Goal: Task Accomplishment & Management: Manage account settings

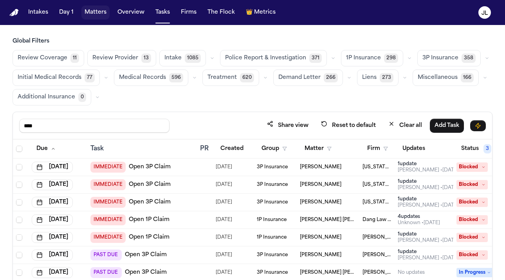
click at [97, 12] on button "Matters" at bounding box center [95, 12] width 28 height 14
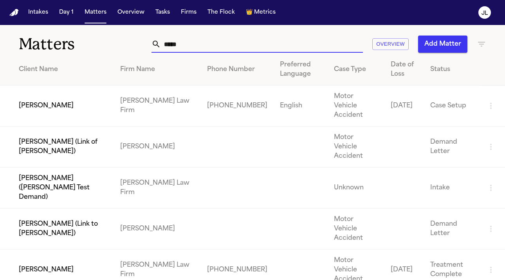
drag, startPoint x: 220, startPoint y: 49, endPoint x: 151, endPoint y: 47, distance: 68.5
click at [151, 47] on div "***** Overview Add Matter" at bounding box center [315, 44] width 342 height 17
paste input "******"
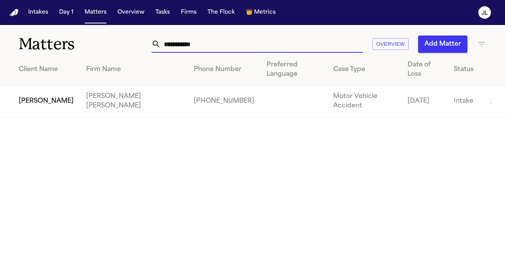
type input "**********"
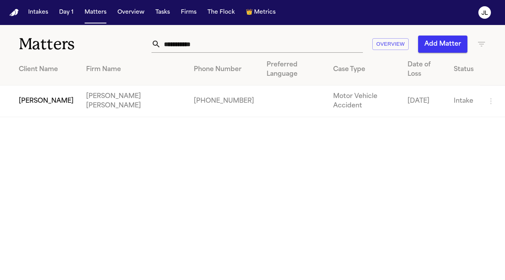
click at [50, 86] on td "[PERSON_NAME]" at bounding box center [40, 102] width 80 height 32
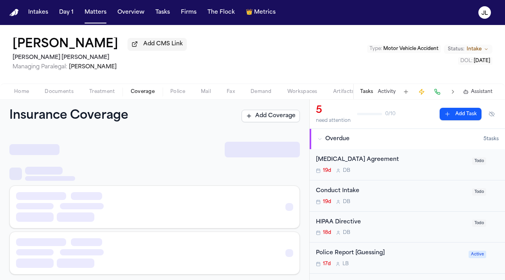
click at [143, 90] on span "Coverage" at bounding box center [143, 92] width 24 height 6
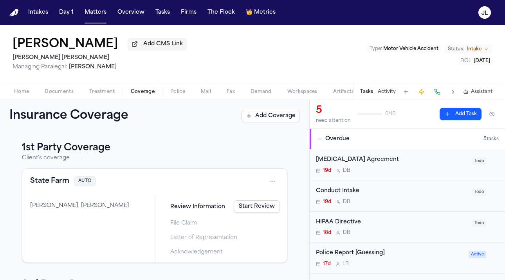
click at [53, 185] on button "State Farm" at bounding box center [49, 181] width 39 height 11
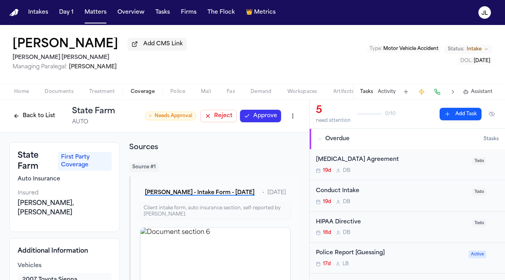
click at [36, 111] on button "Back to List" at bounding box center [34, 116] width 50 height 13
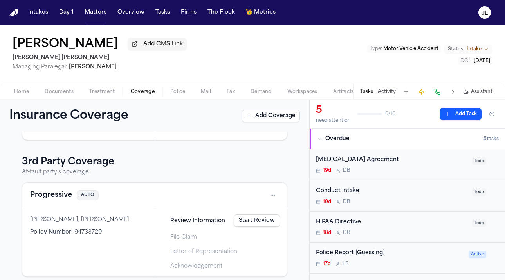
scroll to position [131, 0]
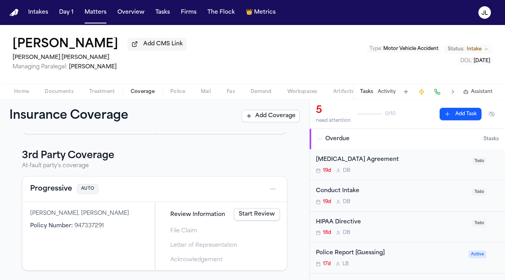
click at [50, 185] on button "Progressive" at bounding box center [51, 189] width 42 height 11
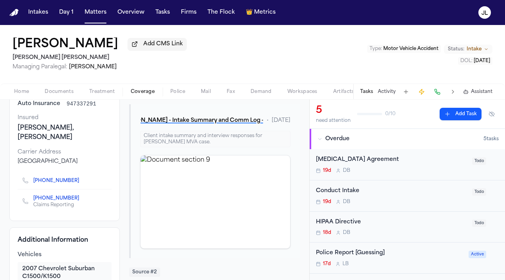
scroll to position [77, 0]
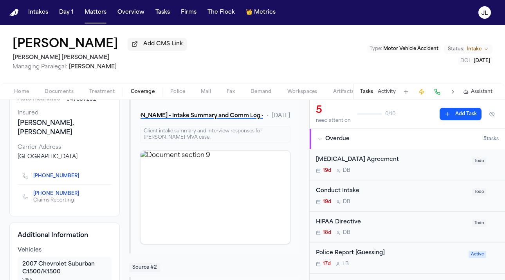
click at [81, 178] on icon "Copy to clipboard" at bounding box center [83, 176] width 5 height 5
click at [81, 179] on icon "Copy to clipboard" at bounding box center [82, 177] width 3 height 3
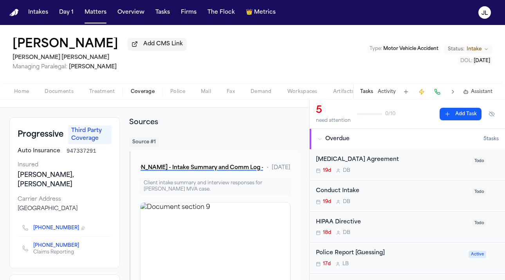
scroll to position [25, 0]
click at [442, 98] on div "Tasks Activity Assistant" at bounding box center [426, 91] width 146 height 15
click at [440, 97] on button at bounding box center [436, 91] width 11 height 11
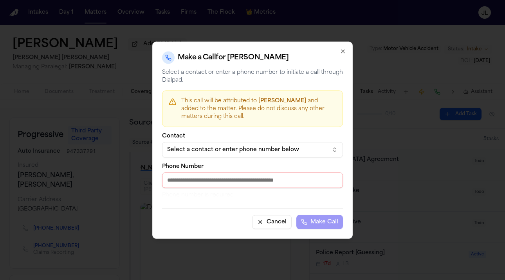
paste input "**********"
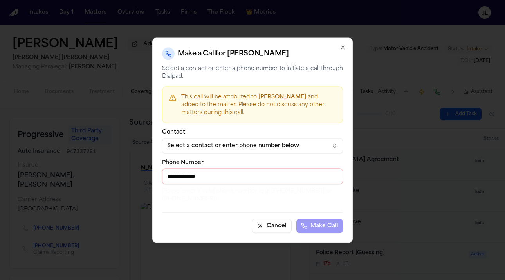
drag, startPoint x: 170, startPoint y: 175, endPoint x: 151, endPoint y: 174, distance: 19.6
click at [150, 174] on body "Intakes Day 1 Matters Overview Tasks Firms The Flock 👑 Metrics JL ALEX WITZEL A…" at bounding box center [252, 140] width 505 height 280
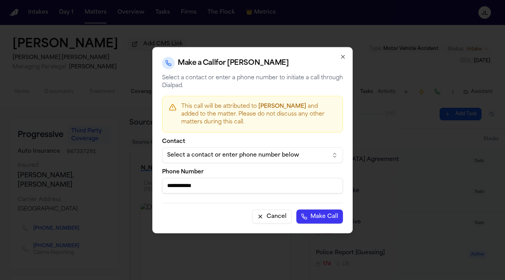
type input "**********"
click at [296, 210] on button "Make Call" at bounding box center [319, 217] width 47 height 14
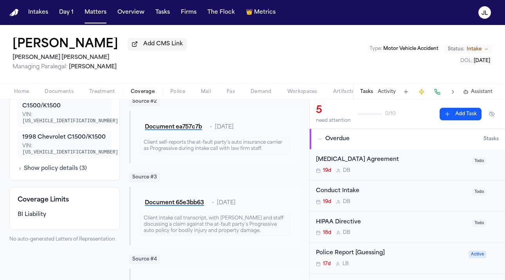
scroll to position [0, 0]
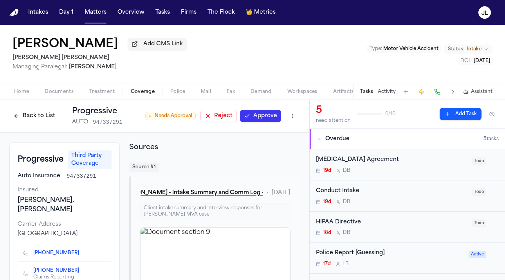
click at [272, 113] on button "Approve" at bounding box center [260, 116] width 41 height 13
click at [35, 120] on button "Back to List" at bounding box center [34, 116] width 50 height 13
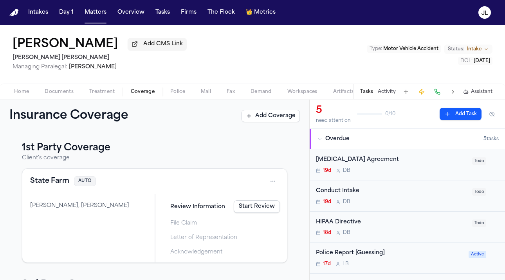
click at [57, 187] on button "State Farm" at bounding box center [49, 181] width 39 height 11
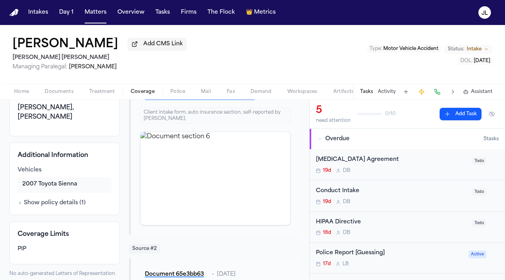
scroll to position [110, 0]
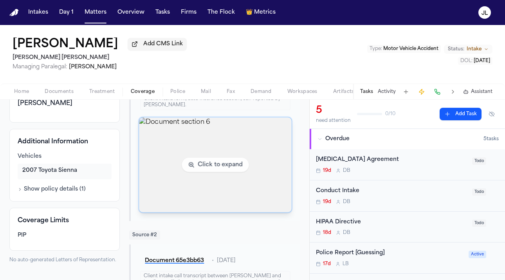
click at [197, 206] on img "View document section 6" at bounding box center [215, 165] width 152 height 95
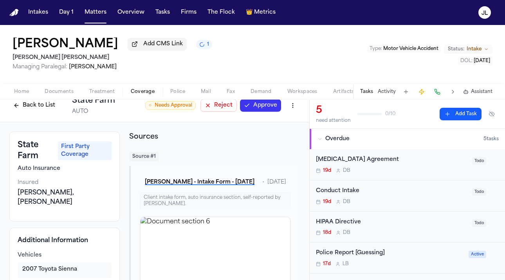
scroll to position [0, 0]
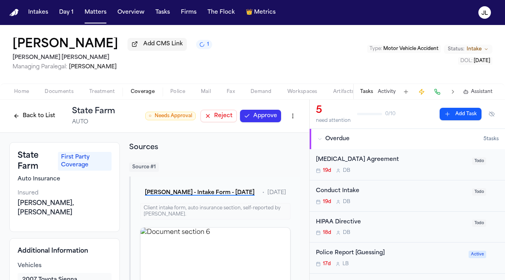
click at [266, 114] on button "Approve" at bounding box center [260, 116] width 41 height 13
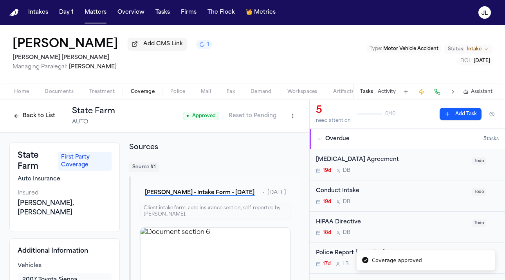
click at [22, 120] on button "Back to List" at bounding box center [34, 116] width 50 height 13
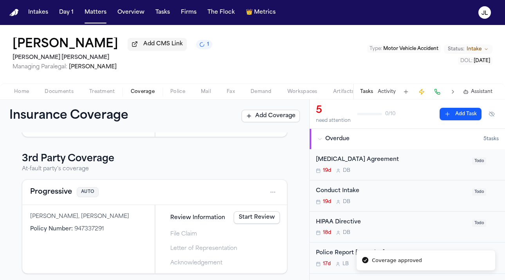
scroll to position [131, 0]
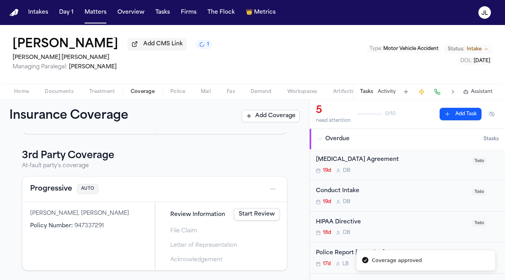
click at [56, 188] on button "Progressive" at bounding box center [51, 189] width 42 height 11
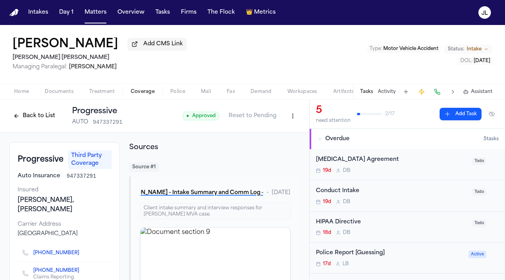
click at [17, 115] on button "Back to List" at bounding box center [34, 116] width 50 height 13
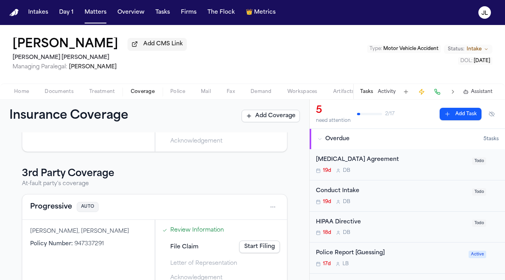
scroll to position [131, 0]
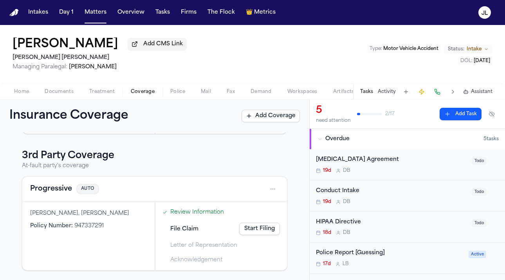
click at [52, 189] on button "Progressive" at bounding box center [51, 189] width 42 height 11
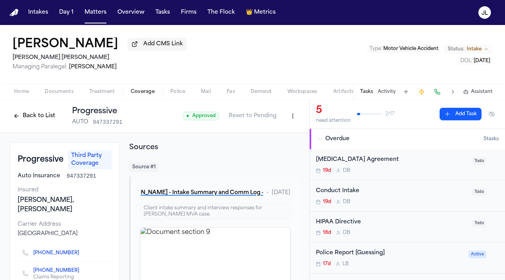
click at [26, 122] on button "Back to List" at bounding box center [34, 116] width 50 height 13
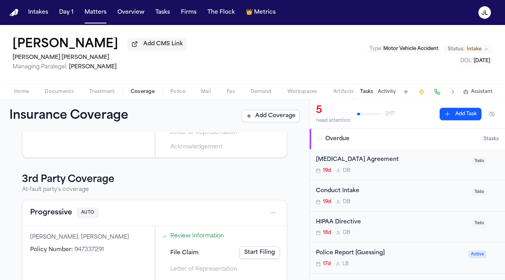
scroll to position [131, 0]
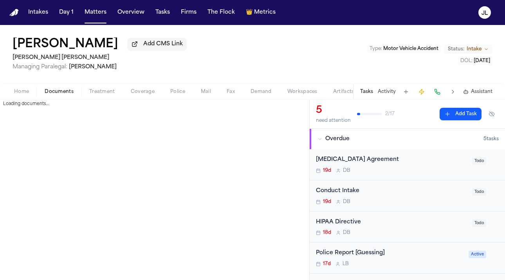
click at [55, 92] on span "Documents" at bounding box center [59, 92] width 29 height 6
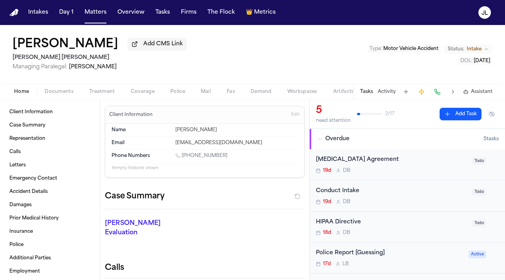
click at [18, 92] on span "Home" at bounding box center [21, 92] width 15 height 6
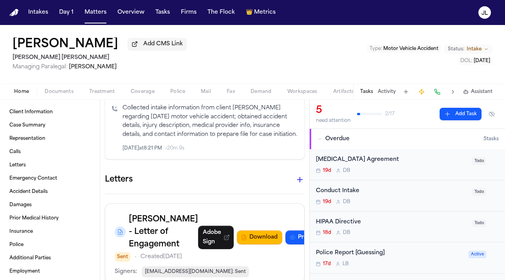
scroll to position [1156, 0]
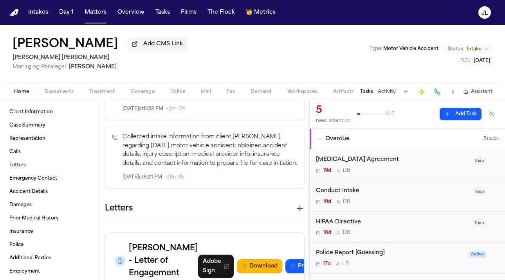
click at [140, 92] on span "Coverage" at bounding box center [143, 92] width 24 height 6
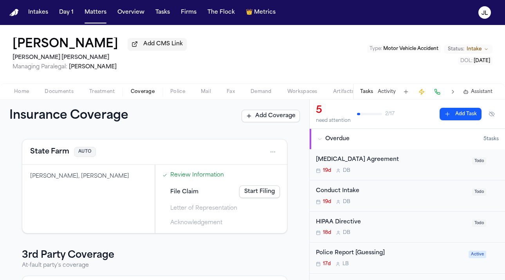
scroll to position [131, 0]
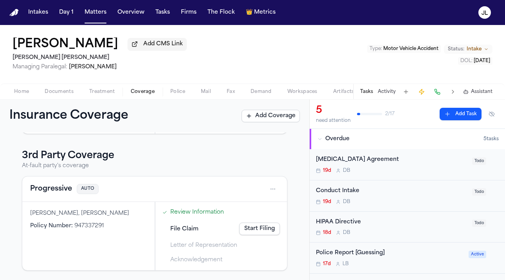
click at [49, 193] on button "Progressive" at bounding box center [51, 189] width 42 height 11
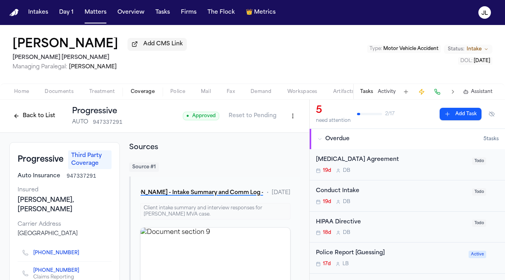
click at [296, 118] on html "Intakes Day 1 Matters Overview Tasks Firms The Flock 👑 Metrics JL ALEX WITZEL A…" at bounding box center [252, 140] width 505 height 280
click at [288, 135] on div "Edit Coverage" at bounding box center [266, 135] width 66 height 13
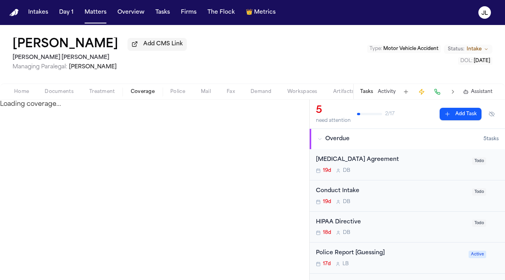
select select "**********"
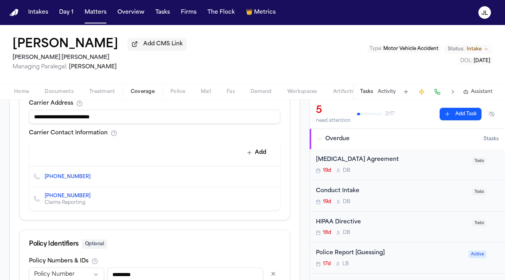
scroll to position [371, 0]
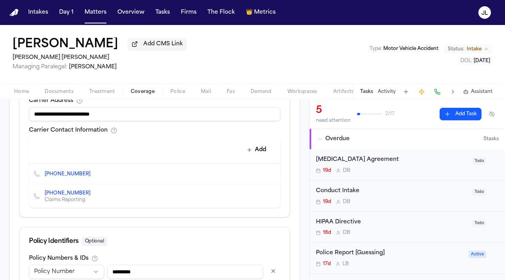
click at [269, 196] on icon "Delete contact" at bounding box center [270, 196] width 4 height 5
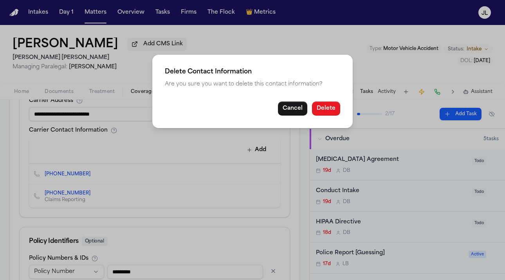
click at [324, 108] on button "Delete" at bounding box center [326, 109] width 28 height 14
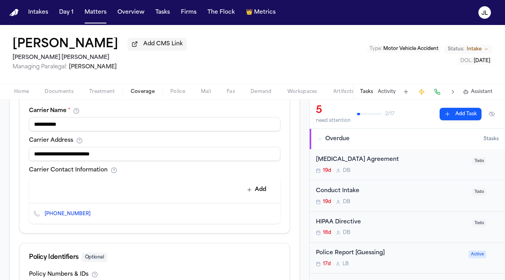
scroll to position [332, 0]
drag, startPoint x: 161, startPoint y: 160, endPoint x: -43, endPoint y: 149, distance: 203.7
click at [0, 149] on html "Intakes Day 1 Matters Overview Tasks Firms The Flock 👑 Metrics JL ALEX WITZEL A…" at bounding box center [252, 140] width 505 height 280
click at [156, 153] on input at bounding box center [154, 153] width 251 height 14
paste input "**********"
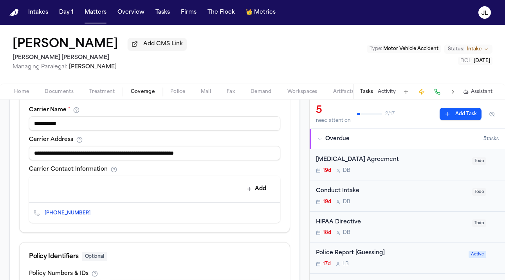
drag, startPoint x: 136, startPoint y: 156, endPoint x: 13, endPoint y: 151, distance: 122.9
click at [13, 151] on div "**********" at bounding box center [154, 96] width 289 height 535
click at [78, 155] on input "**********" at bounding box center [154, 153] width 251 height 14
click at [168, 155] on input "**********" at bounding box center [154, 153] width 251 height 14
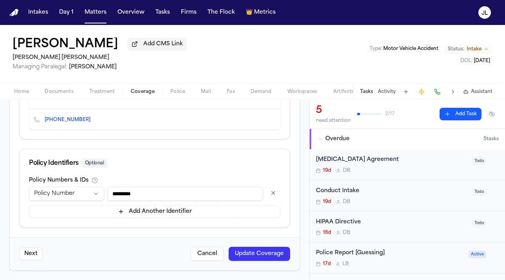
type input "**********"
click at [268, 251] on button "Update Coverage" at bounding box center [258, 254] width 61 height 14
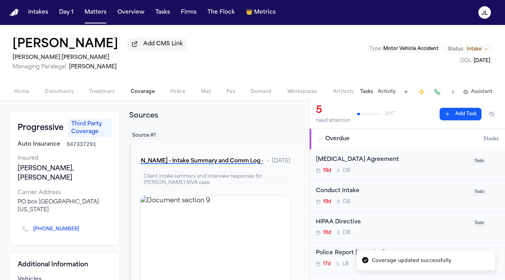
scroll to position [33, 0]
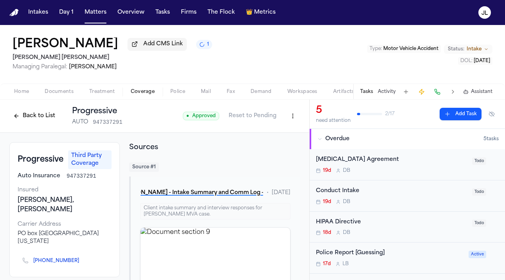
click at [31, 115] on button "Back to List" at bounding box center [34, 116] width 50 height 13
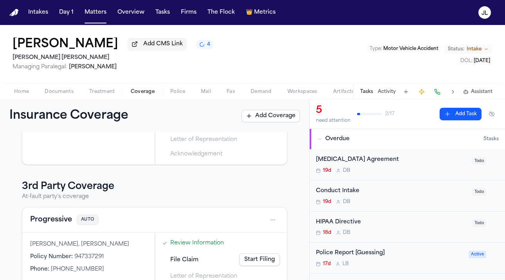
scroll to position [131, 0]
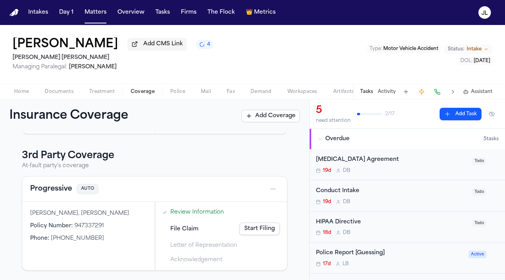
click at [278, 230] on link "Start Filing" at bounding box center [259, 229] width 41 height 13
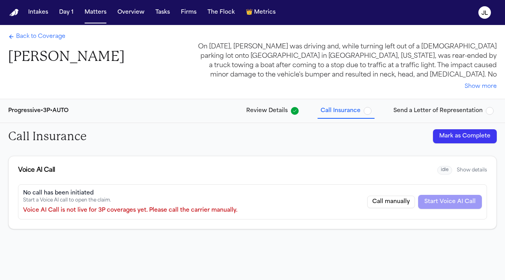
click at [467, 130] on button "Mark as Complete" at bounding box center [465, 136] width 64 height 14
click at [19, 40] on span "Back to Coverage" at bounding box center [40, 37] width 49 height 8
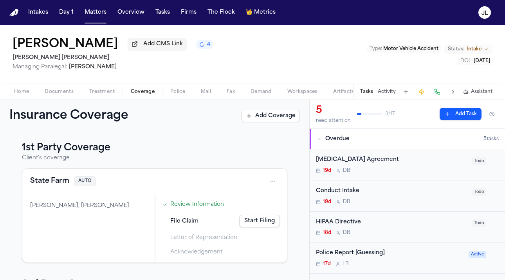
click at [58, 187] on button "State Farm" at bounding box center [49, 181] width 39 height 11
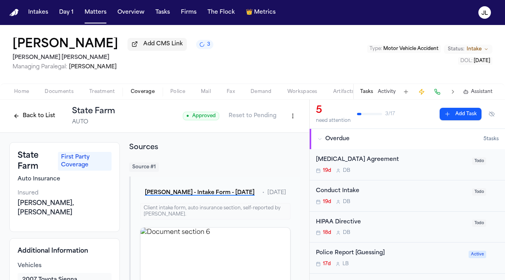
click at [439, 91] on button at bounding box center [436, 91] width 11 height 11
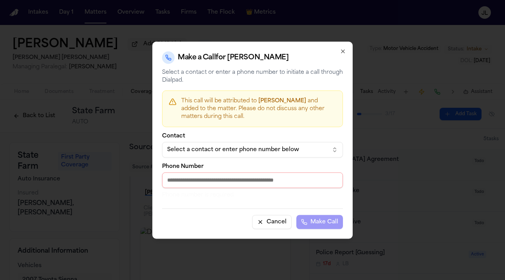
click at [239, 149] on div "Select a contact or enter phone number below" at bounding box center [246, 150] width 158 height 8
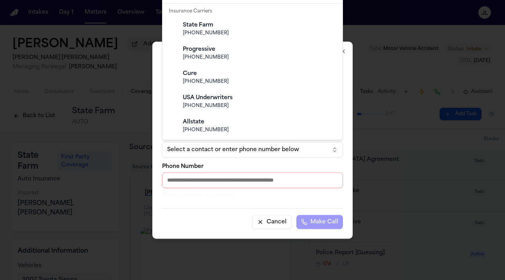
scroll to position [155, 0]
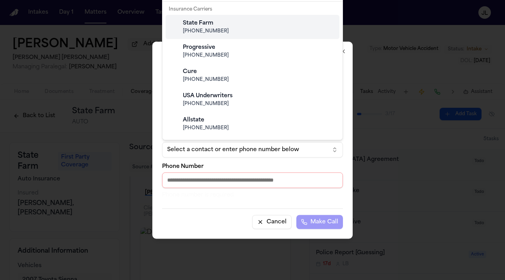
click at [216, 35] on div "State Farm (800) 732-5246" at bounding box center [258, 26] width 155 height 21
type input "**********"
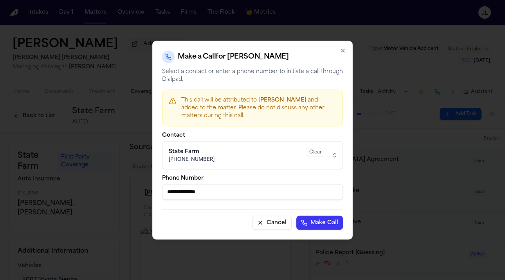
click at [344, 51] on icon "button" at bounding box center [343, 50] width 6 height 6
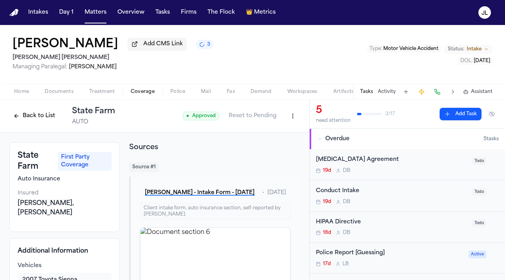
click at [15, 122] on button "Back to List" at bounding box center [34, 116] width 50 height 13
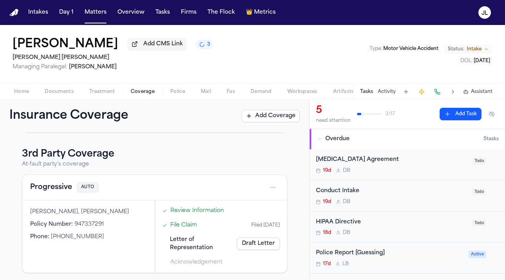
scroll to position [135, 0]
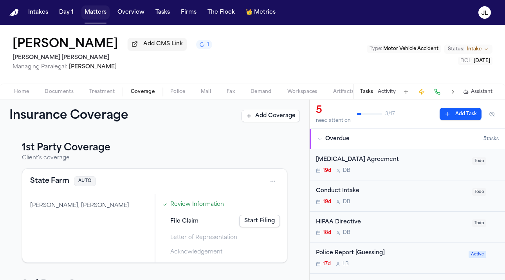
click at [98, 15] on button "Matters" at bounding box center [95, 12] width 28 height 14
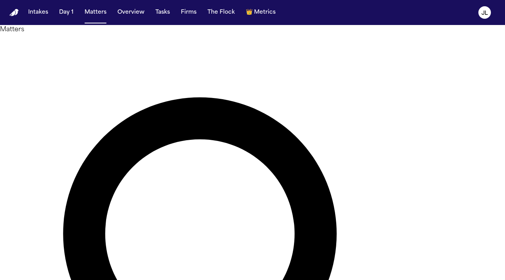
paste input "**********"
type input "**********"
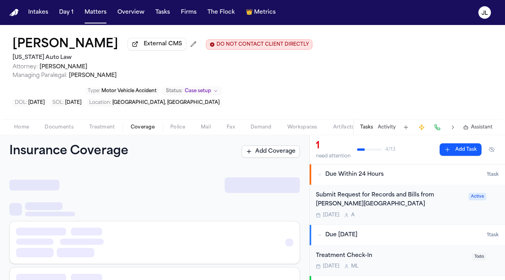
click at [127, 132] on span "button" at bounding box center [142, 131] width 33 height 1
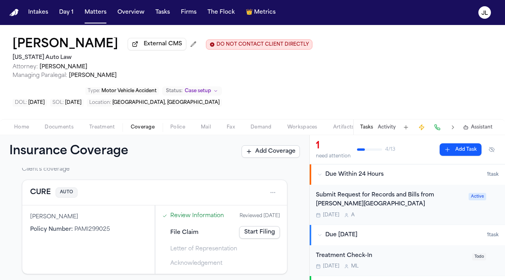
scroll to position [22, 0]
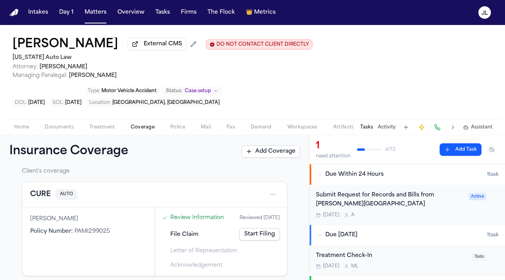
click at [42, 199] on button "CURE" at bounding box center [40, 194] width 21 height 11
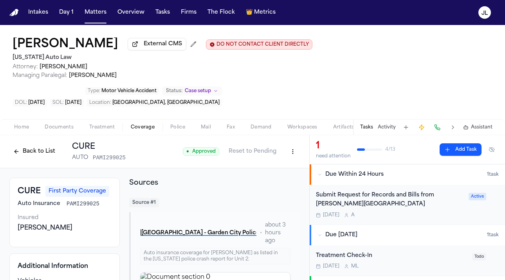
click at [442, 130] on button at bounding box center [436, 127] width 11 height 11
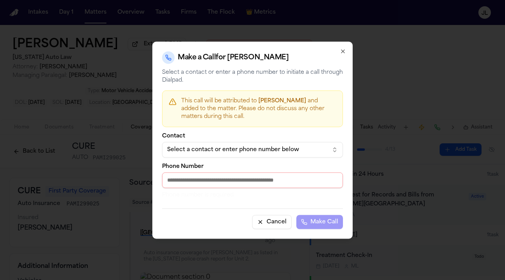
click at [275, 153] on div "Select a contact or enter phone number below" at bounding box center [246, 150] width 158 height 8
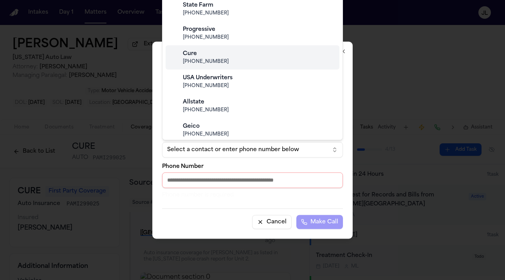
click at [217, 63] on span "[PHONE_NUMBER]" at bounding box center [259, 62] width 152 height 6
type input "**********"
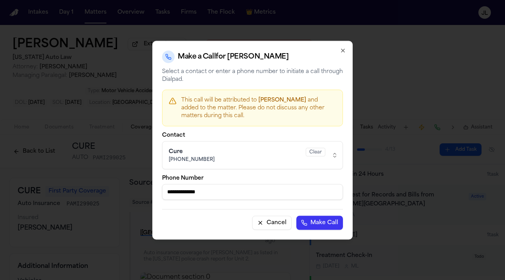
drag, startPoint x: 230, startPoint y: 192, endPoint x: 165, endPoint y: 192, distance: 65.7
click at [165, 192] on input "**********" at bounding box center [252, 192] width 181 height 16
click at [339, 51] on div "Make a Call for Jose Carlos Portillo-Medrano" at bounding box center [252, 56] width 181 height 13
click at [340, 48] on icon "button" at bounding box center [343, 50] width 6 height 6
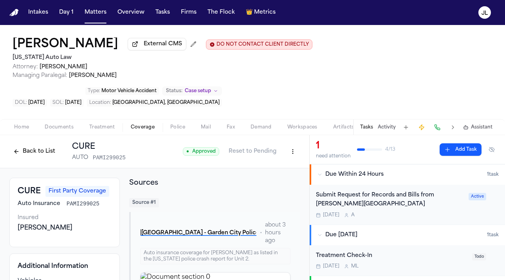
click at [281, 156] on div "● Approved Reset to Pending" at bounding box center [241, 152] width 117 height 14
click at [287, 156] on html "Intakes Day 1 Matters Overview Tasks Firms The Flock 👑 Metrics JL Jose Carlos P…" at bounding box center [252, 140] width 505 height 280
click at [283, 172] on div "Edit Coverage" at bounding box center [266, 171] width 66 height 13
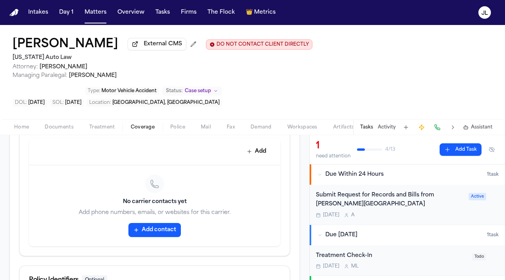
scroll to position [389, 0]
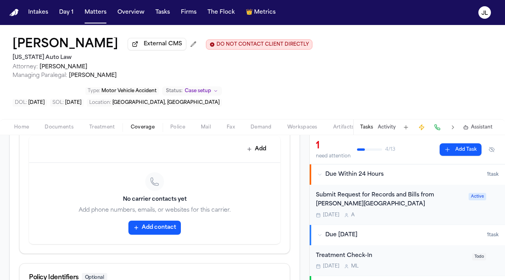
click at [152, 243] on div "No carrier contacts yet Add phone numbers, emails, or websites for this carrier…" at bounding box center [154, 203] width 251 height 81
click at [151, 235] on button "Add contact" at bounding box center [154, 228] width 52 height 14
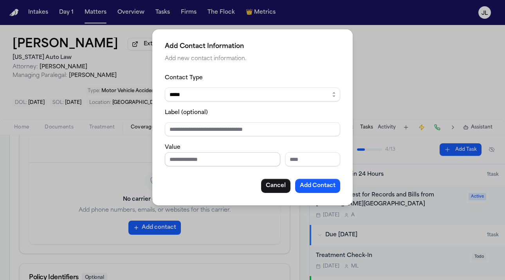
click at [183, 158] on input "Phone number" at bounding box center [222, 160] width 115 height 14
paste input "**********"
type input "**********"
click at [331, 186] on button "Add Contact" at bounding box center [317, 186] width 45 height 14
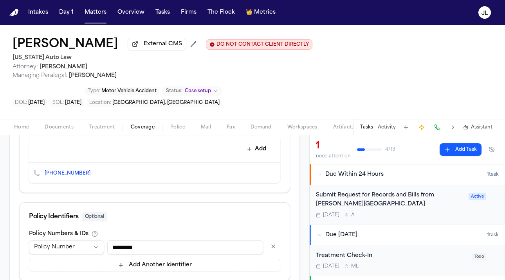
scroll to position [444, 0]
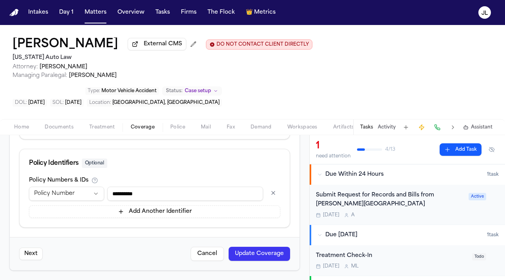
click at [253, 256] on button "Update Coverage" at bounding box center [258, 254] width 61 height 14
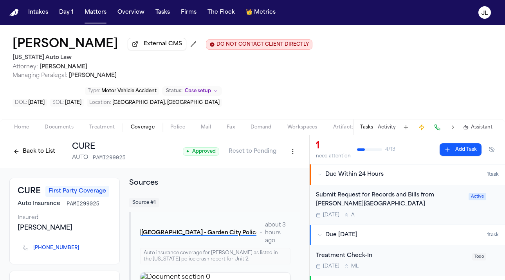
click at [29, 155] on button "Back to List" at bounding box center [34, 152] width 50 height 13
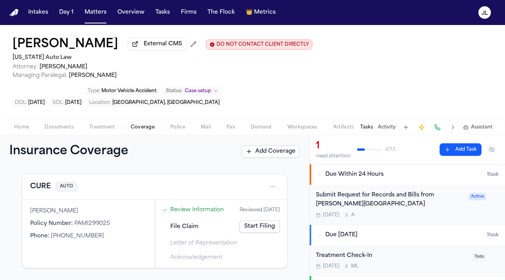
scroll to position [25, 0]
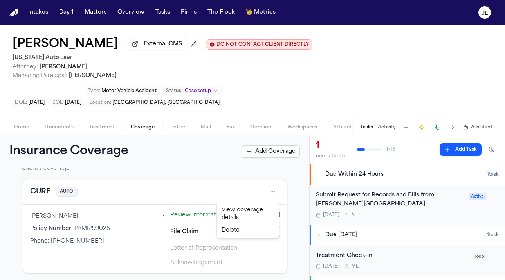
click at [273, 194] on html "Intakes Day 1 Matters Overview Tasks Firms The Flock 👑 Metrics JL Jose Carlos P…" at bounding box center [252, 140] width 505 height 280
click at [252, 234] on link "Start Filing" at bounding box center [259, 232] width 41 height 13
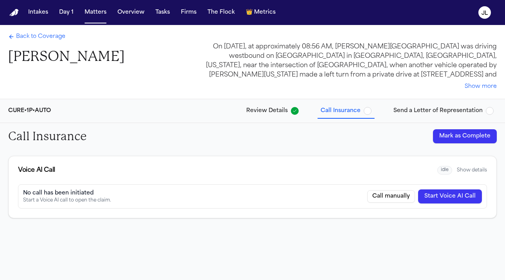
click at [454, 194] on button "Start Voice AI Call" at bounding box center [450, 197] width 64 height 14
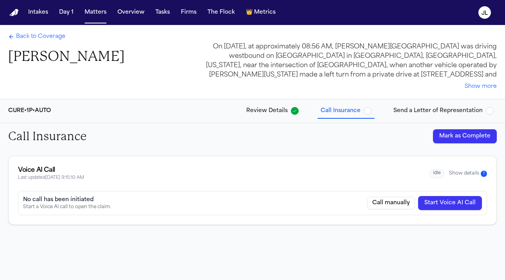
click at [46, 41] on span "Back to Coverage" at bounding box center [40, 37] width 49 height 8
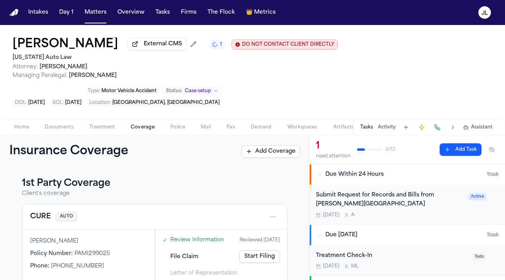
click at [28, 131] on span "Home" at bounding box center [21, 127] width 15 height 6
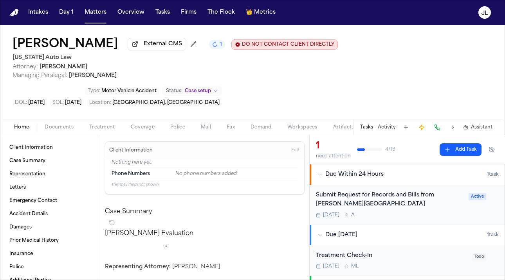
drag, startPoint x: 195, startPoint y: 44, endPoint x: 15, endPoint y: 45, distance: 180.0
click at [15, 44] on div "Jose Carlos Portillo-Medrano External CMS 1 DO NOT CONTACT CLIENT DIRECTLY DO N…" at bounding box center [175, 45] width 325 height 14
drag, startPoint x: 7, startPoint y: 44, endPoint x: 167, endPoint y: 53, distance: 159.5
click at [167, 53] on div "Jose Carlos Portillo-Medrano External CMS 1 DO NOT CONTACT CLIENT DIRECTLY DO N…" at bounding box center [252, 72] width 505 height 94
click at [297, 153] on span "Edit" at bounding box center [295, 150] width 8 height 5
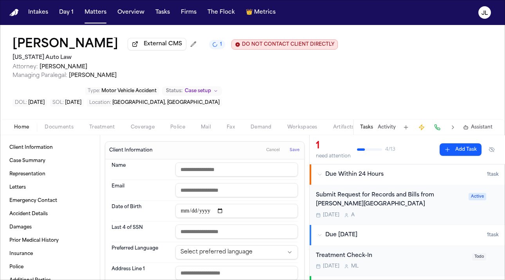
click at [219, 175] on input "text" at bounding box center [236, 170] width 122 height 14
paste input "**********"
type input "**********"
click at [293, 150] on span "Save" at bounding box center [294, 150] width 10 height 5
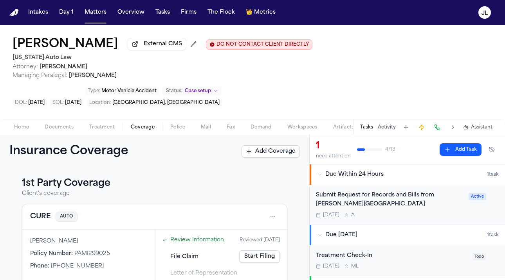
click at [150, 131] on span "Coverage" at bounding box center [143, 127] width 24 height 6
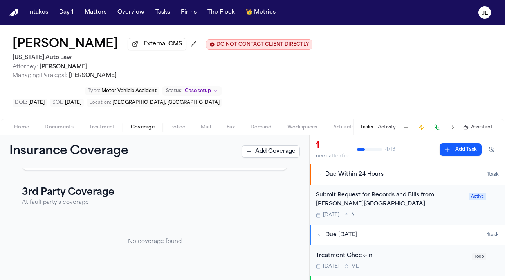
scroll to position [20, 0]
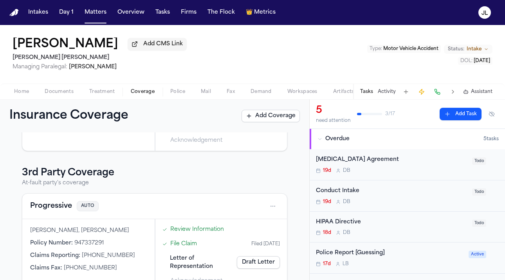
scroll to position [135, 0]
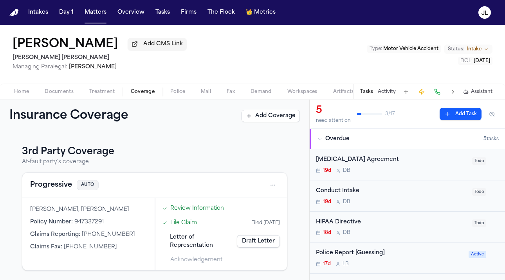
click at [268, 245] on link "Draft Letter" at bounding box center [258, 242] width 43 height 13
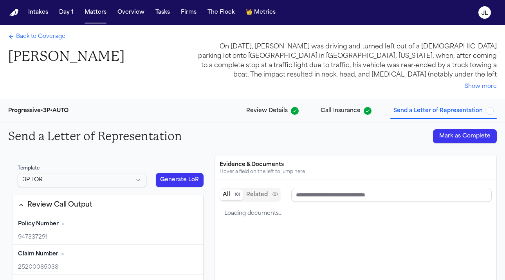
type input "*********"
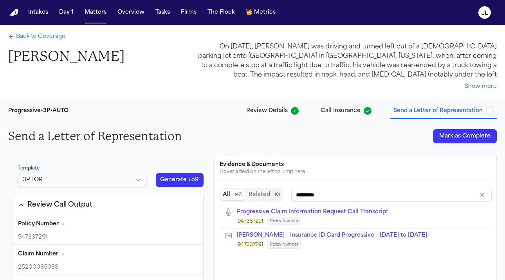
click at [170, 185] on button "Generate LoR" at bounding box center [180, 180] width 48 height 14
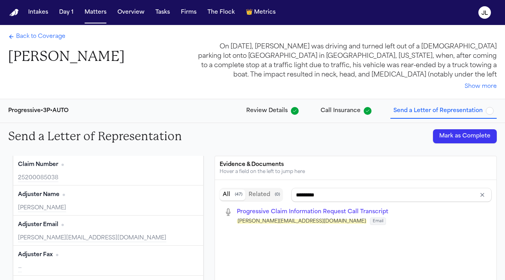
type input "**********"
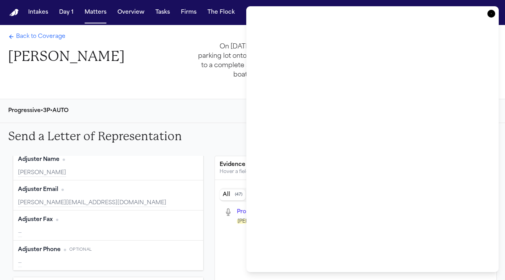
scroll to position [1, 0]
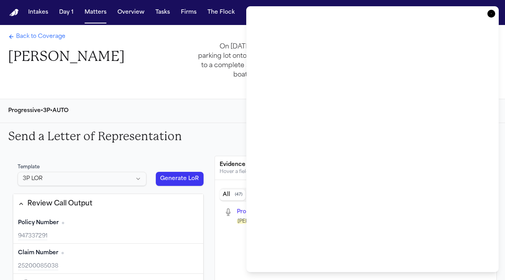
type input "*********"
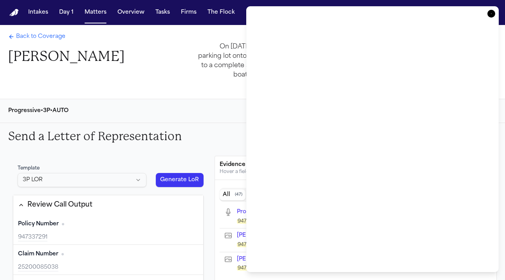
click at [492, 13] on icon "button" at bounding box center [491, 14] width 8 height 8
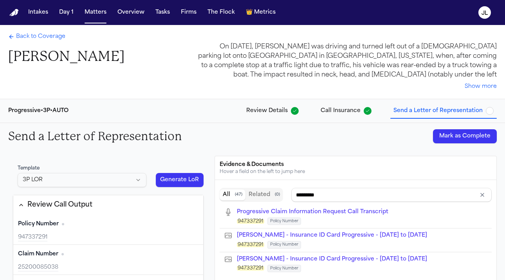
click at [34, 42] on div "Back to Coverage ALEX WITZEL" at bounding box center [66, 49] width 116 height 32
click at [34, 41] on span "Back to Coverage" at bounding box center [40, 37] width 49 height 8
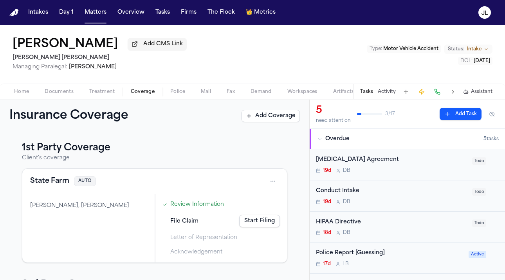
scroll to position [135, 0]
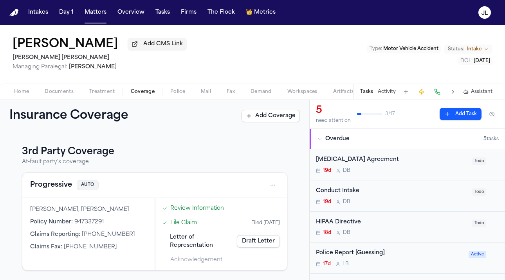
click at [57, 190] on button "Progressive" at bounding box center [51, 185] width 42 height 11
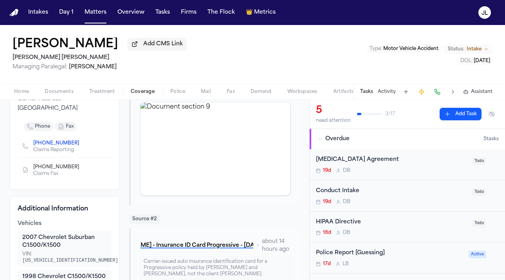
scroll to position [102, 0]
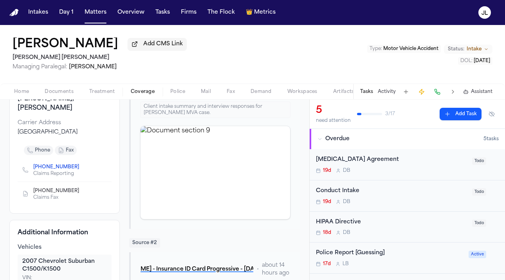
click at [81, 193] on icon "Copy to clipboard" at bounding box center [83, 191] width 5 height 5
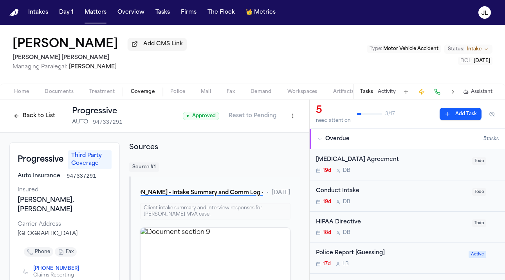
click at [297, 115] on html "Intakes Day 1 Matters Overview Tasks Firms The Flock 👑 Metrics JL ALEX WITZEL A…" at bounding box center [252, 140] width 505 height 280
click at [279, 134] on div "Edit Coverage" at bounding box center [266, 135] width 66 height 13
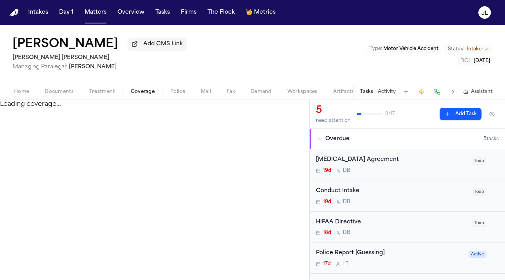
select select "**********"
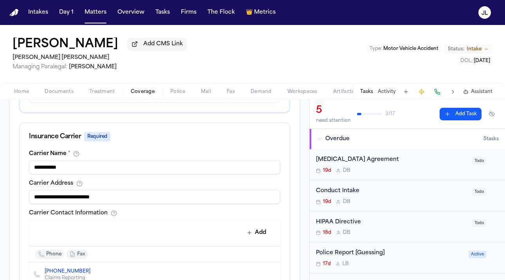
scroll to position [293, 0]
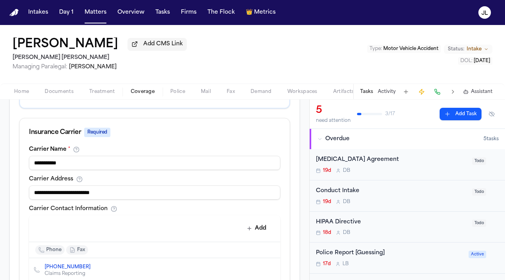
drag, startPoint x: 131, startPoint y: 191, endPoint x: 57, endPoint y: 189, distance: 74.8
click at [57, 190] on input "**********" at bounding box center [154, 193] width 251 height 14
click at [242, 156] on div "**********" at bounding box center [154, 158] width 251 height 23
click at [132, 202] on div "**********" at bounding box center [155, 231] width 270 height 169
click at [131, 200] on input "******" at bounding box center [154, 193] width 251 height 14
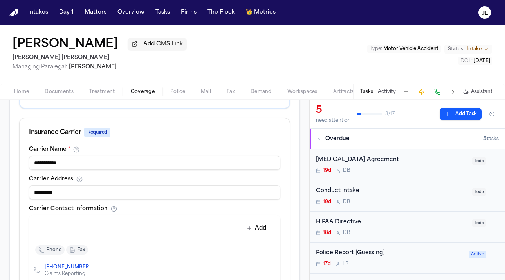
type input "**********"
drag, startPoint x: 132, startPoint y: 193, endPoint x: -13, endPoint y: 191, distance: 144.8
click at [0, 191] on html "Intakes Day 1 Matters Overview Tasks Firms The Flock 👑 Metrics JL ALEX WITZEL A…" at bounding box center [252, 140] width 505 height 280
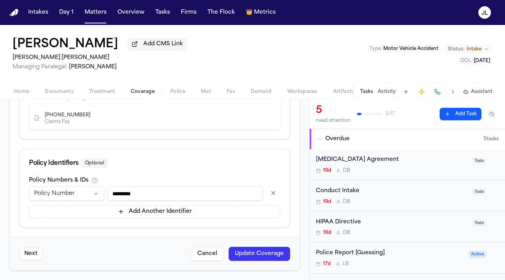
click at [257, 264] on div "Next Cancel Update Coverage" at bounding box center [154, 253] width 289 height 33
click at [257, 252] on button "Update Coverage" at bounding box center [258, 254] width 61 height 14
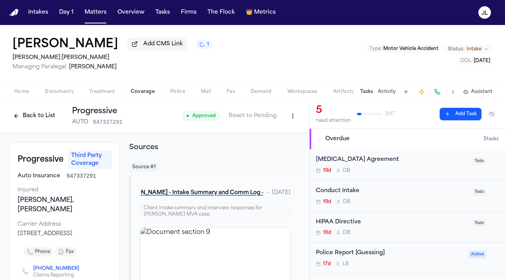
click at [36, 120] on button "Back to List" at bounding box center [34, 116] width 50 height 13
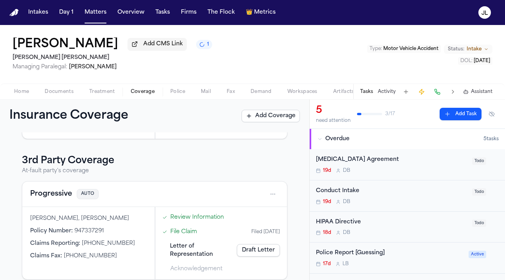
scroll to position [135, 0]
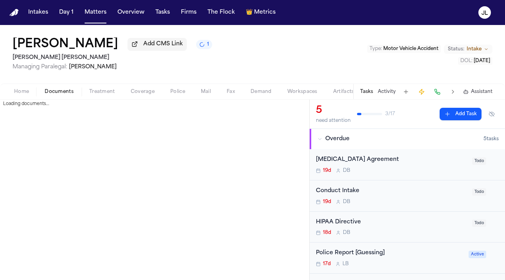
click at [47, 94] on span "Documents" at bounding box center [59, 92] width 29 height 6
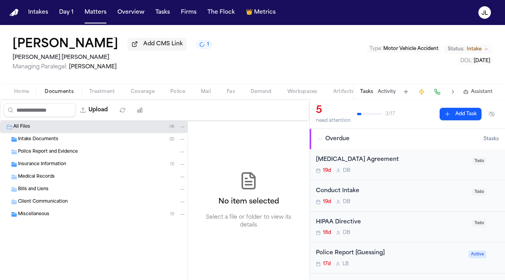
click at [51, 165] on span "Insurance Information" at bounding box center [42, 165] width 48 height 7
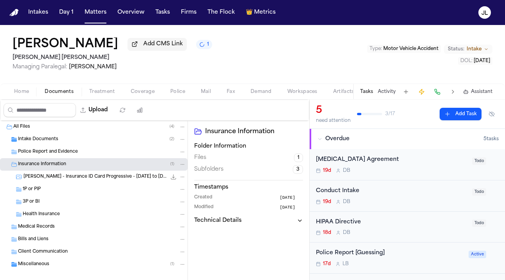
click at [56, 200] on div "3P or BI" at bounding box center [104, 202] width 163 height 7
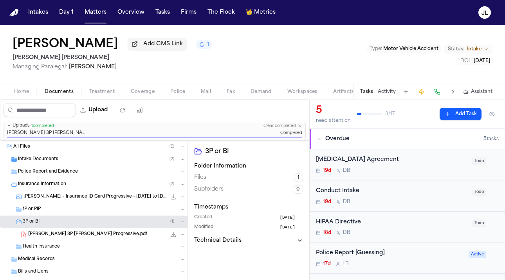
click at [75, 237] on span "A. Witzel 3P LOR Progressive.pdf" at bounding box center [87, 235] width 119 height 7
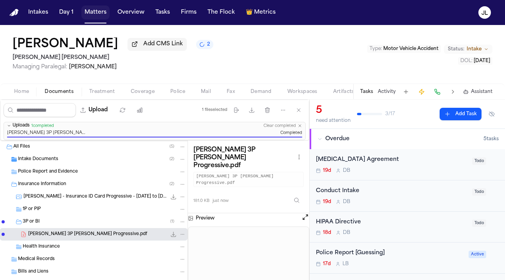
click at [101, 14] on button "Matters" at bounding box center [95, 12] width 28 height 14
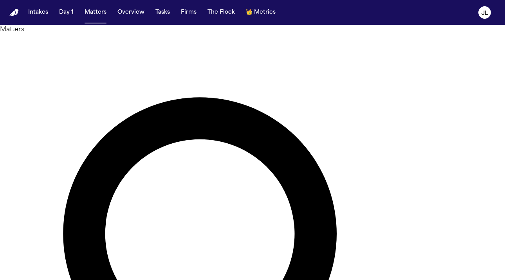
paste input "**********"
type input "**********"
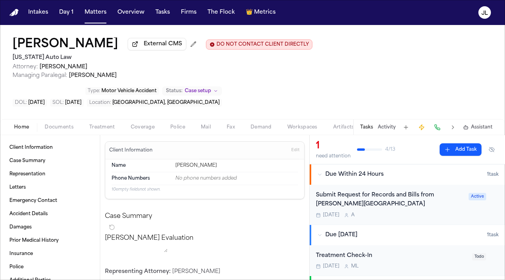
click at [131, 131] on span "Coverage" at bounding box center [143, 127] width 24 height 6
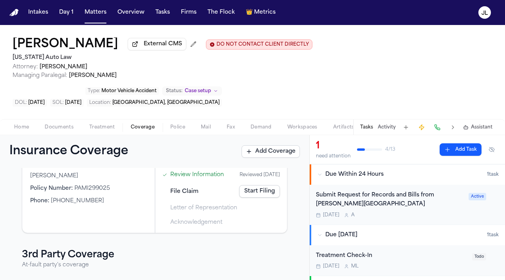
scroll to position [31, 0]
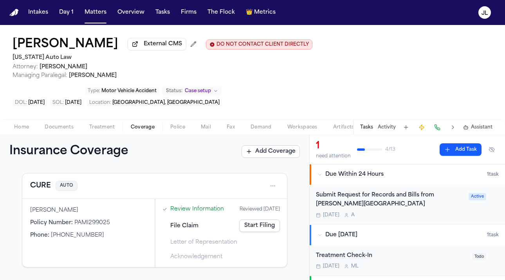
click at [264, 228] on link "Start Filing" at bounding box center [259, 226] width 41 height 13
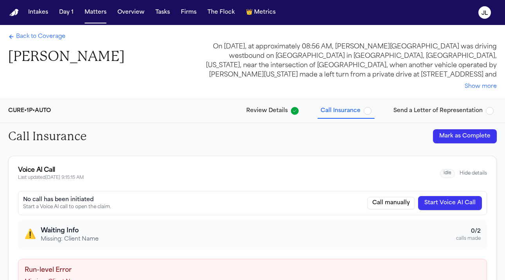
click at [463, 173] on button "Hide details" at bounding box center [472, 174] width 27 height 6
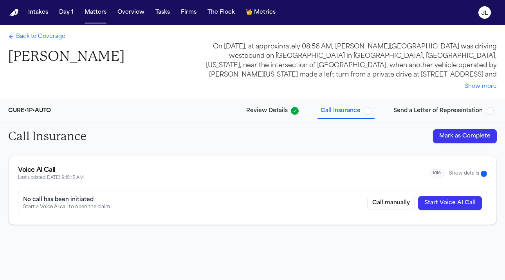
click at [458, 173] on button "Show details 1" at bounding box center [468, 174] width 38 height 7
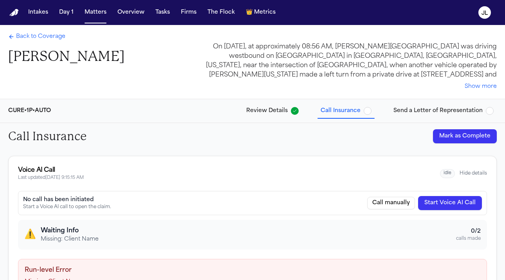
click at [481, 208] on button "Start Voice AI Call" at bounding box center [450, 203] width 64 height 14
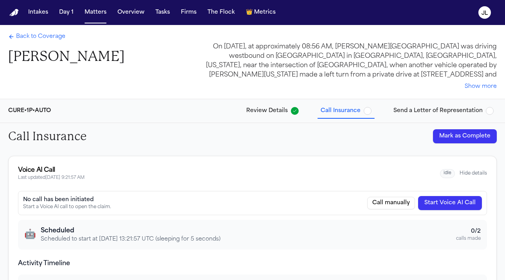
click at [37, 34] on span "Back to Coverage" at bounding box center [40, 37] width 49 height 8
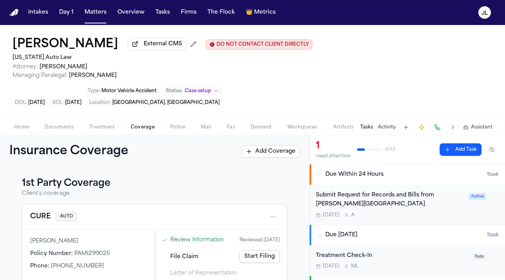
click at [22, 131] on span "Home" at bounding box center [21, 127] width 15 height 6
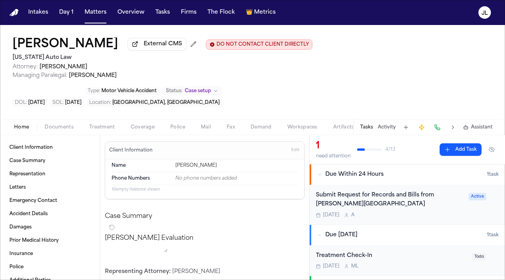
click at [151, 131] on span "Coverage" at bounding box center [143, 127] width 24 height 6
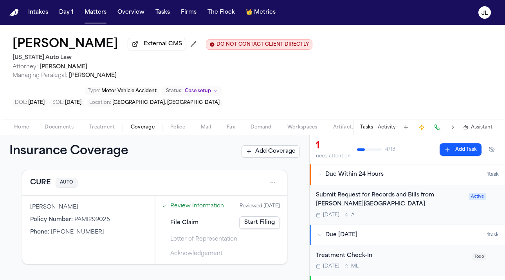
scroll to position [0, 0]
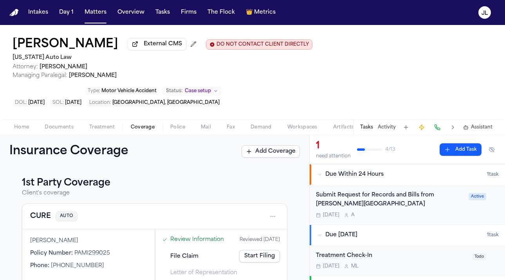
click at [34, 222] on button "CURE" at bounding box center [40, 216] width 21 height 11
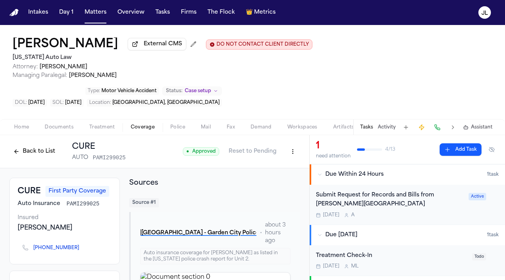
click at [22, 153] on button "Back to List" at bounding box center [34, 152] width 50 height 13
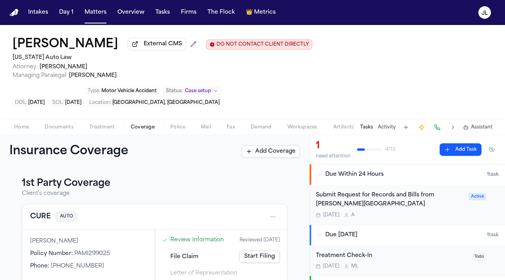
click at [212, 243] on link "Review Information" at bounding box center [197, 240] width 54 height 8
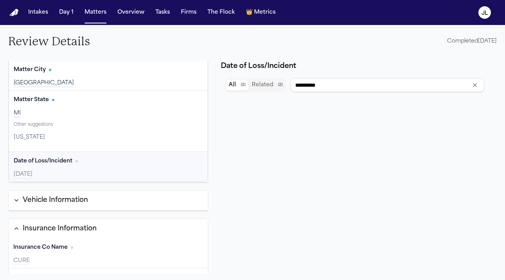
scroll to position [162, 0]
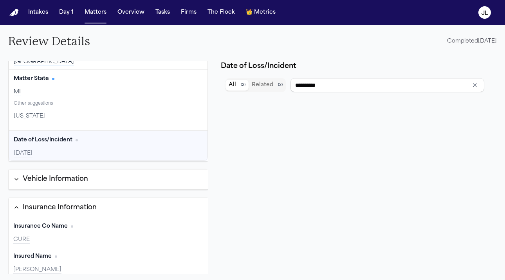
click at [93, 186] on button "Vehicle Information" at bounding box center [108, 180] width 199 height 20
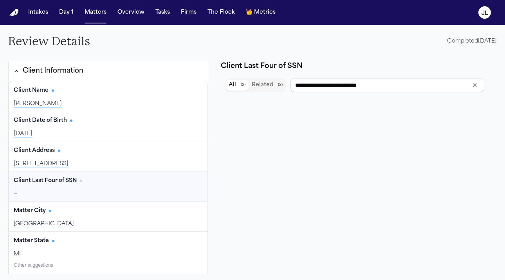
scroll to position [0, 0]
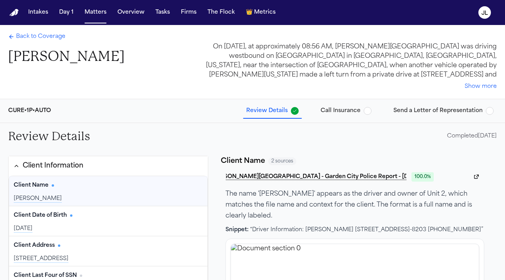
click at [43, 37] on span "Back to Coverage" at bounding box center [40, 37] width 49 height 8
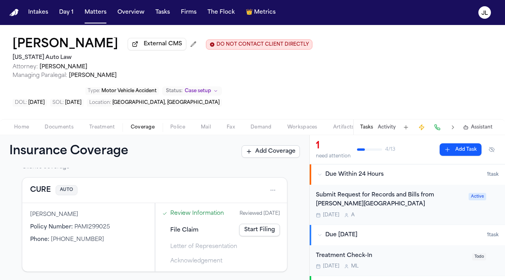
scroll to position [23, 0]
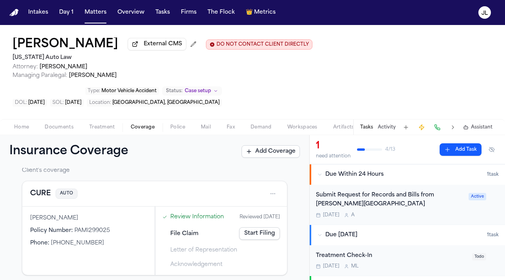
click at [266, 235] on link "Start Filing" at bounding box center [259, 234] width 41 height 13
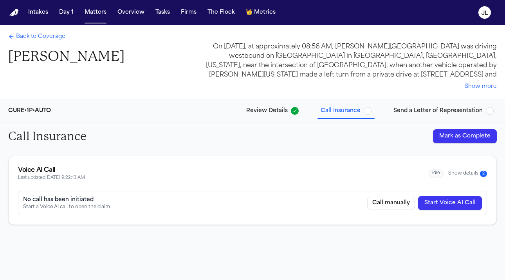
click at [466, 176] on button "Show details 2" at bounding box center [467, 174] width 39 height 7
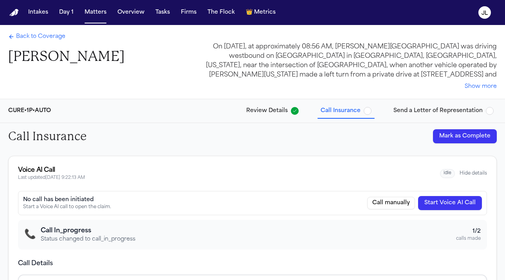
click at [48, 32] on div "Back to Coverage Jose Carlos Portillo-Medrano On June 29, 2025, at approximatel…" at bounding box center [252, 62] width 501 height 74
click at [48, 35] on span "Back to Coverage" at bounding box center [40, 37] width 49 height 8
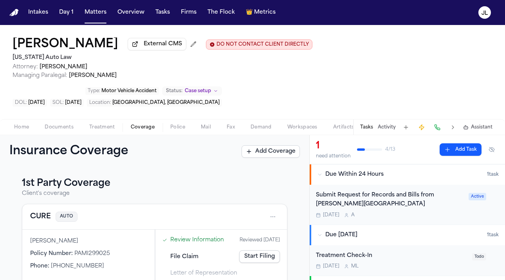
click at [45, 219] on button "CURE" at bounding box center [40, 217] width 21 height 11
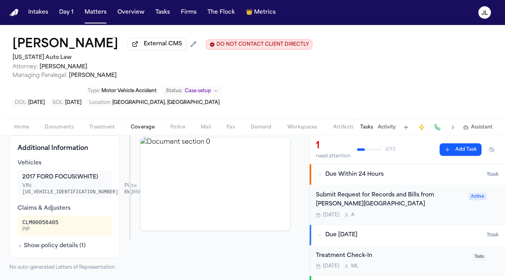
scroll to position [142, 0]
click at [74, 250] on button "Show policy details ( 1 )" at bounding box center [52, 247] width 68 height 8
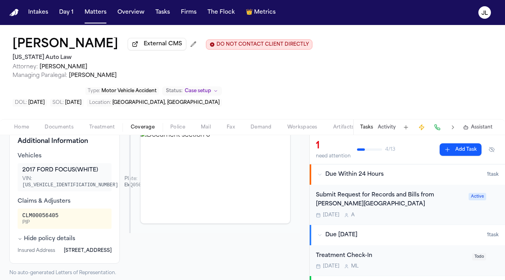
click at [74, 252] on div "Hide policy details Insured Address 3233 EMPIRE STATE DR CANTON MI 48188-8203" at bounding box center [65, 246] width 94 height 20
click at [69, 243] on button "Hide policy details" at bounding box center [47, 240] width 58 height 8
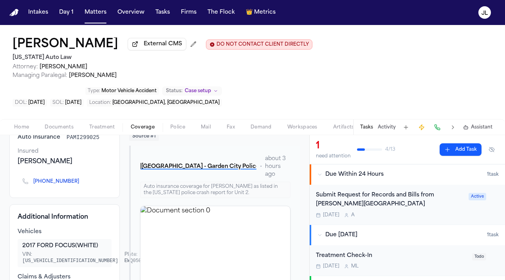
scroll to position [66, 0]
click at [81, 185] on icon "Copy to clipboard" at bounding box center [83, 182] width 5 height 5
click at [433, 127] on button at bounding box center [436, 127] width 11 height 11
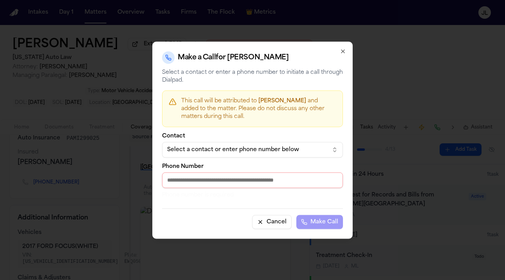
click at [292, 183] on input "Phone Number" at bounding box center [252, 181] width 181 height 16
paste input "**********"
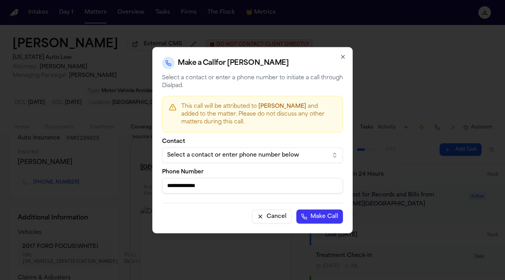
type input "**********"
click at [319, 210] on button "Make Call" at bounding box center [319, 217] width 47 height 14
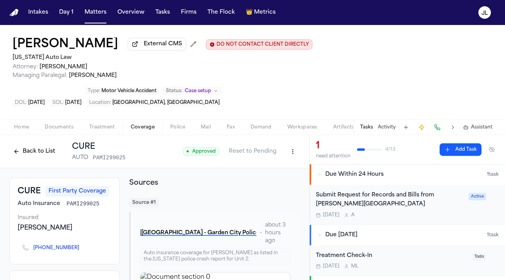
scroll to position [147, 0]
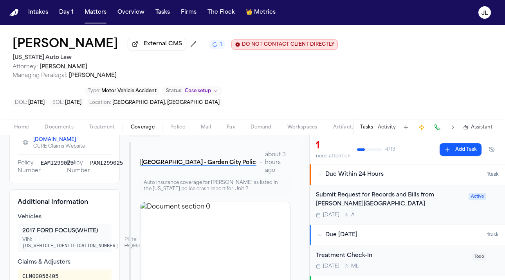
scroll to position [90, 0]
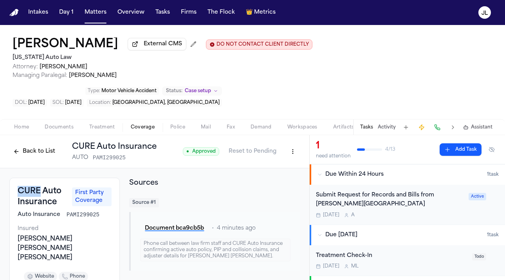
drag, startPoint x: 40, startPoint y: 194, endPoint x: 15, endPoint y: 193, distance: 25.0
click at [15, 193] on div "CURE Auto Insurance First Party Coverage Auto Insurance PAMI299025 Insured [PER…" at bounding box center [64, 278] width 110 height 201
copy h3 "CURE"
click at [298, 157] on html "Intakes Day 1 Matters Overview Tasks Firms The Flock 👑 Metrics JL [PERSON_NAME]…" at bounding box center [252, 140] width 505 height 280
click at [282, 169] on div "Edit Coverage" at bounding box center [266, 171] width 66 height 13
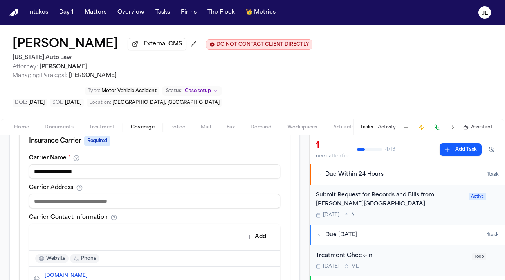
scroll to position [321, 0]
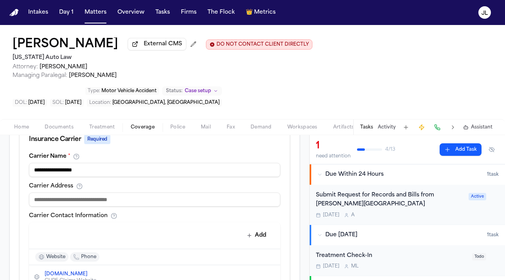
click at [180, 205] on input at bounding box center [154, 200] width 251 height 14
paste input "**********"
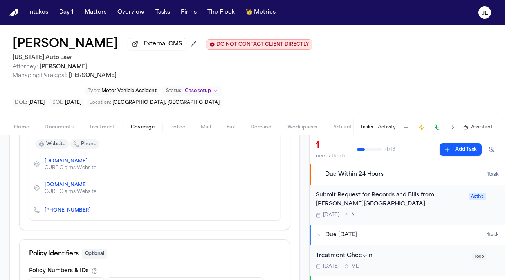
scroll to position [435, 0]
type input "**********"
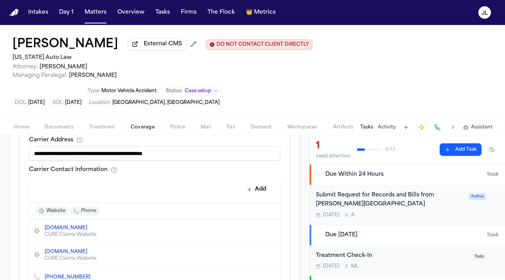
scroll to position [360, 0]
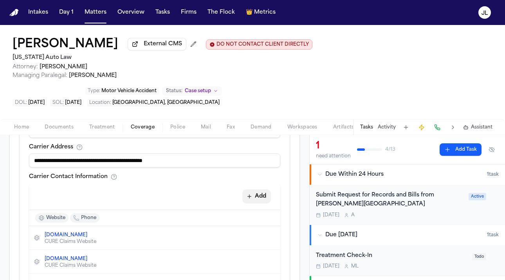
click at [262, 199] on button "Add" at bounding box center [256, 197] width 29 height 14
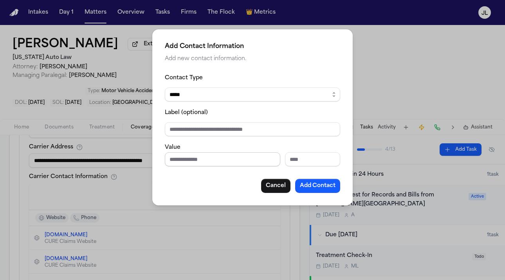
click at [221, 158] on input "Phone number" at bounding box center [222, 160] width 115 height 14
paste input "**********"
type input "**********"
click at [195, 90] on select "***** ***** ******* *** *****" at bounding box center [252, 95] width 175 height 14
select select "***"
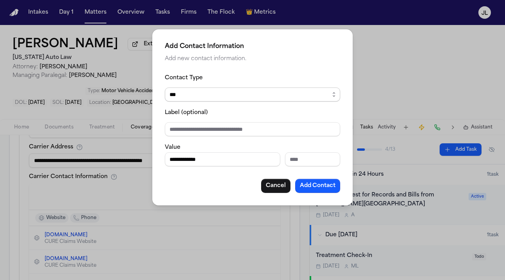
click at [165, 88] on select "***** ***** ******* *** *****" at bounding box center [252, 95] width 175 height 14
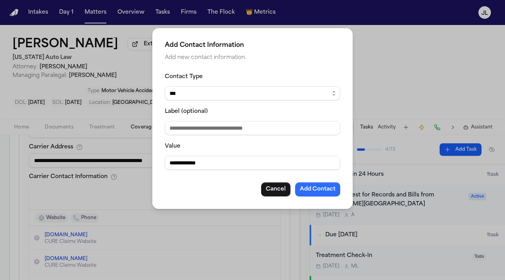
click at [327, 189] on button "Add Contact" at bounding box center [317, 190] width 45 height 14
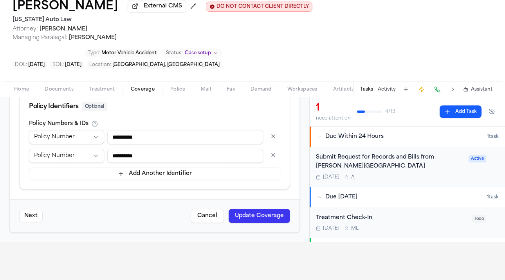
scroll to position [565, 0]
click at [245, 216] on button "Update Coverage" at bounding box center [258, 216] width 61 height 14
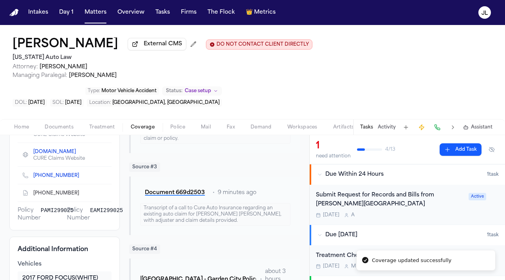
scroll to position [201, 0]
click at [81, 195] on icon "Copy to clipboard" at bounding box center [83, 193] width 5 height 5
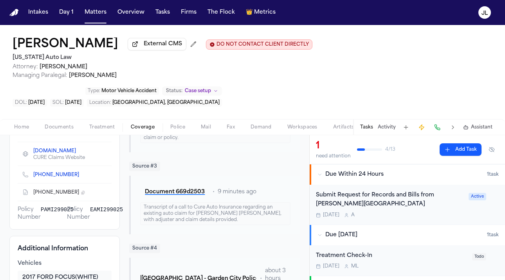
scroll to position [0, 0]
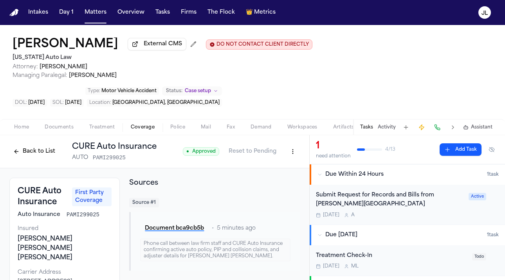
click at [31, 150] on button "Back to List" at bounding box center [34, 152] width 50 height 13
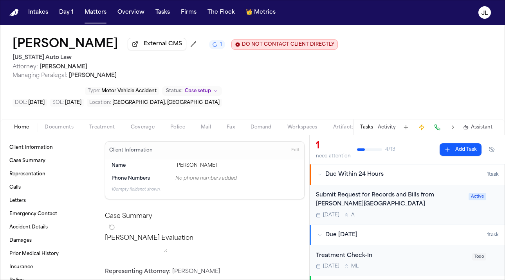
click at [32, 128] on button "Home" at bounding box center [21, 127] width 31 height 9
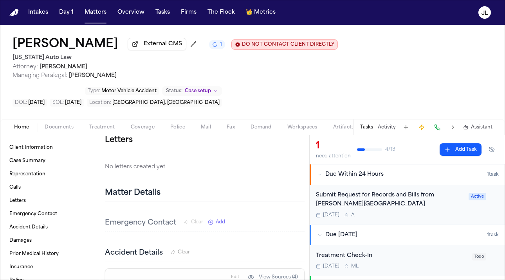
scroll to position [380, 0]
click at [306, 142] on icon "button" at bounding box center [308, 144] width 5 height 5
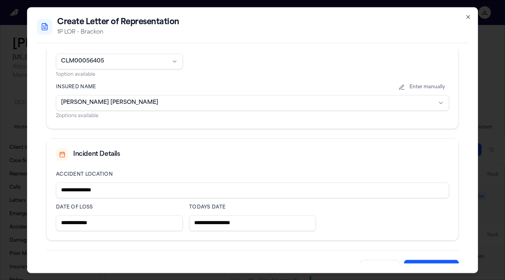
scroll to position [282, 0]
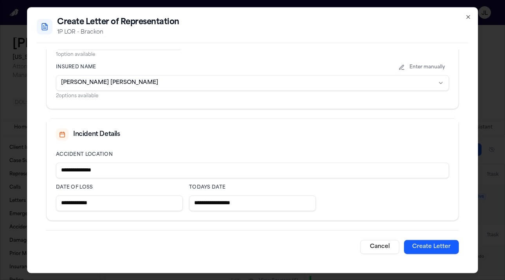
click at [428, 243] on button "Create Letter" at bounding box center [431, 247] width 55 height 14
click at [433, 250] on button "Create Letter" at bounding box center [431, 247] width 55 height 14
click at [430, 253] on button "Create Letter" at bounding box center [431, 247] width 55 height 14
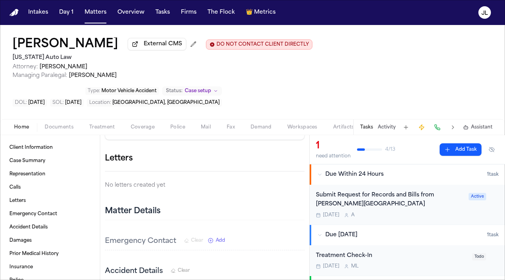
scroll to position [350, 0]
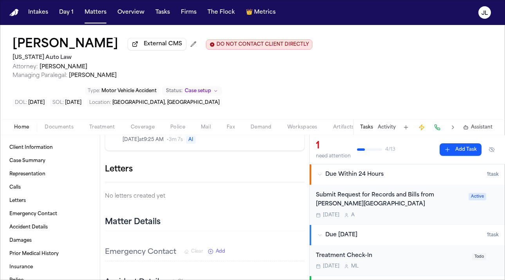
click at [304, 170] on button "button" at bounding box center [304, 170] width 0 height 0
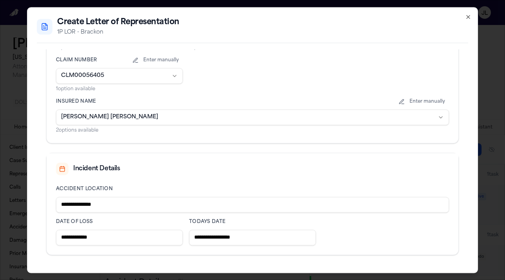
scroll to position [280, 0]
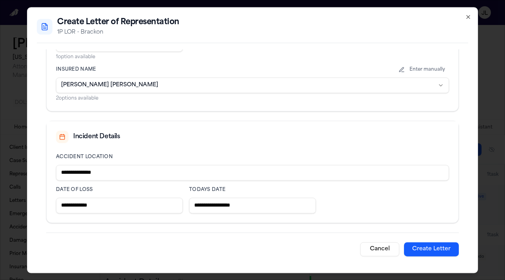
click at [426, 246] on button "Create Letter" at bounding box center [431, 250] width 55 height 14
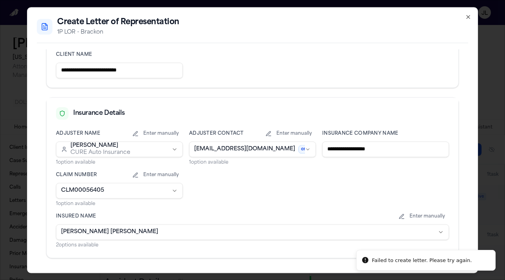
scroll to position [0, 0]
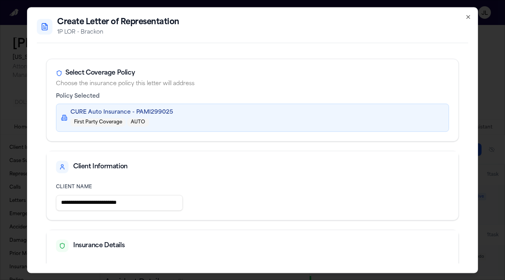
click at [466, 16] on icon "button" at bounding box center [468, 17] width 6 height 6
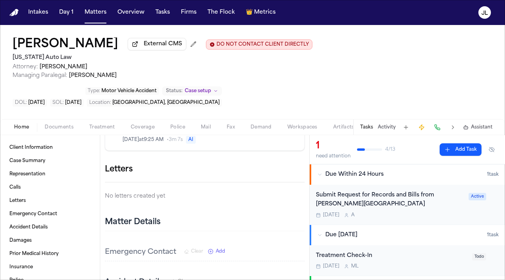
click at [147, 131] on span "Coverage" at bounding box center [143, 127] width 24 height 6
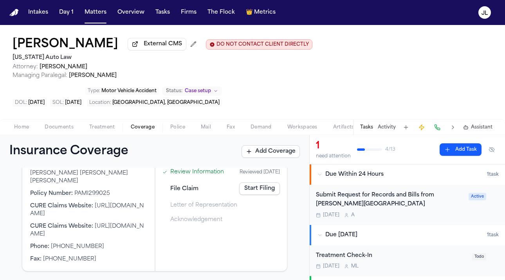
scroll to position [76, 0]
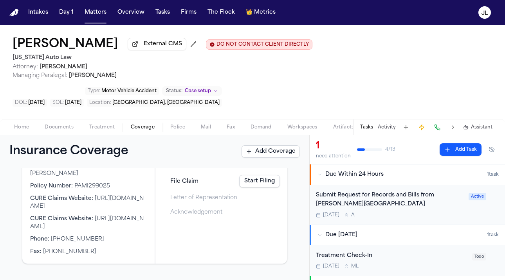
click at [267, 187] on link "Start Filing" at bounding box center [259, 181] width 41 height 13
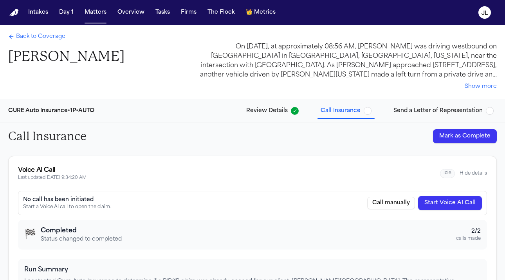
click at [464, 131] on button "Mark as Complete" at bounding box center [465, 136] width 64 height 14
click at [455, 112] on span "Send a Letter of Representation" at bounding box center [437, 111] width 89 height 8
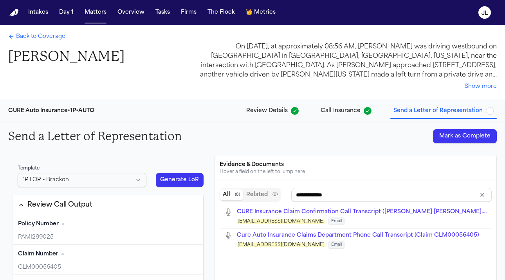
type input "**********"
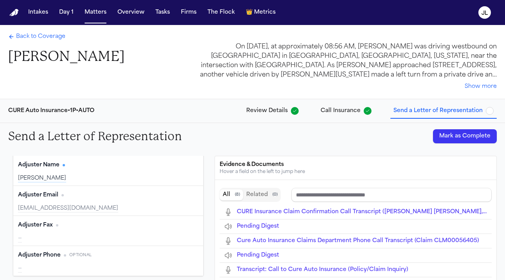
scroll to position [115, 0]
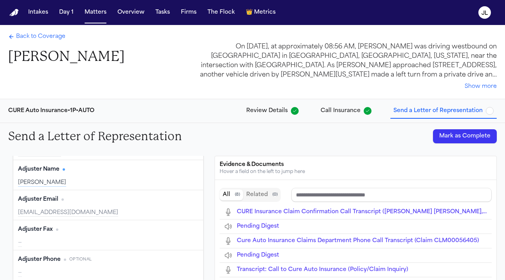
click at [192, 228] on button "Edit" at bounding box center [189, 230] width 20 height 13
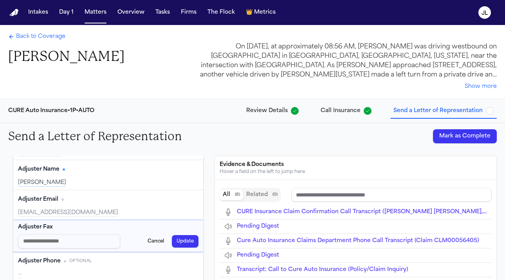
type input "**********"
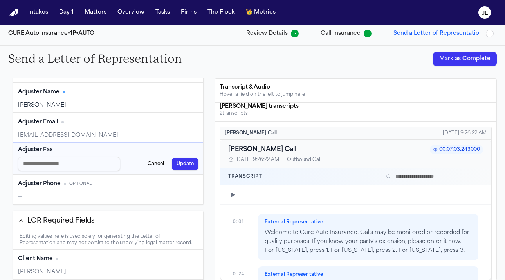
scroll to position [0, 0]
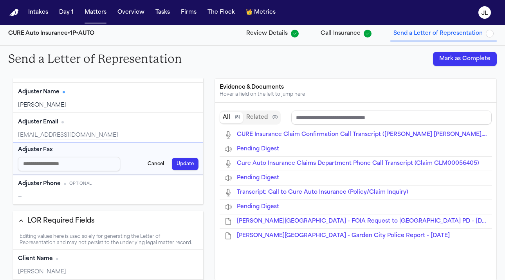
type input "**********"
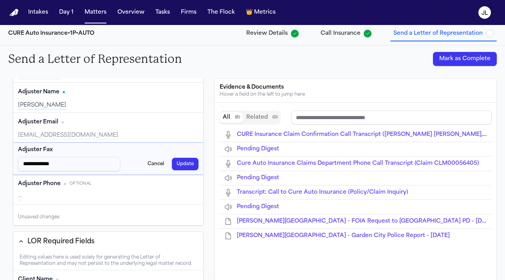
type input "**********"
click at [187, 164] on button "Update" at bounding box center [185, 164] width 27 height 13
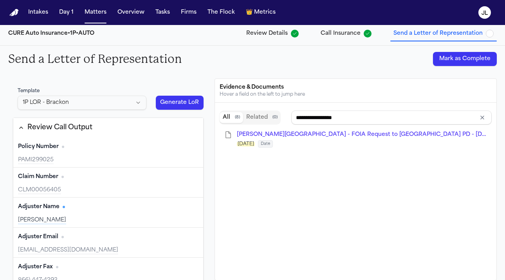
click at [182, 102] on button "Generate LoR" at bounding box center [180, 103] width 48 height 14
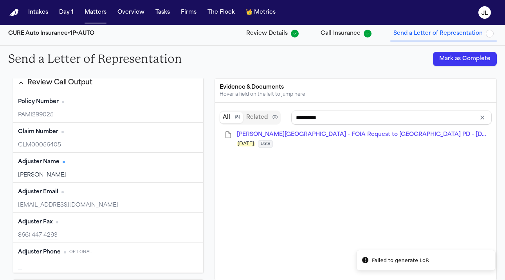
scroll to position [4, 0]
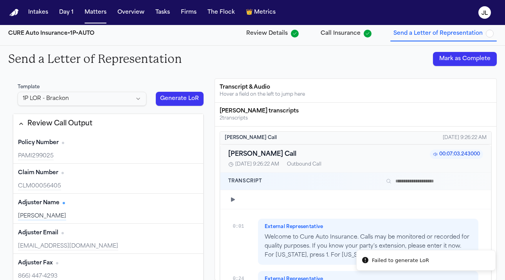
type input "**********"
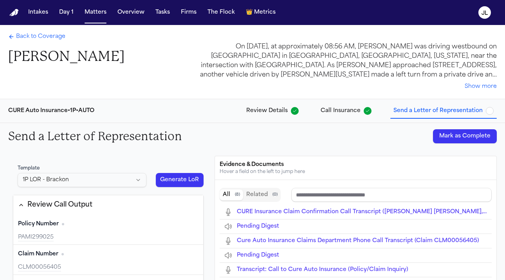
click at [42, 44] on div "Back to Coverage Jose Carlos Portillo-Medrano" at bounding box center [66, 49] width 116 height 32
click at [41, 41] on span "Back to Coverage" at bounding box center [40, 37] width 49 height 8
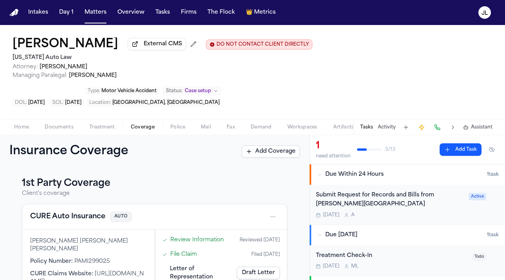
click at [61, 128] on span "Documents" at bounding box center [59, 127] width 29 height 6
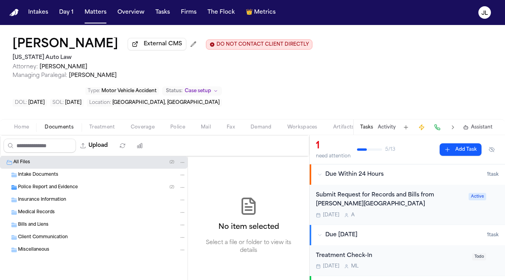
click at [12, 138] on div "Upload" at bounding box center [74, 146] width 149 height 20
click at [12, 134] on div "Home Documents Treatment Coverage Police Mail Fax Demand Workspaces Artifacts T…" at bounding box center [252, 127] width 505 height 16
click at [21, 129] on span "Home" at bounding box center [21, 127] width 15 height 6
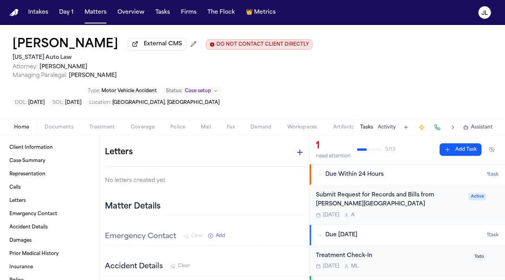
scroll to position [368, 0]
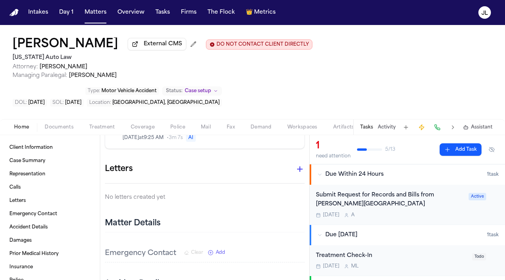
click at [299, 167] on icon "button" at bounding box center [299, 169] width 5 height 5
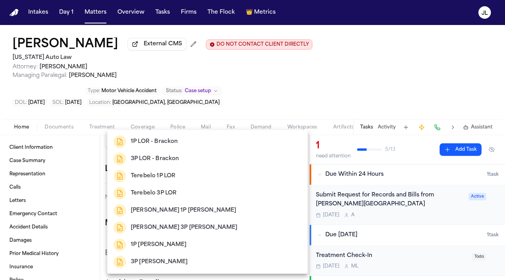
drag, startPoint x: 207, startPoint y: 164, endPoint x: 204, endPoint y: 143, distance: 20.9
click at [204, 143] on ul "1P LOR - Brackon 3P LOR - Brackon Terebelo 1P LOR Terebelo 3P LOR Elona 1P LOR …" at bounding box center [207, 202] width 200 height 144
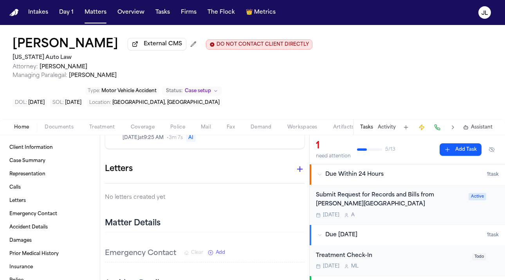
click at [298, 165] on icon "button" at bounding box center [299, 169] width 9 height 9
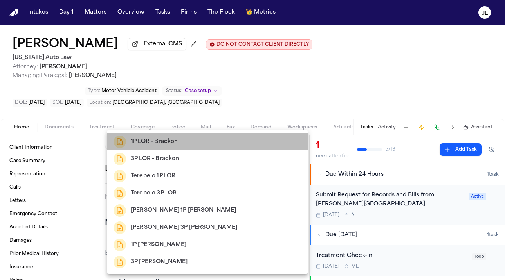
click at [206, 144] on div "1P LOR - Brackon" at bounding box center [207, 142] width 188 height 13
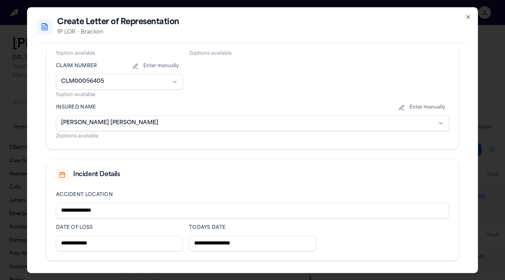
scroll to position [282, 0]
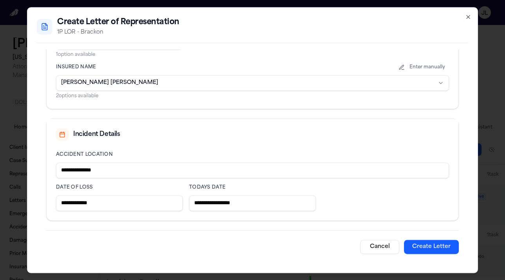
click at [422, 251] on button "Create Letter" at bounding box center [431, 247] width 55 height 14
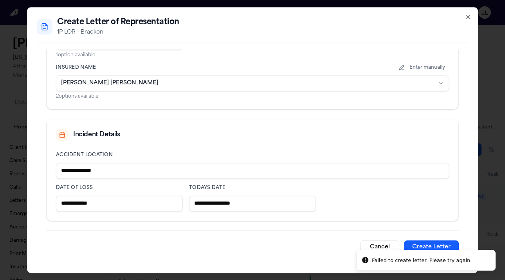
click at [466, 18] on icon "button" at bounding box center [468, 17] width 6 height 6
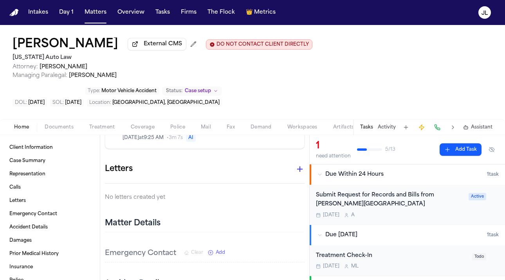
click at [297, 167] on icon "button" at bounding box center [299, 169] width 5 height 5
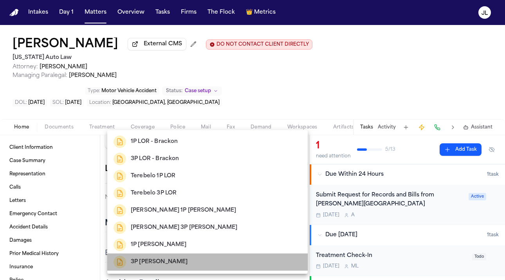
click at [273, 258] on div "3P [PERSON_NAME]" at bounding box center [207, 262] width 188 height 13
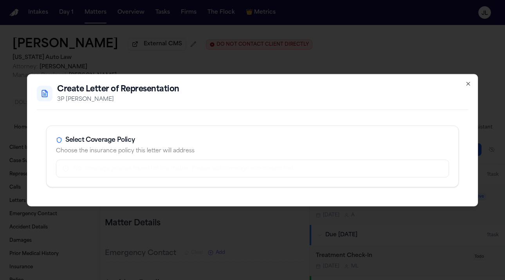
click at [468, 85] on icon "button" at bounding box center [468, 84] width 6 height 6
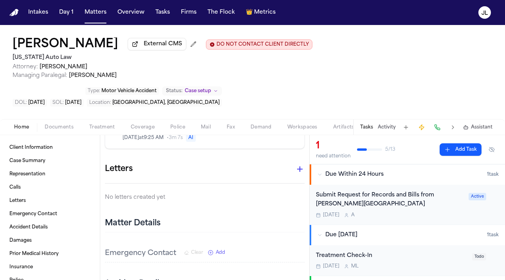
click at [299, 165] on icon "button" at bounding box center [299, 169] width 9 height 9
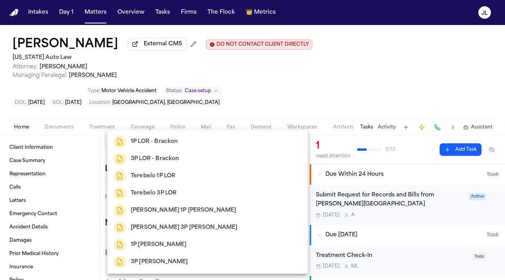
click at [165, 248] on h2 "1P LOR Mark" at bounding box center [159, 245] width 56 height 9
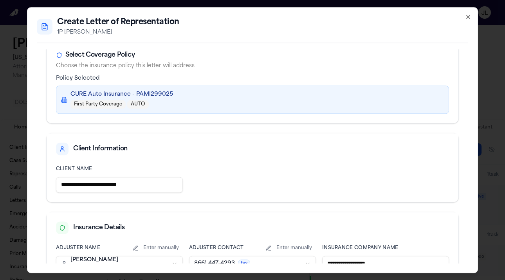
scroll to position [0, 0]
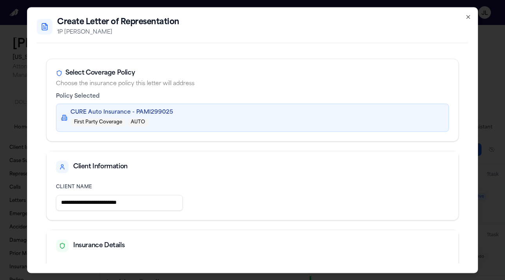
click at [471, 21] on div "**********" at bounding box center [252, 140] width 451 height 266
click at [471, 12] on div "**********" at bounding box center [252, 140] width 451 height 266
click at [471, 22] on div "**********" at bounding box center [252, 140] width 451 height 266
click at [471, 20] on icon "button" at bounding box center [468, 17] width 6 height 6
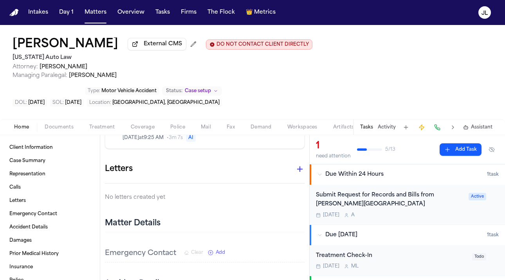
click at [295, 165] on icon "button" at bounding box center [299, 169] width 9 height 9
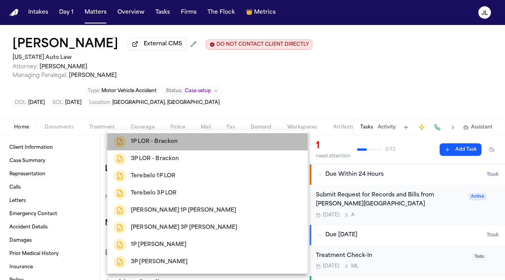
click at [257, 143] on div "1P LOR - Brackon" at bounding box center [207, 142] width 188 height 13
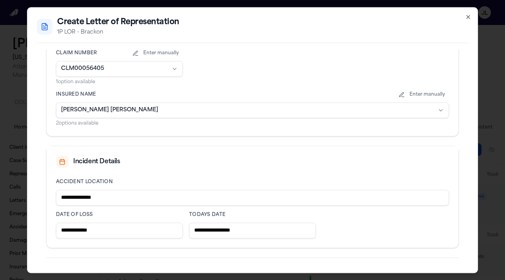
scroll to position [282, 0]
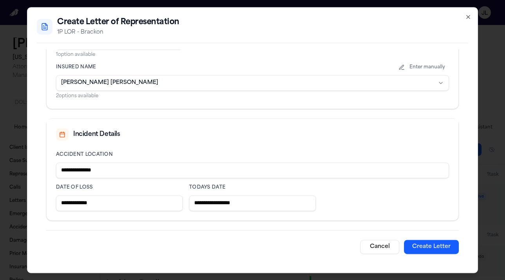
click at [436, 247] on button "Create Letter" at bounding box center [431, 247] width 55 height 14
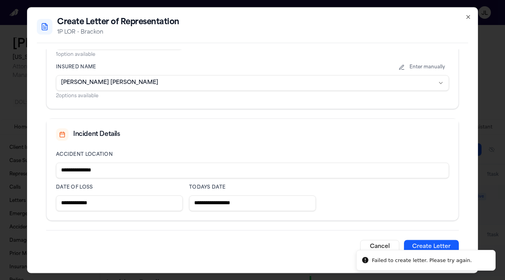
click at [473, 15] on div "**********" at bounding box center [252, 140] width 451 height 266
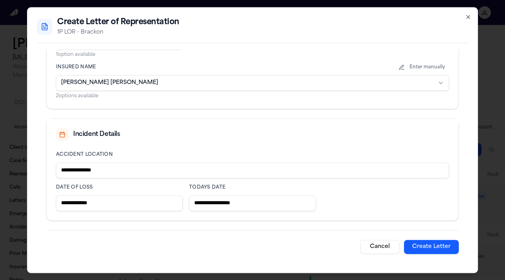
click at [472, 15] on div "**********" at bounding box center [252, 140] width 451 height 266
click at [471, 15] on div "**********" at bounding box center [252, 140] width 451 height 266
click at [468, 15] on icon "button" at bounding box center [468, 17] width 6 height 6
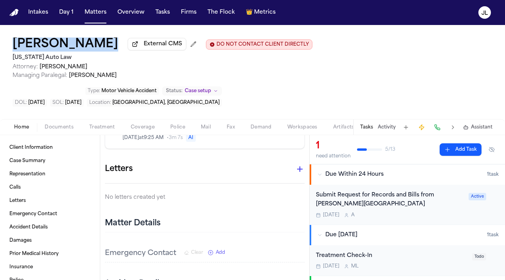
drag, startPoint x: 191, startPoint y: 47, endPoint x: 14, endPoint y: 49, distance: 177.2
click at [14, 48] on div "Jose Carlos Portillo-Medrano External CMS DO NOT CONTACT CLIENT DIRECTLY DO NOT…" at bounding box center [163, 45] width 300 height 14
copy div "[PERSON_NAME]"
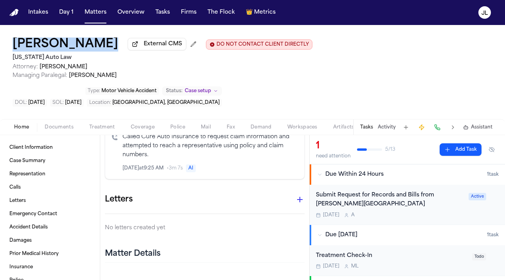
scroll to position [342, 0]
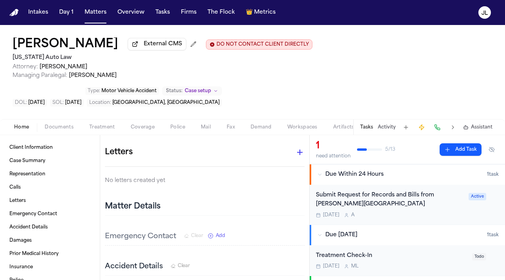
scroll to position [373, 0]
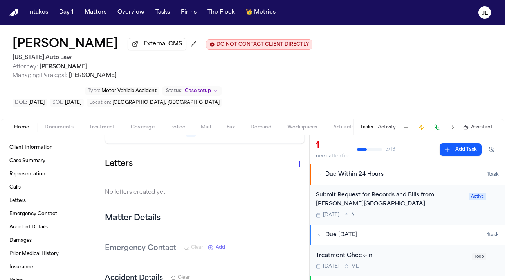
click at [298, 160] on icon "button" at bounding box center [299, 164] width 9 height 9
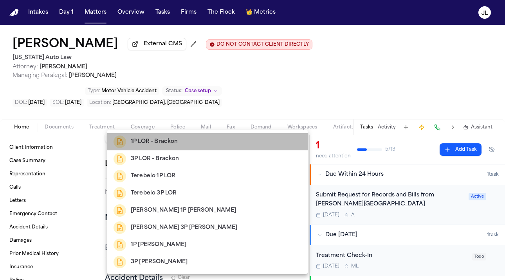
click at [219, 142] on div "1P LOR - Brackon" at bounding box center [207, 142] width 188 height 13
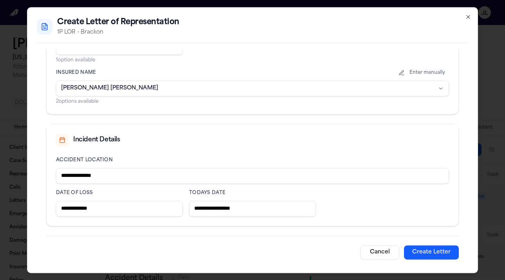
scroll to position [282, 0]
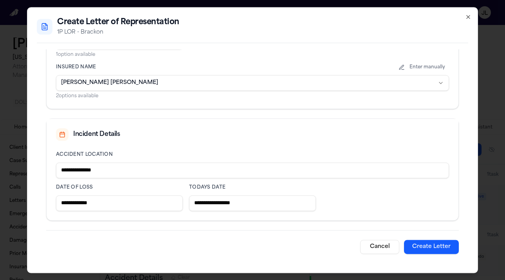
click at [442, 248] on button "Create Letter" at bounding box center [431, 247] width 55 height 14
click at [440, 253] on button "Create Letter" at bounding box center [431, 247] width 55 height 14
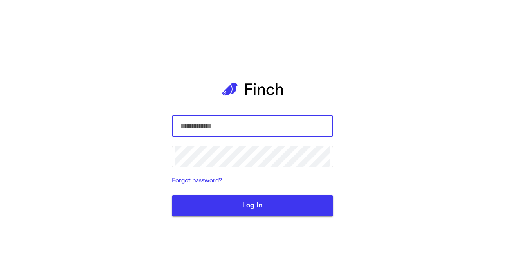
click at [208, 117] on input "text" at bounding box center [252, 126] width 155 height 22
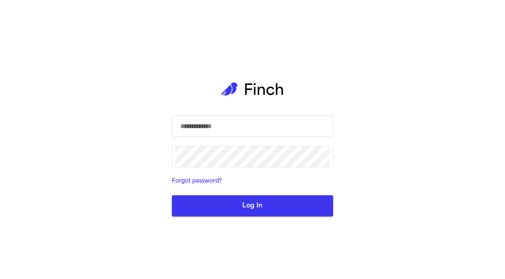
type input "**********"
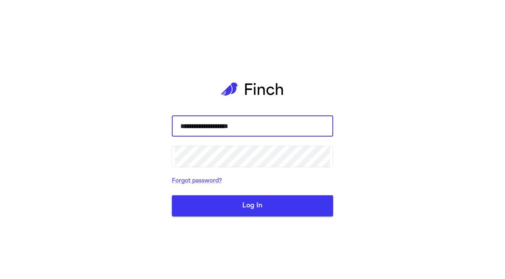
click at [172, 195] on button "Log In" at bounding box center [252, 205] width 161 height 21
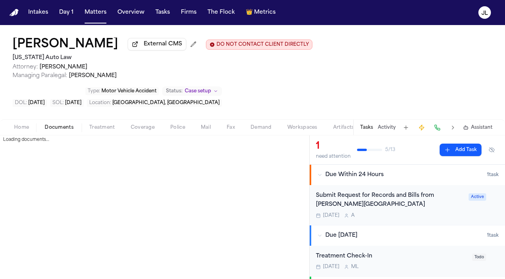
click at [38, 130] on button "Documents" at bounding box center [59, 127] width 45 height 9
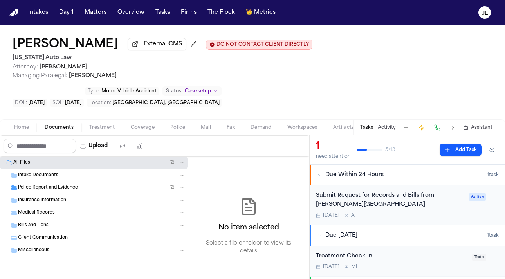
click at [51, 130] on span "Documents" at bounding box center [59, 127] width 29 height 6
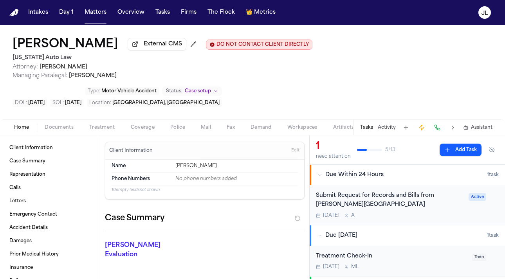
click at [27, 130] on span "Home" at bounding box center [21, 127] width 15 height 6
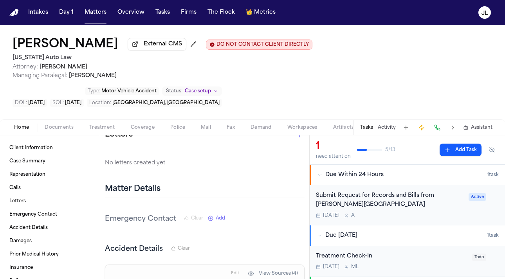
scroll to position [354, 0]
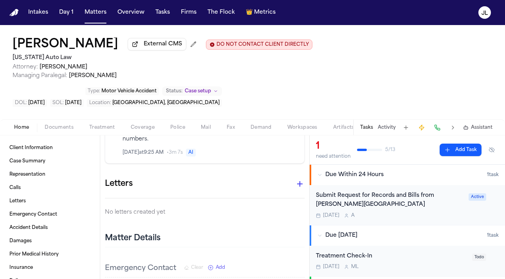
click at [300, 179] on icon "button" at bounding box center [299, 183] width 9 height 9
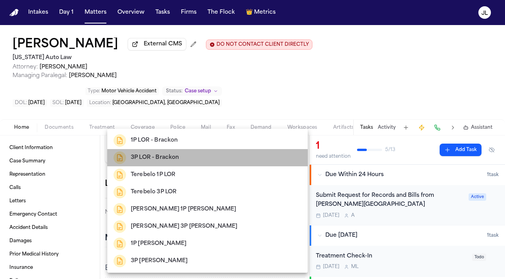
click at [201, 152] on div "3P LOR - Brackon" at bounding box center [207, 157] width 188 height 13
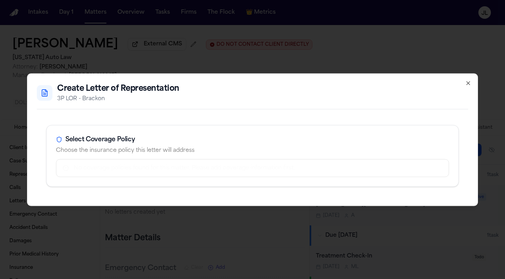
click at [469, 83] on icon "button" at bounding box center [468, 83] width 6 height 6
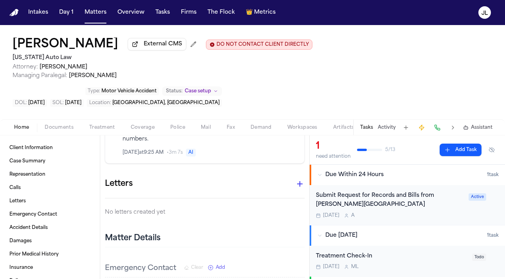
click at [294, 176] on button "button" at bounding box center [300, 184] width 16 height 16
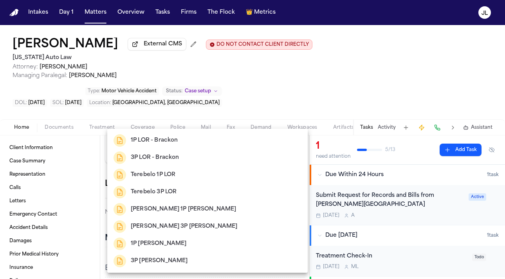
click at [185, 145] on div "1P LOR - Brackon" at bounding box center [207, 140] width 188 height 13
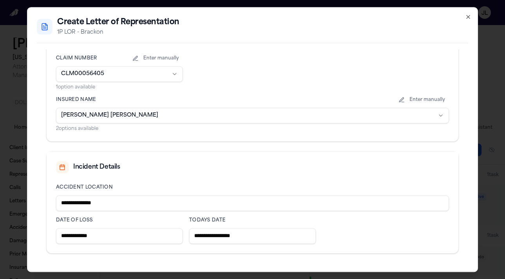
scroll to position [283, 0]
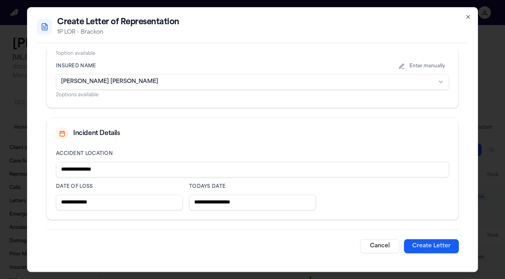
click at [430, 248] on button "Create Letter" at bounding box center [431, 246] width 55 height 14
click at [444, 244] on button "Create Letter" at bounding box center [431, 246] width 55 height 14
click at [463, 13] on div "**********" at bounding box center [252, 139] width 451 height 265
click at [465, 14] on icon "button" at bounding box center [468, 17] width 6 height 6
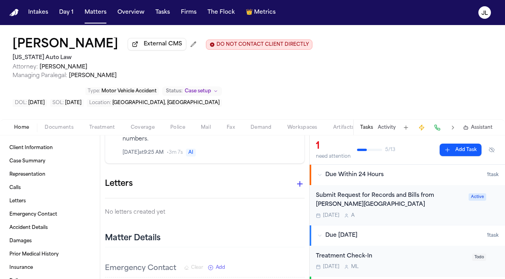
click at [301, 179] on icon "button" at bounding box center [299, 183] width 9 height 9
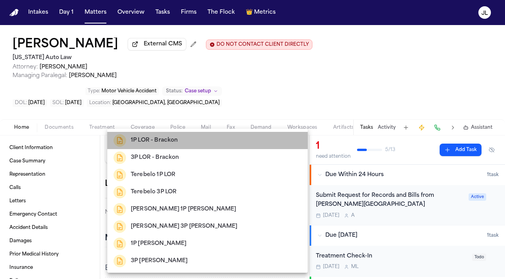
click at [239, 133] on li "1P LOR - Brackon" at bounding box center [207, 140] width 200 height 17
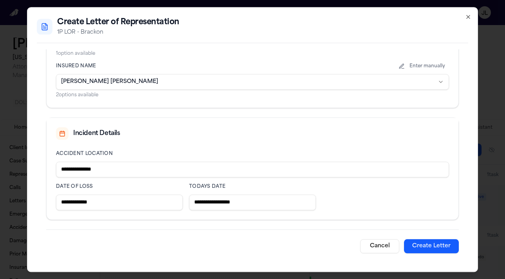
click at [433, 242] on button "Create Letter" at bounding box center [431, 246] width 55 height 14
click at [472, 20] on div "**********" at bounding box center [252, 139] width 451 height 265
click at [471, 20] on div "**********" at bounding box center [252, 139] width 451 height 265
click at [471, 18] on icon "button" at bounding box center [468, 17] width 6 height 6
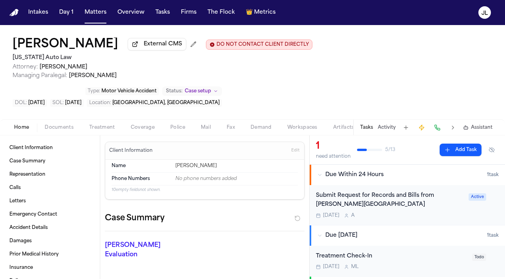
click at [109, 128] on span "Treatment" at bounding box center [102, 127] width 26 height 6
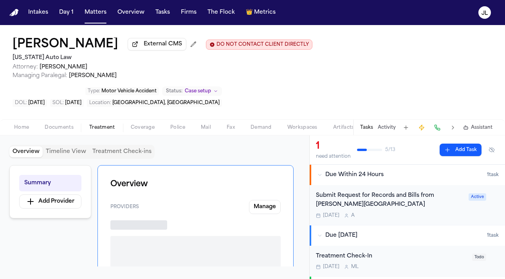
click at [136, 128] on span "Coverage" at bounding box center [143, 127] width 24 height 6
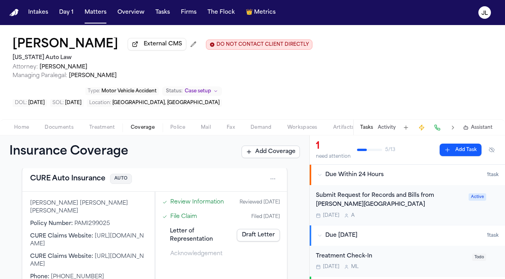
scroll to position [40, 0]
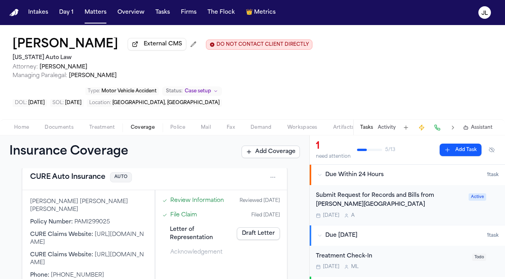
click at [261, 236] on link "Draft Letter" at bounding box center [258, 233] width 43 height 13
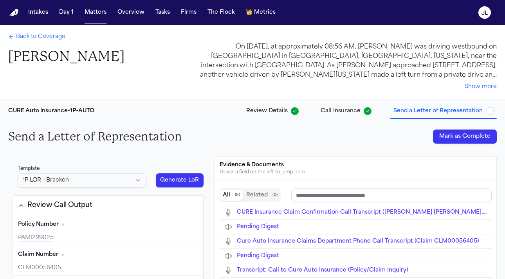
click at [183, 183] on button "Generate LoR" at bounding box center [180, 180] width 48 height 14
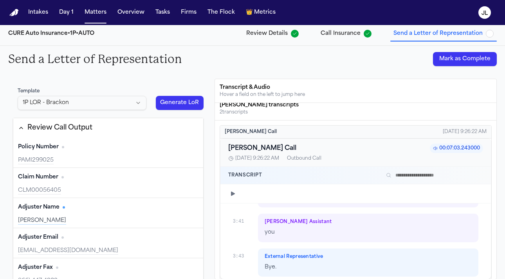
type input "**********"
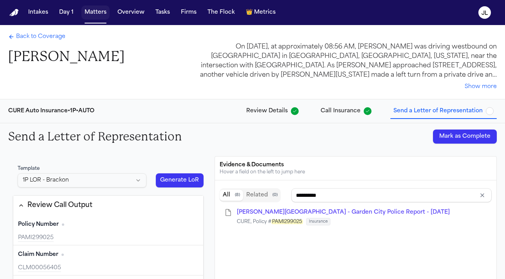
click at [92, 18] on button "Matters" at bounding box center [95, 12] width 28 height 14
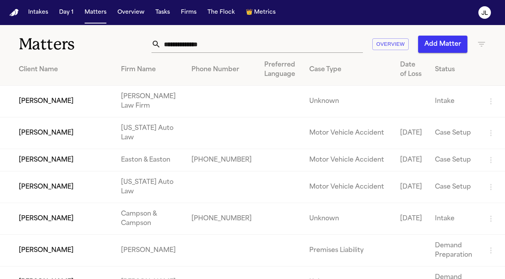
click at [184, 44] on input "text" at bounding box center [262, 44] width 202 height 17
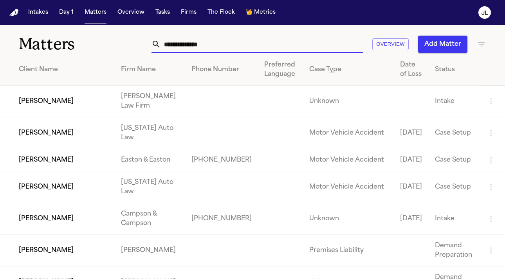
paste input "**********"
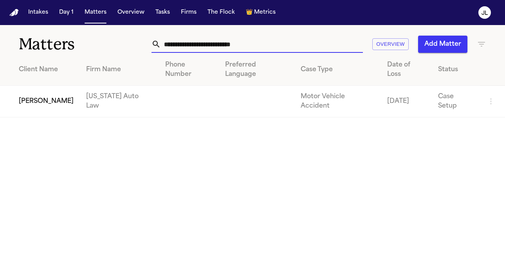
type input "**********"
click at [62, 108] on td "[PERSON_NAME]" at bounding box center [40, 102] width 80 height 32
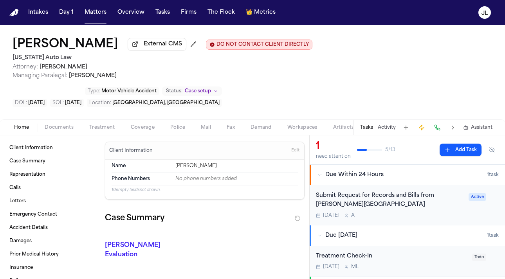
click at [149, 135] on div "Home Documents Treatment Coverage Police Mail Fax Demand Workspaces Artifacts T…" at bounding box center [252, 127] width 505 height 16
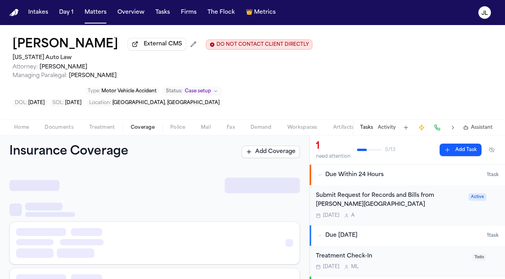
click at [146, 128] on span "Coverage" at bounding box center [143, 127] width 24 height 6
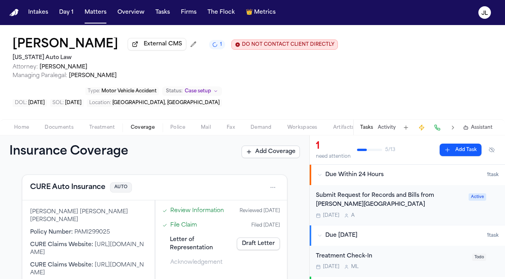
scroll to position [25, 0]
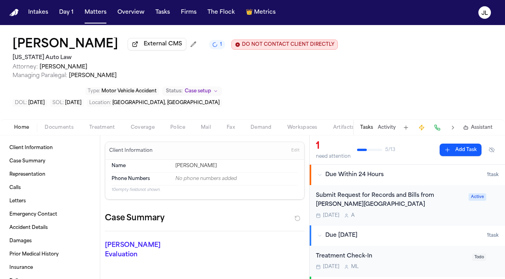
click at [19, 130] on span "Home" at bounding box center [21, 127] width 15 height 6
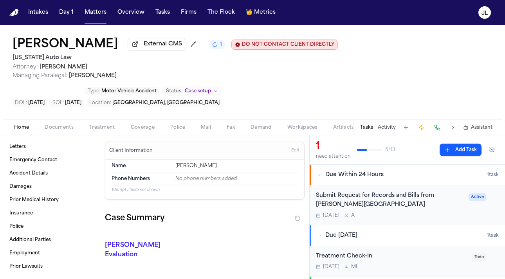
click at [132, 131] on span "Coverage" at bounding box center [143, 127] width 24 height 6
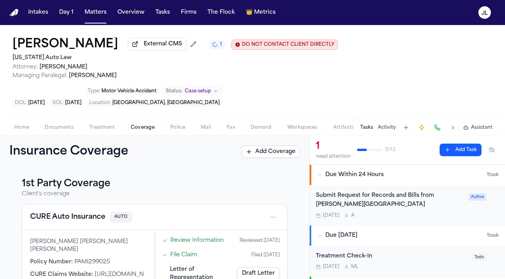
click at [73, 223] on div "CURE Auto Insurance AUTO" at bounding box center [154, 217] width 249 height 13
click at [73, 223] on button "CURE Auto Insurance" at bounding box center [67, 217] width 75 height 11
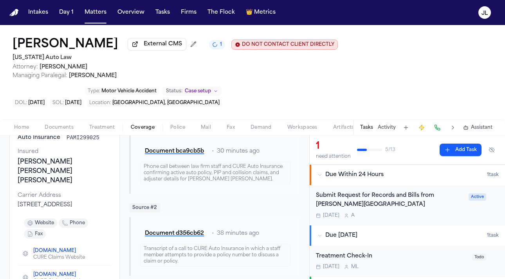
scroll to position [84, 0]
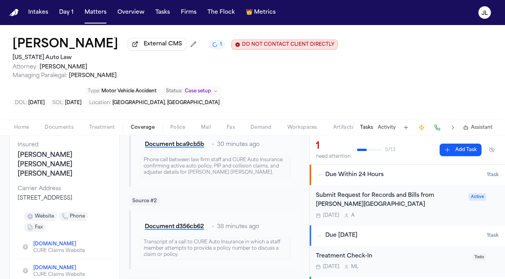
drag, startPoint x: 78, startPoint y: 208, endPoint x: 10, endPoint y: 195, distance: 69.6
click at [10, 195] on div "CURE Auto Insurance First Party Coverage Auto Insurance PAMI299025 Insured [PER…" at bounding box center [64, 220] width 110 height 253
copy div "[STREET_ADDRESS]"
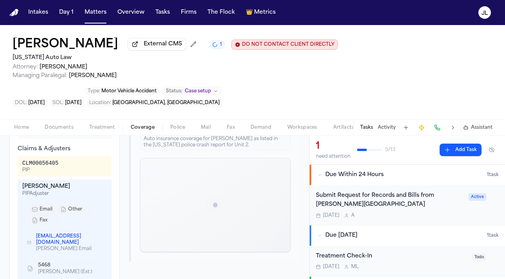
scroll to position [361, 0]
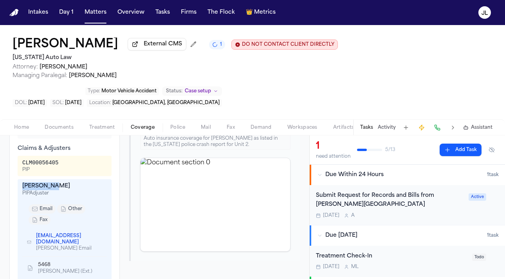
drag, startPoint x: 52, startPoint y: 197, endPoint x: 18, endPoint y: 197, distance: 34.4
click at [18, 197] on div "[PERSON_NAME] PIP Adjuster email other fax [EMAIL_ADDRESS][DOMAIN_NAME] [PERSON…" at bounding box center [65, 239] width 94 height 120
copy div "[PERSON_NAME]"
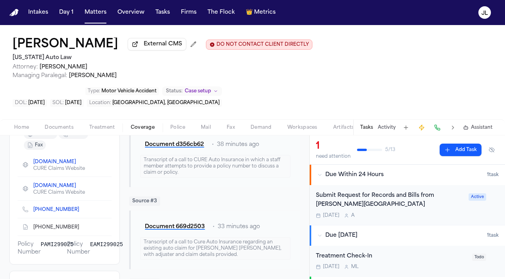
scroll to position [171, 0]
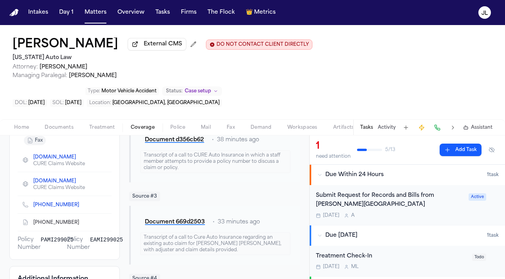
click at [81, 225] on icon "Copy to clipboard" at bounding box center [82, 223] width 3 height 3
drag, startPoint x: 191, startPoint y: 50, endPoint x: 7, endPoint y: 44, distance: 183.6
click at [7, 44] on div "[PERSON_NAME] External CMS DO NOT CONTACT CLIENT DIRECTLY DO NOT CONTACT [US_ST…" at bounding box center [252, 72] width 505 height 94
copy div "[PERSON_NAME]"
click at [26, 127] on span "Home" at bounding box center [21, 127] width 15 height 6
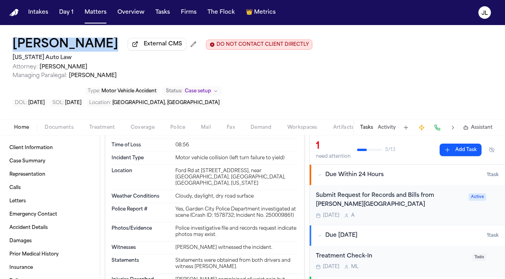
scroll to position [639, 0]
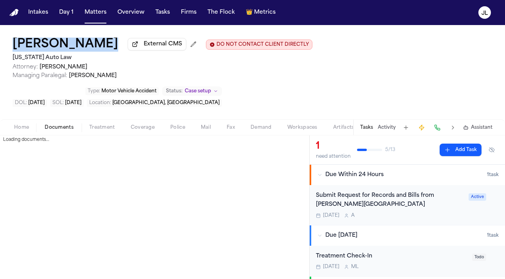
click at [53, 128] on span "Documents" at bounding box center [59, 127] width 29 height 6
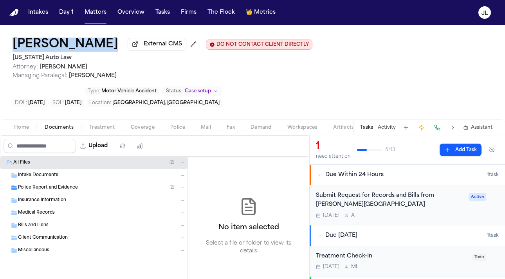
click at [50, 187] on span "Police Report and Evidence" at bounding box center [48, 188] width 60 height 7
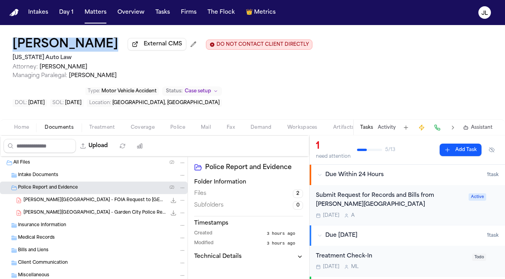
click at [174, 216] on icon "File: J. Portillo-Medrano - Garden City Police Report - 6.29.25" at bounding box center [173, 213] width 6 height 6
click at [16, 135] on div "Home Documents Treatment Coverage Police Mail Fax Demand Workspaces Artifacts T…" at bounding box center [252, 127] width 505 height 16
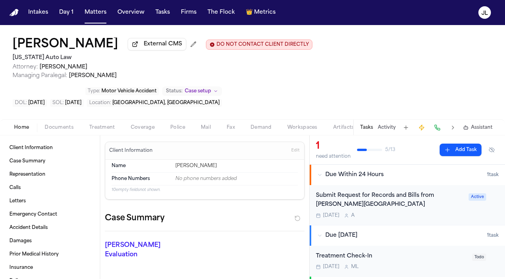
click at [16, 131] on span "Home" at bounding box center [21, 127] width 15 height 6
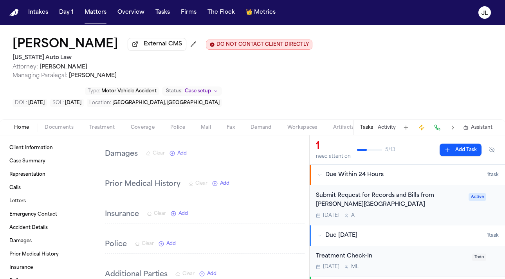
scroll to position [901, 0]
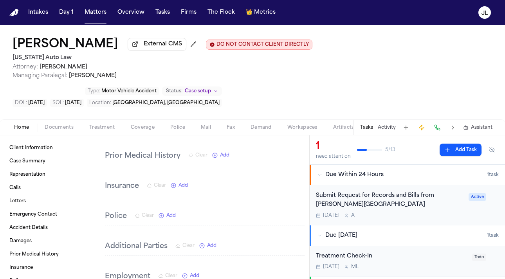
click at [149, 123] on div "Home Documents Treatment Coverage Police Mail Fax Demand Workspaces Artifacts T…" at bounding box center [252, 127] width 505 height 16
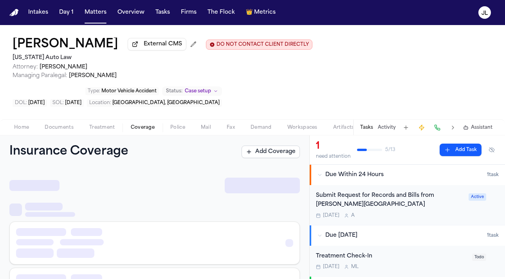
click at [147, 128] on span "Coverage" at bounding box center [143, 127] width 24 height 6
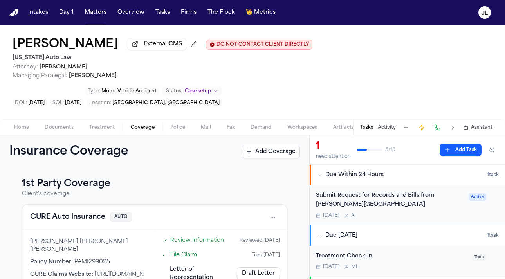
click at [68, 216] on button "CURE Auto Insurance" at bounding box center [67, 217] width 75 height 11
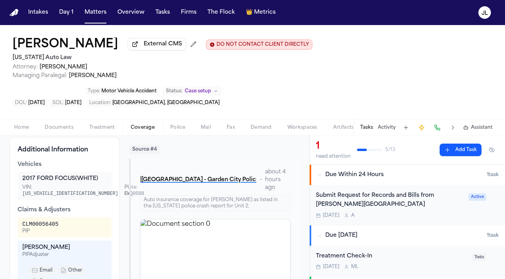
scroll to position [330, 0]
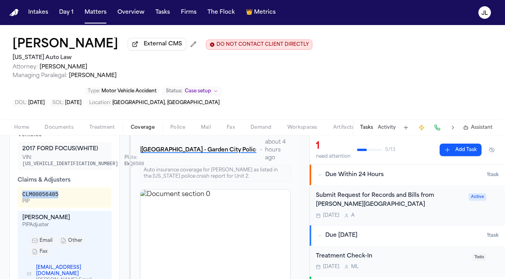
drag, startPoint x: 63, startPoint y: 206, endPoint x: 22, endPoint y: 206, distance: 41.1
click at [22, 206] on div "CLM00056405 PIP" at bounding box center [65, 197] width 94 height 20
copy div "CLM00056405"
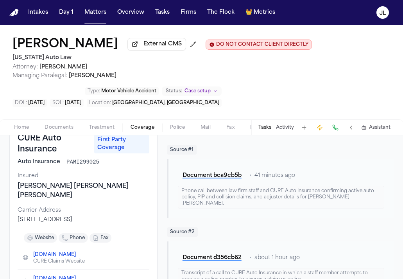
scroll to position [0, 0]
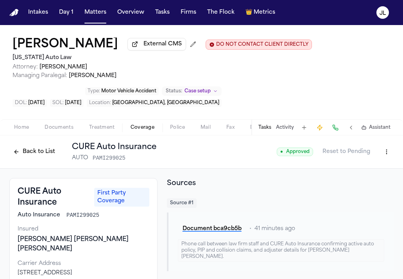
click at [35, 153] on button "Back to List" at bounding box center [34, 152] width 50 height 13
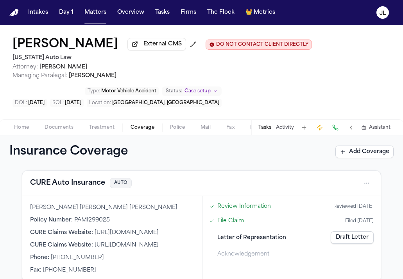
scroll to position [32, 0]
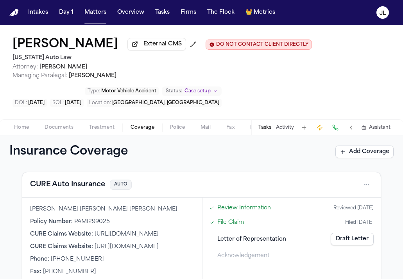
click at [50, 131] on span "Documents" at bounding box center [59, 127] width 29 height 6
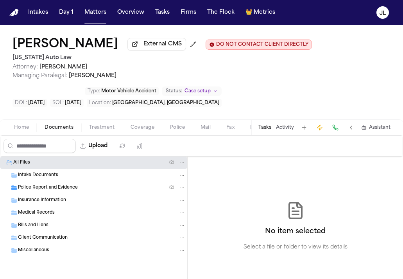
click at [50, 201] on span "Insurance Information" at bounding box center [42, 200] width 48 height 7
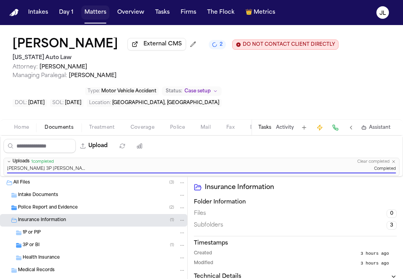
click at [86, 14] on button "Matters" at bounding box center [95, 12] width 28 height 14
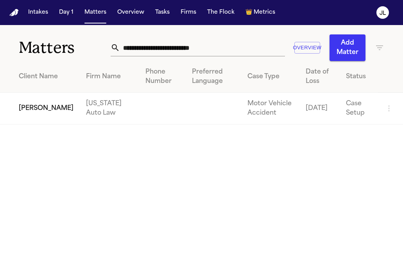
click at [174, 46] on input "**********" at bounding box center [202, 47] width 165 height 17
drag, startPoint x: 225, startPoint y: 47, endPoint x: 80, endPoint y: 47, distance: 144.7
click at [80, 47] on div "**********" at bounding box center [201, 43] width 403 height 36
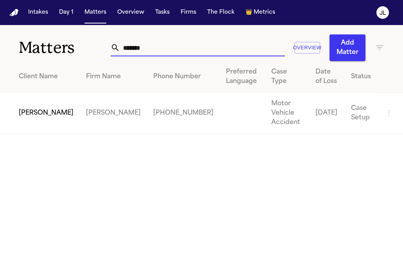
type input "*******"
click at [29, 103] on td "[PERSON_NAME]" at bounding box center [40, 113] width 80 height 41
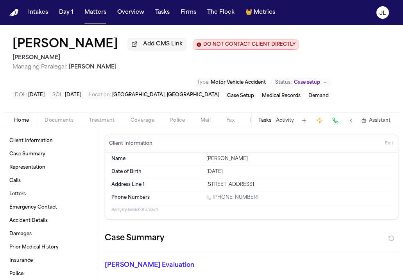
click at [144, 116] on div "Home Documents Treatment Coverage Police Mail Fax Demand Workspaces Artifacts T…" at bounding box center [201, 120] width 403 height 16
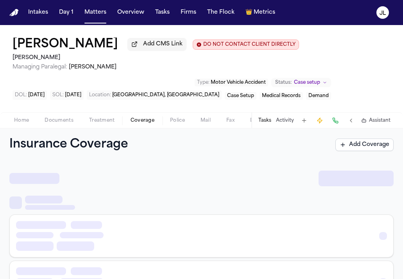
click at [144, 120] on span "Coverage" at bounding box center [143, 120] width 24 height 6
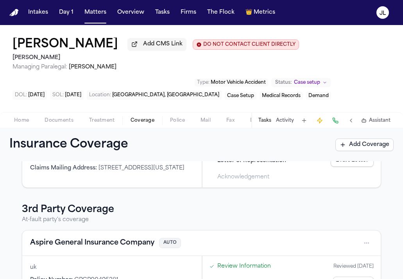
scroll to position [161, 0]
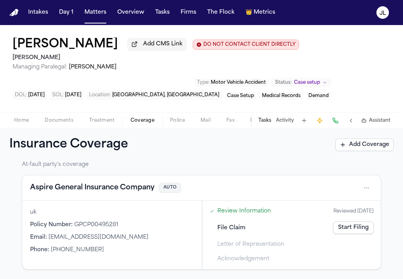
click at [129, 193] on button "Aspire General Insurance Company" at bounding box center [92, 187] width 124 height 11
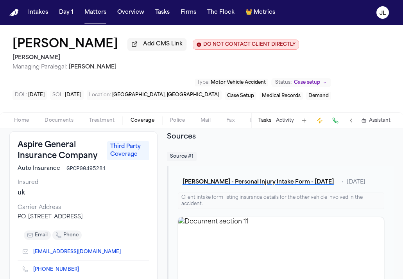
scroll to position [40, 0]
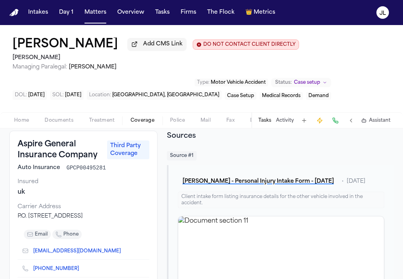
click at [28, 116] on div "Home Documents Treatment Coverage Police Mail Fax Demand Workspaces Artifacts T…" at bounding box center [201, 120] width 403 height 16
click at [23, 118] on button "Home" at bounding box center [21, 120] width 31 height 9
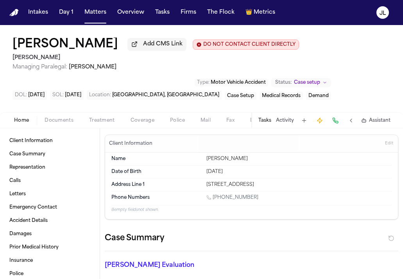
click at [66, 120] on span "Documents" at bounding box center [59, 120] width 29 height 6
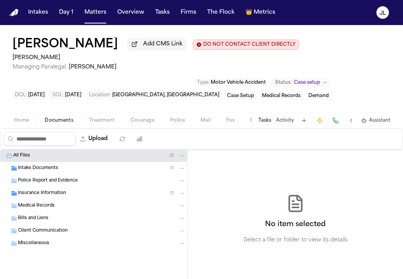
click at [52, 191] on div "Insurance Information ( 1 )" at bounding box center [93, 193] width 187 height 13
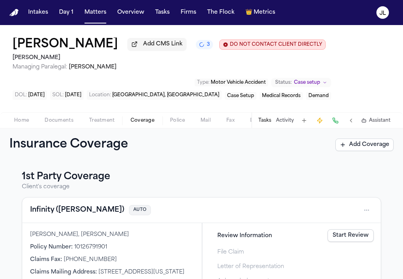
click at [153, 121] on span "Coverage" at bounding box center [143, 120] width 24 height 6
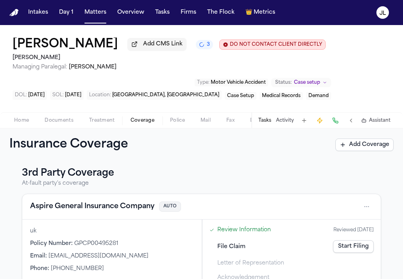
scroll to position [161, 0]
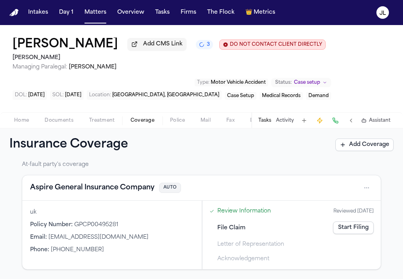
click at [95, 189] on button "Aspire General Insurance Company" at bounding box center [92, 187] width 124 height 11
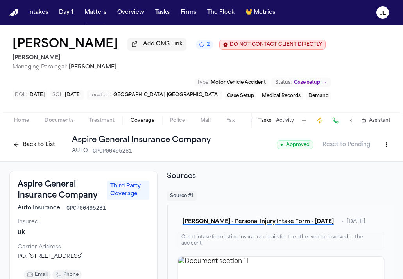
click at [384, 151] on html "Intakes Day 1 Matters Overview Tasks Firms The Flock 👑 Metrics JL [PERSON_NAME]…" at bounding box center [201, 139] width 403 height 279
click at [372, 161] on div "Edit Coverage" at bounding box center [360, 164] width 66 height 13
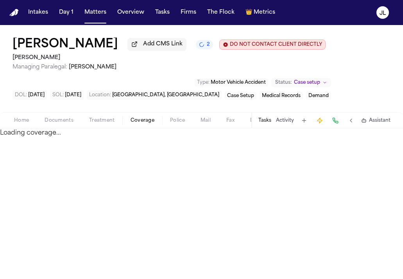
select select "**********"
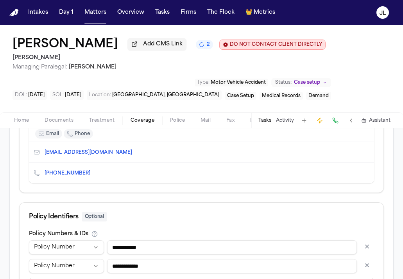
scroll to position [468, 0]
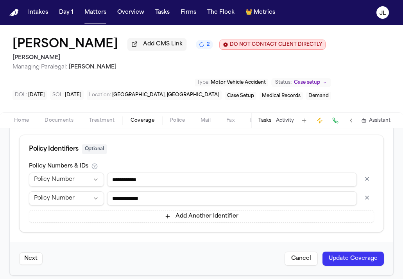
click at [367, 195] on button "button" at bounding box center [367, 197] width 14 height 13
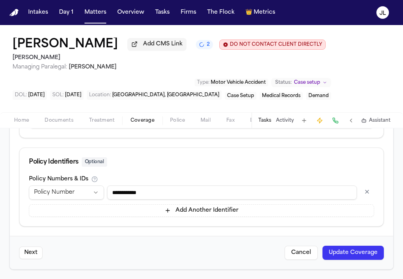
scroll to position [449, 0]
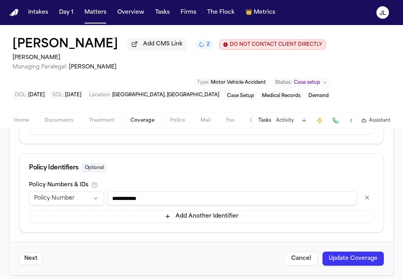
drag, startPoint x: 187, startPoint y: 192, endPoint x: 79, endPoint y: 192, distance: 108.0
click at [79, 192] on div "**********" at bounding box center [201, 198] width 345 height 14
paste input "*"
type input "**********"
click at [375, 252] on button "Update Coverage" at bounding box center [353, 259] width 61 height 14
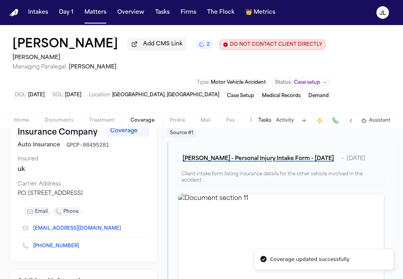
scroll to position [64, 0]
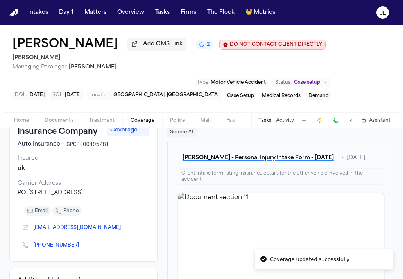
click at [81, 247] on icon "Copy to clipboard" at bounding box center [82, 246] width 3 height 3
click at [333, 124] on button at bounding box center [335, 120] width 11 height 11
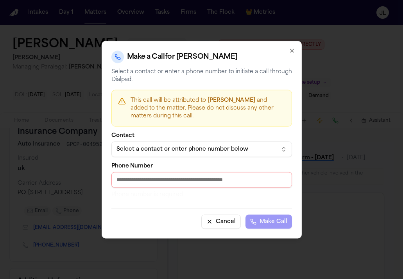
click at [173, 191] on p "Phone number is required" at bounding box center [201, 195] width 181 height 8
click at [173, 184] on input "Phone Number" at bounding box center [201, 180] width 181 height 16
paste input "**********"
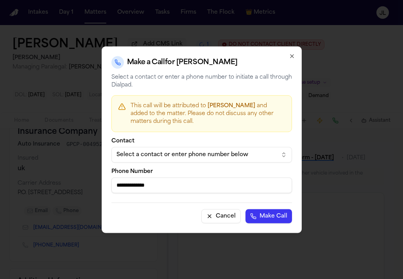
type input "**********"
click at [288, 219] on button "Make Call" at bounding box center [269, 216] width 47 height 14
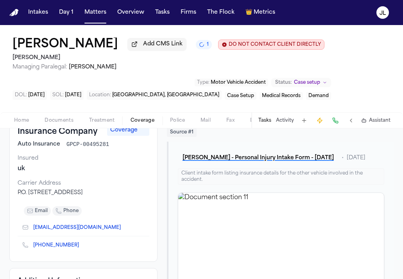
click at [27, 120] on span "Home" at bounding box center [21, 120] width 15 height 6
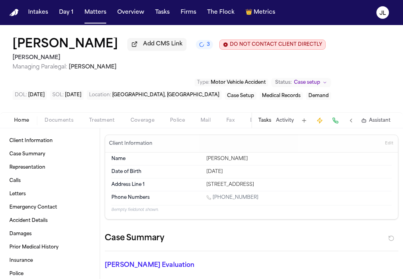
click at [6, 116] on button "Home" at bounding box center [21, 120] width 31 height 9
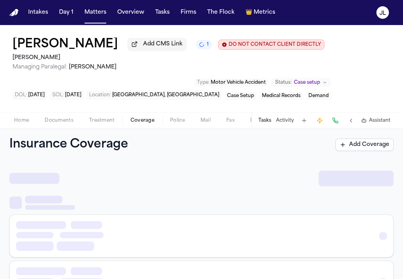
click at [129, 121] on button "Coverage" at bounding box center [143, 120] width 40 height 9
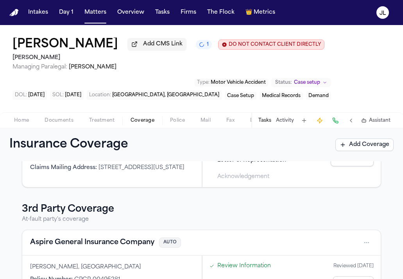
scroll to position [166, 0]
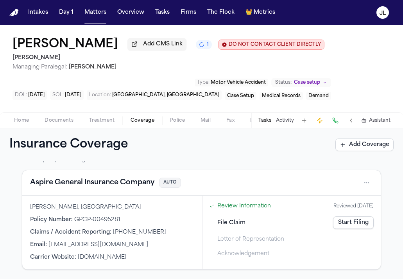
click at [78, 186] on button "Aspire General Insurance Company" at bounding box center [92, 182] width 124 height 11
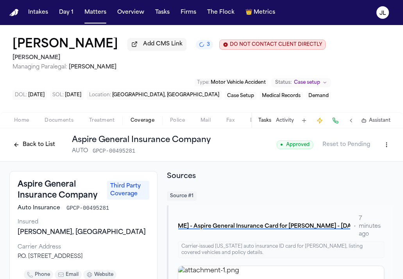
click at [43, 140] on button "Back to List" at bounding box center [34, 144] width 50 height 13
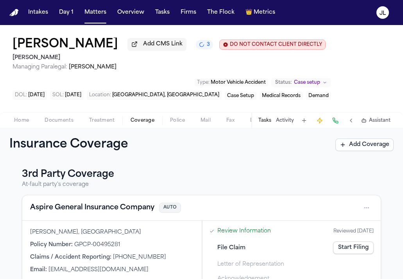
scroll to position [144, 0]
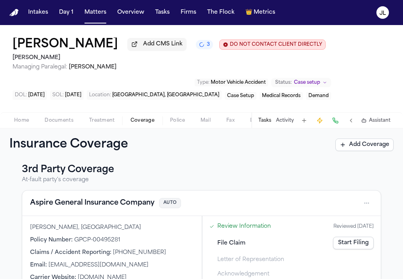
click at [105, 205] on button "Aspire General Insurance Company" at bounding box center [92, 203] width 124 height 11
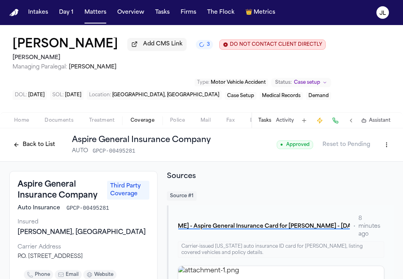
click at [386, 140] on html "Intakes Day 1 Matters Overview Tasks Firms The Flock 👑 Metrics JL Cassius Matth…" at bounding box center [201, 139] width 403 height 279
click at [378, 166] on div "Edit Coverage" at bounding box center [360, 164] width 66 height 13
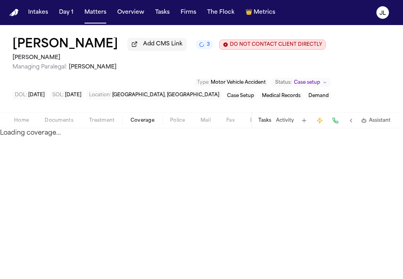
select select "**********"
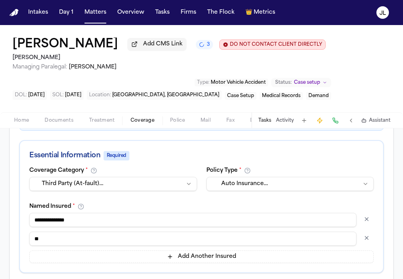
scroll to position [138, 0]
click at [369, 234] on button "button" at bounding box center [367, 237] width 14 height 13
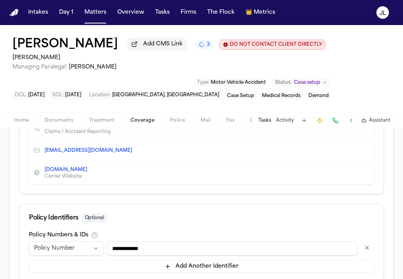
scroll to position [476, 0]
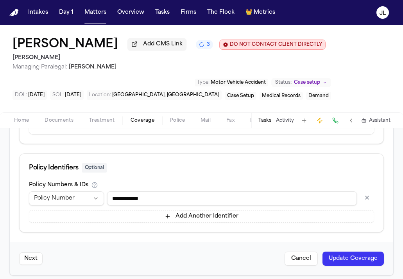
click at [366, 257] on button "Update Coverage" at bounding box center [353, 259] width 61 height 14
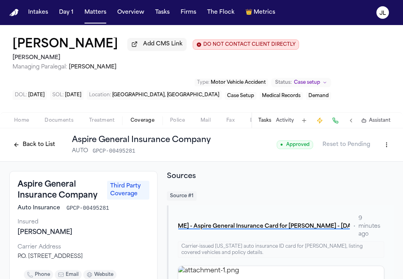
click at [30, 147] on button "Back to List" at bounding box center [34, 144] width 50 height 13
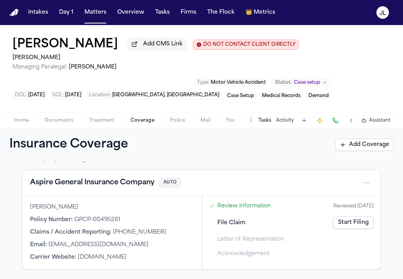
scroll to position [166, 0]
click at [72, 187] on button "Aspire General Insurance Company" at bounding box center [92, 182] width 124 height 11
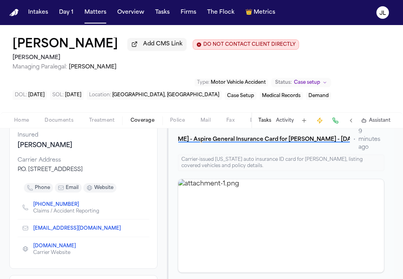
scroll to position [117, 0]
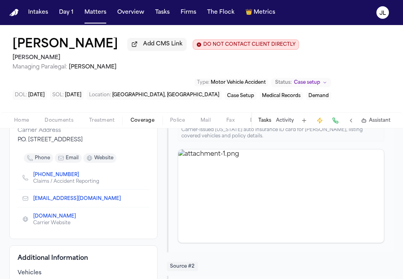
click at [82, 176] on icon "Copy to clipboard" at bounding box center [83, 175] width 3 height 4
click at [337, 122] on button at bounding box center [335, 120] width 11 height 11
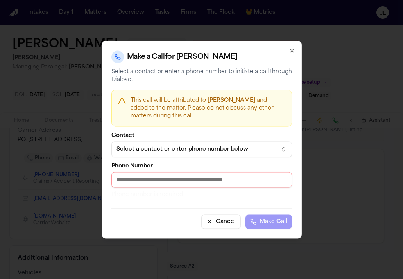
click at [169, 175] on input "Phone Number" at bounding box center [201, 180] width 181 height 16
paste input "**********"
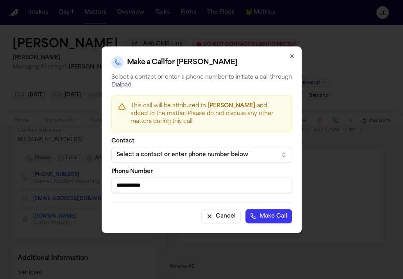
type input "**********"
click at [278, 218] on button "Make Call" at bounding box center [269, 216] width 47 height 14
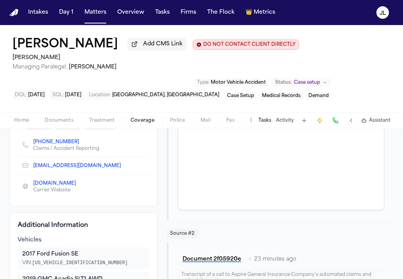
scroll to position [150, 0]
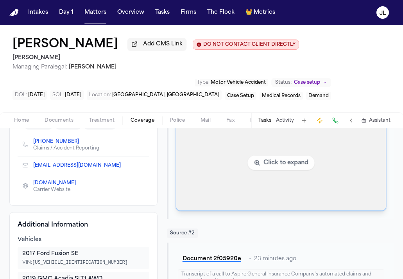
click at [252, 189] on img "View image attachment-1.png" at bounding box center [281, 162] width 210 height 95
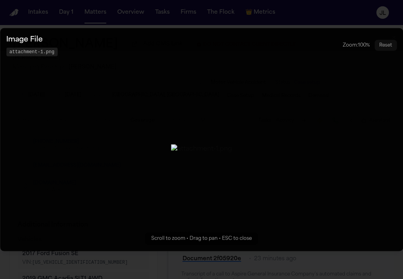
click at [232, 153] on img "Zoomable image viewer. Use mouse wheel to zoom, drag to pan, or press R to rese…" at bounding box center [201, 148] width 61 height 9
click at [293, 189] on button "Zoomable image viewer. Use mouse wheel to zoom, drag to pan, or press R to rese…" at bounding box center [201, 139] width 403 height 223
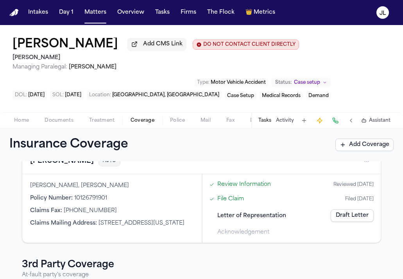
scroll to position [166, 0]
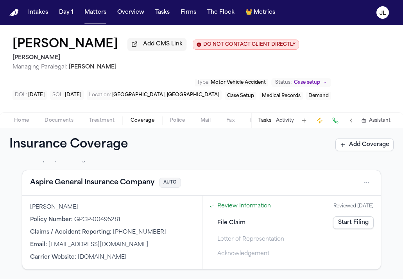
click at [104, 178] on button "Aspire General Insurance Company" at bounding box center [92, 182] width 124 height 11
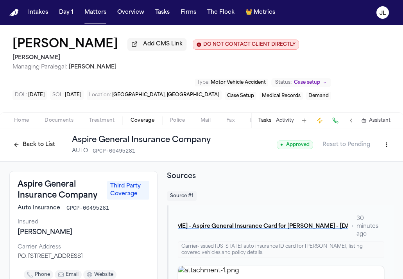
click at [19, 119] on span "Home" at bounding box center [21, 120] width 15 height 6
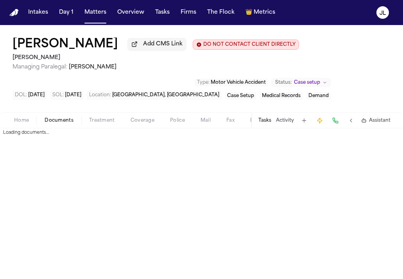
click at [63, 120] on span "Documents" at bounding box center [59, 120] width 29 height 6
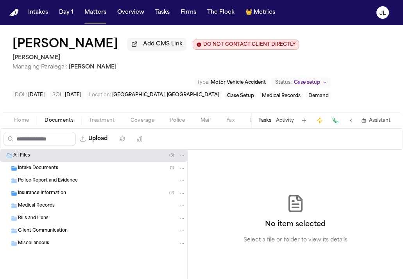
click at [60, 186] on div "Police Report and Evidence" at bounding box center [93, 180] width 187 height 13
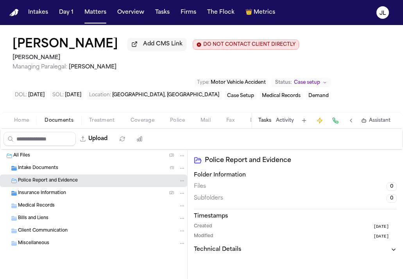
click at [58, 197] on span "Insurance Information" at bounding box center [42, 193] width 48 height 7
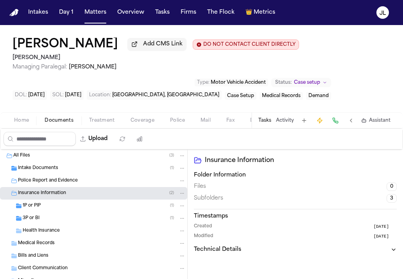
click at [61, 172] on div "Intake Documents ( 1 )" at bounding box center [102, 168] width 168 height 7
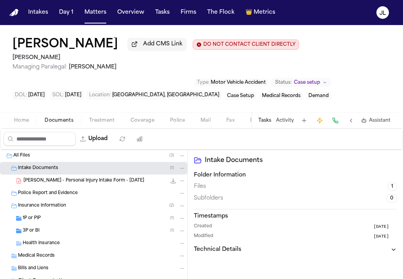
click at [63, 180] on span "C. Matthis - Personal Injury Intake Form - 9.16.25" at bounding box center [83, 181] width 121 height 7
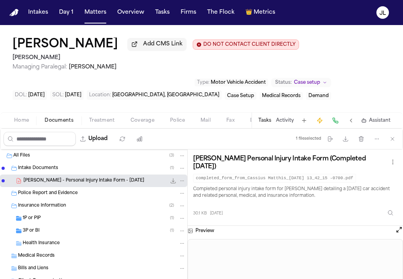
click at [136, 122] on span "Coverage" at bounding box center [143, 120] width 24 height 6
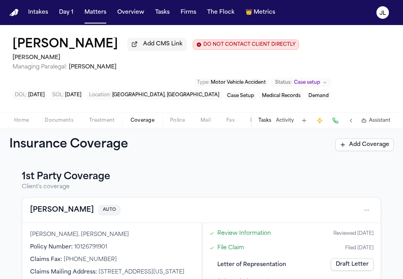
scroll to position [166, 0]
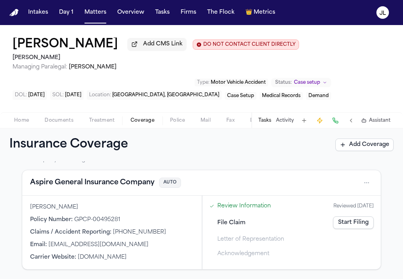
click at [74, 186] on button "Aspire General Insurance Company" at bounding box center [92, 182] width 124 height 11
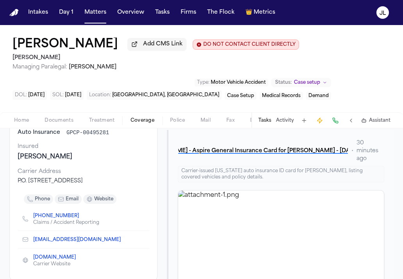
scroll to position [82, 0]
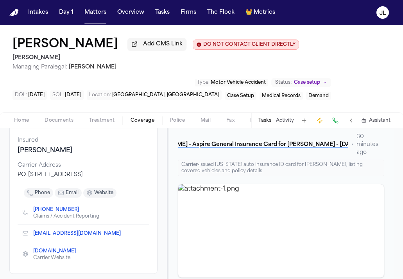
click at [21, 120] on span "Home" at bounding box center [21, 120] width 15 height 6
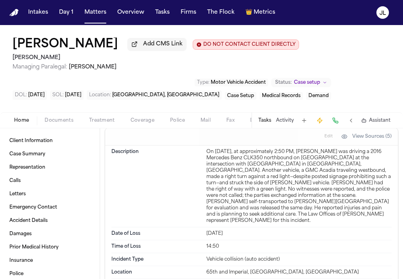
scroll to position [768, 0]
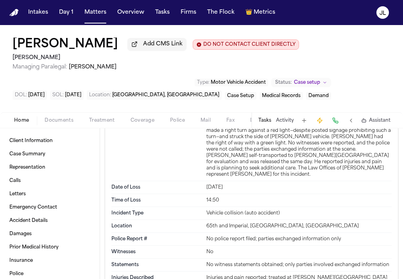
click at [138, 123] on span "Coverage" at bounding box center [143, 120] width 24 height 6
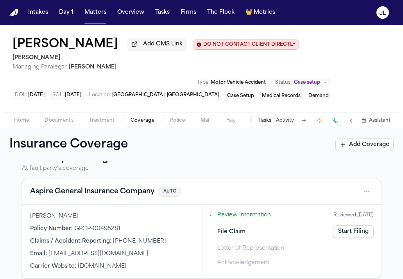
scroll to position [166, 0]
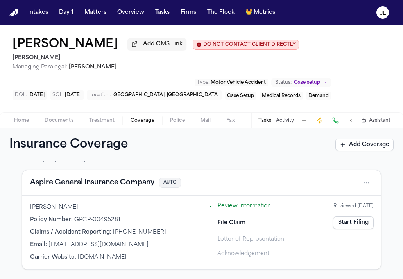
click at [105, 184] on button "Aspire General Insurance Company" at bounding box center [92, 182] width 124 height 11
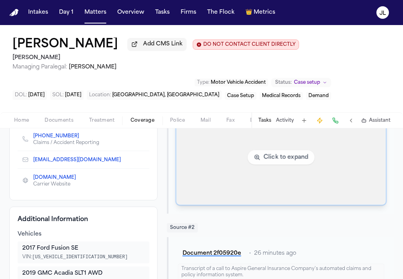
scroll to position [160, 0]
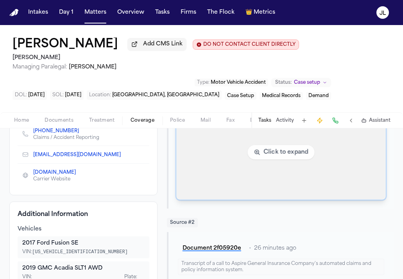
click at [304, 176] on img "View image attachment-1.png" at bounding box center [281, 152] width 210 height 95
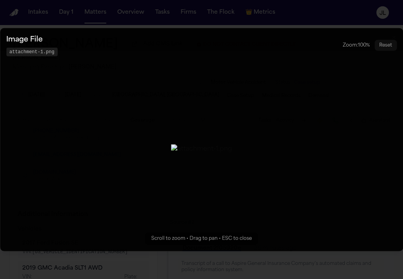
click at [304, 176] on button "Zoomable image viewer. Use mouse wheel to zoom, drag to pan, or press R to rese…" at bounding box center [201, 139] width 403 height 223
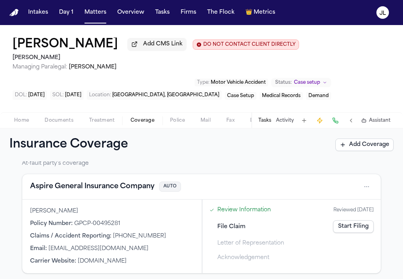
scroll to position [166, 0]
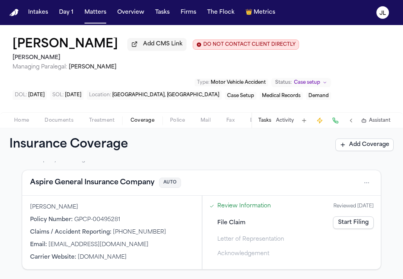
click at [112, 185] on button "Aspire General Insurance Company" at bounding box center [92, 182] width 124 height 11
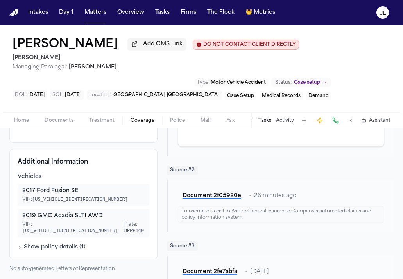
scroll to position [216, 0]
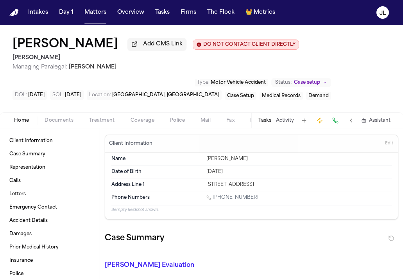
click at [22, 122] on span "Home" at bounding box center [21, 120] width 15 height 6
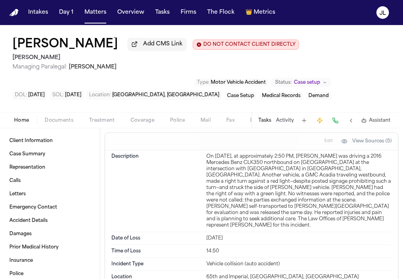
scroll to position [717, 0]
drag, startPoint x: 248, startPoint y: 251, endPoint x: 206, endPoint y: 250, distance: 42.3
click at [206, 270] on div "Location 65th and Imperial, San Diego, CA" at bounding box center [251, 276] width 280 height 13
copy div "65th and Imperial,"
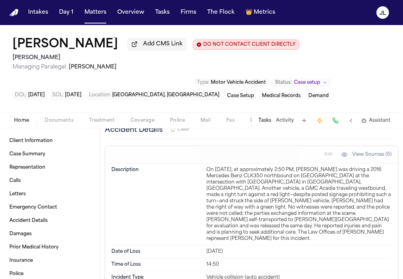
scroll to position [701, 0]
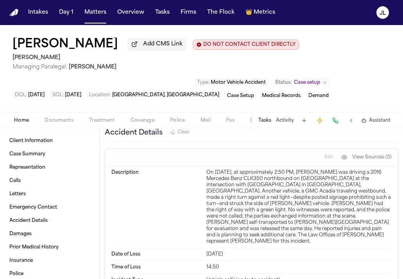
click at [138, 124] on span "Coverage" at bounding box center [143, 120] width 24 height 6
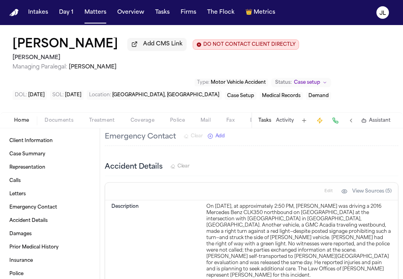
scroll to position [678, 0]
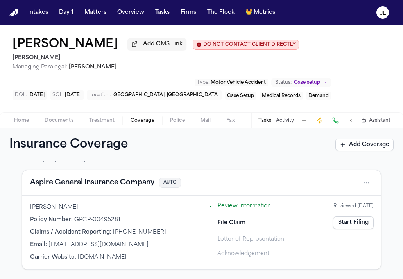
click at [268, 120] on button "Tasks" at bounding box center [265, 120] width 13 height 6
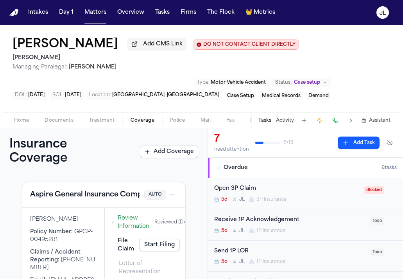
click at [266, 202] on span "3P Insurance" at bounding box center [272, 199] width 30 height 6
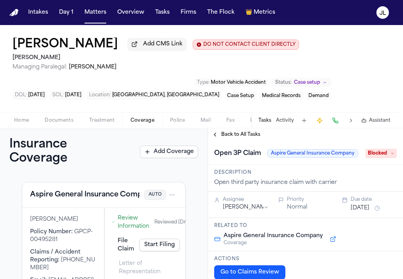
click at [378, 156] on span "Blocked" at bounding box center [381, 153] width 31 height 9
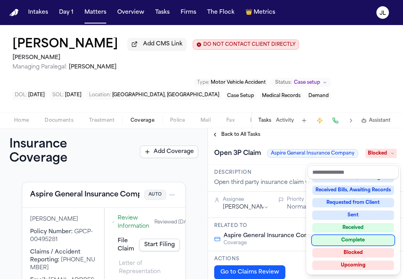
click at [351, 239] on div "Complete" at bounding box center [354, 240] width 82 height 9
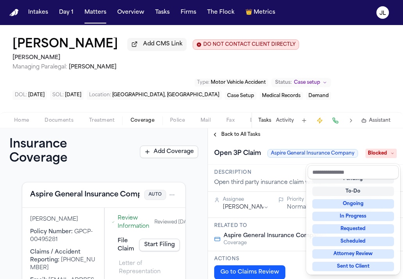
scroll to position [12, 0]
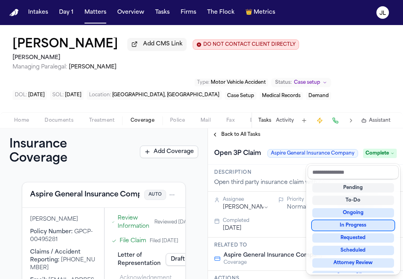
click at [228, 131] on div "**********" at bounding box center [305, 203] width 195 height 151
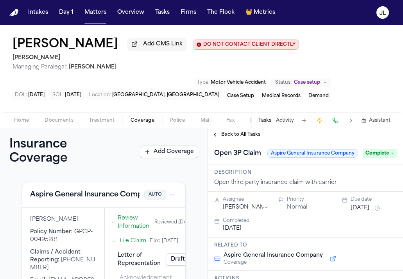
click at [224, 133] on span "Back to All Tasks" at bounding box center [240, 134] width 39 height 6
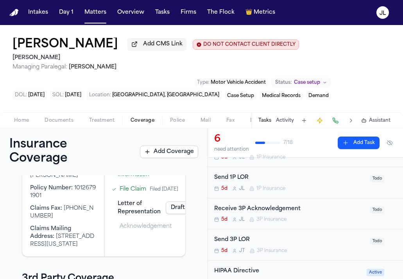
scroll to position [84, 0]
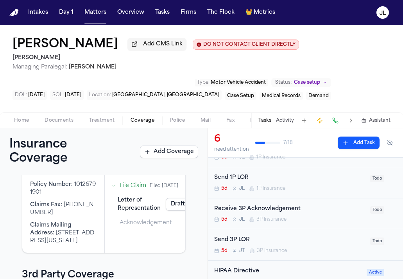
click at [251, 188] on icon "Open task: Send 1P LOR" at bounding box center [252, 188] width 5 height 5
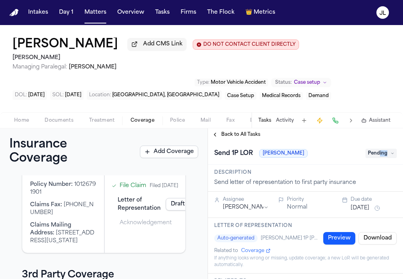
click at [380, 158] on span "Pending" at bounding box center [381, 153] width 31 height 9
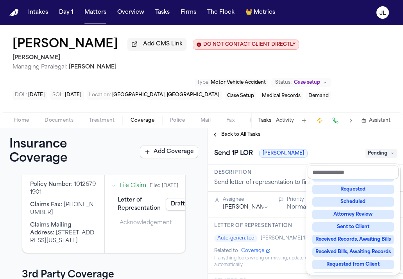
scroll to position [122, 0]
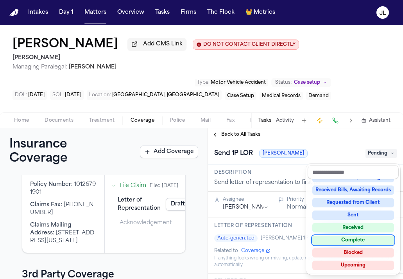
click at [355, 242] on div "Complete" at bounding box center [354, 240] width 82 height 9
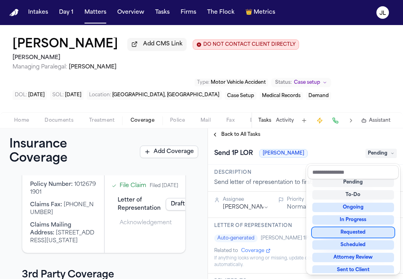
scroll to position [5, 0]
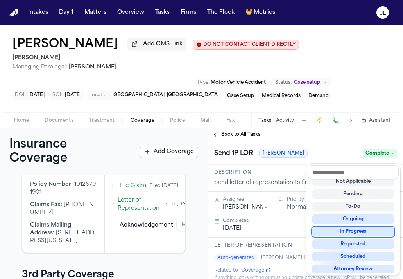
click at [219, 137] on div "**********" at bounding box center [305, 203] width 195 height 151
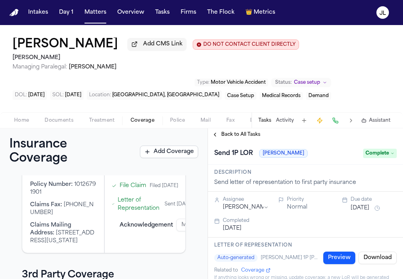
click at [219, 135] on button "Back to All Tasks" at bounding box center [236, 134] width 56 height 6
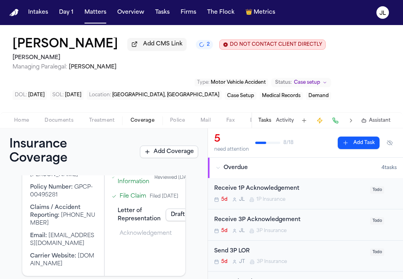
scroll to position [244, 0]
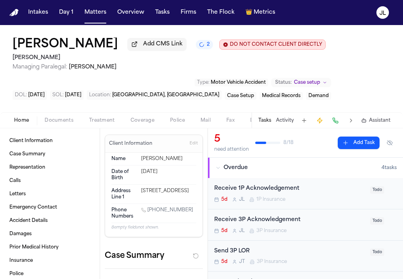
click at [15, 123] on span "Home" at bounding box center [21, 120] width 15 height 6
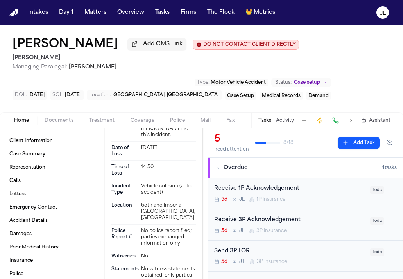
scroll to position [1379, 0]
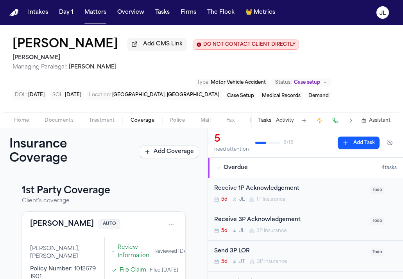
click at [143, 124] on span "Coverage" at bounding box center [143, 120] width 24 height 6
click at [16, 122] on span "Home" at bounding box center [21, 120] width 15 height 6
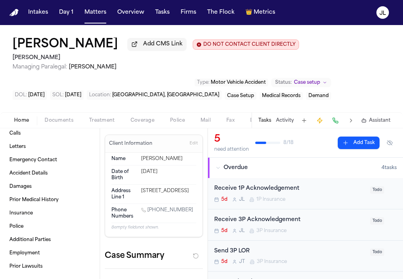
click at [112, 122] on span "Treatment" at bounding box center [102, 120] width 26 height 6
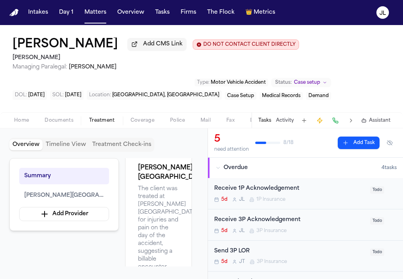
scroll to position [230, 0]
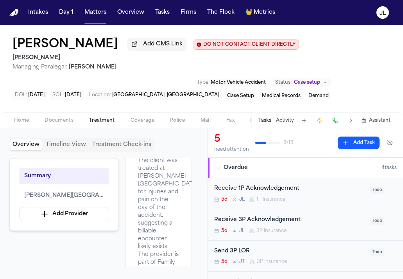
click at [143, 125] on span "button" at bounding box center [142, 124] width 33 height 1
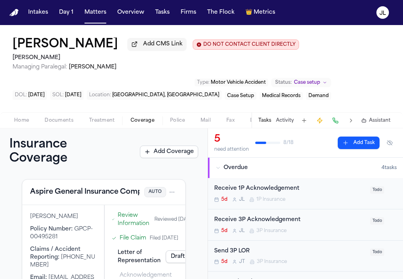
scroll to position [200, 0]
click at [93, 195] on button "Aspire General Insurance Company" at bounding box center [92, 192] width 124 height 11
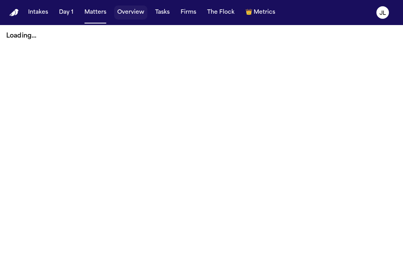
click at [131, 15] on button "Overview" at bounding box center [130, 12] width 33 height 14
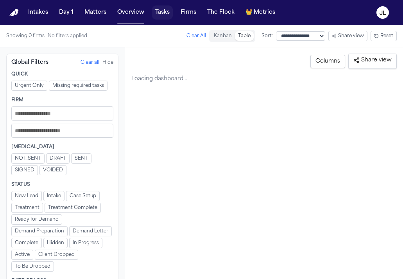
click at [166, 13] on button "Tasks" at bounding box center [162, 12] width 21 height 14
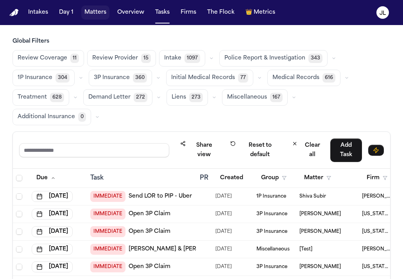
click at [86, 17] on button "Matters" at bounding box center [95, 12] width 28 height 14
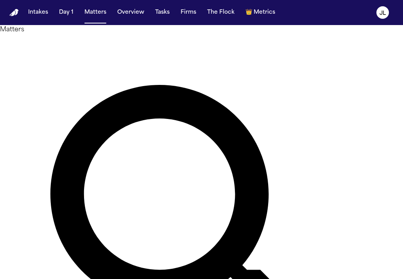
type input "*******"
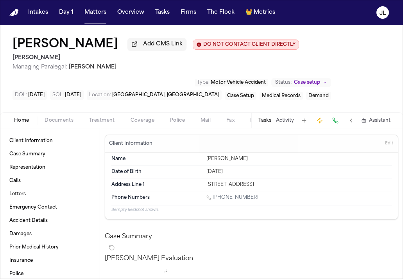
click at [136, 124] on span "Coverage" at bounding box center [143, 120] width 24 height 6
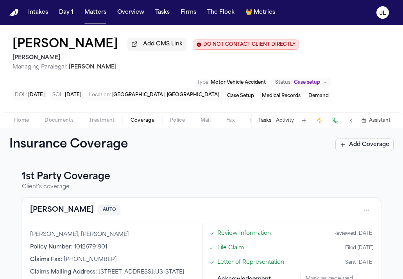
click at [48, 216] on div "[PERSON_NAME] AUTO" at bounding box center [201, 210] width 343 height 13
click at [48, 216] on button "[PERSON_NAME]" at bounding box center [62, 210] width 64 height 11
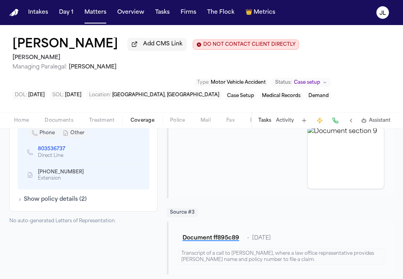
scroll to position [369, 0]
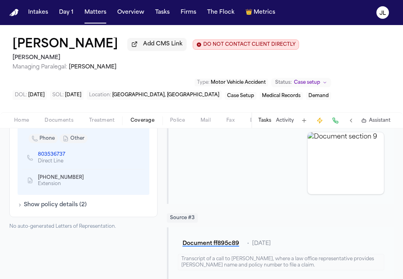
click at [50, 201] on button "Show policy details ( 2 )" at bounding box center [52, 205] width 69 height 8
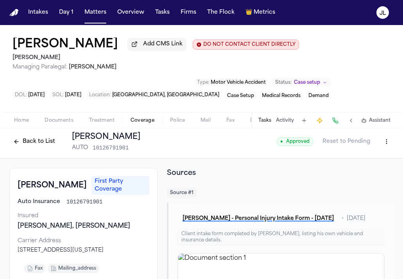
scroll to position [0, 0]
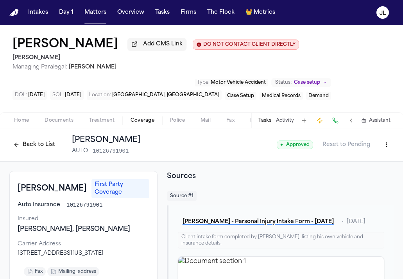
click at [37, 143] on button "Back to List" at bounding box center [34, 144] width 50 height 13
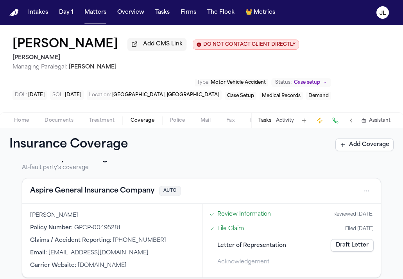
scroll to position [166, 0]
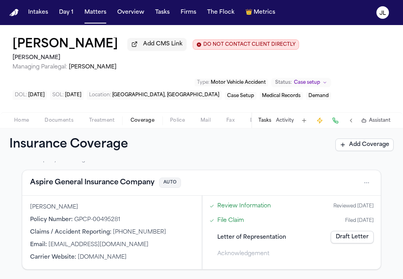
click at [105, 180] on button "Aspire General Insurance Company" at bounding box center [92, 182] width 124 height 11
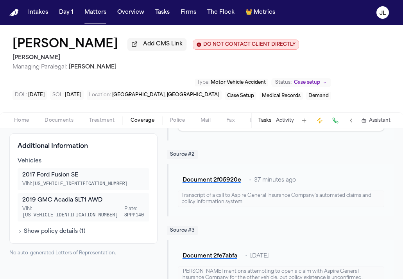
scroll to position [229, 0]
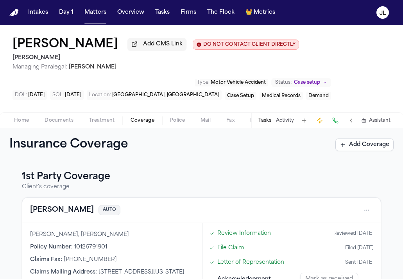
click at [41, 216] on button "[PERSON_NAME]" at bounding box center [62, 210] width 64 height 11
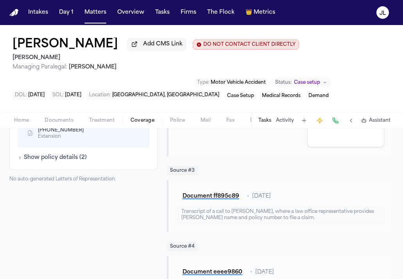
scroll to position [418, 0]
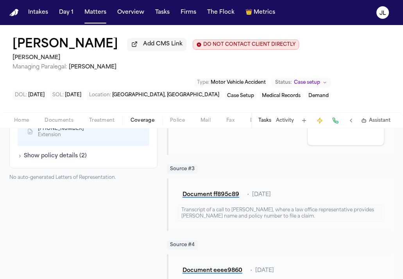
click at [39, 152] on button "Show policy details ( 2 )" at bounding box center [52, 156] width 69 height 8
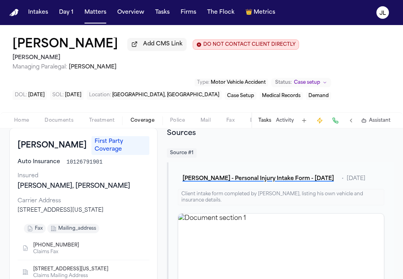
scroll to position [0, 0]
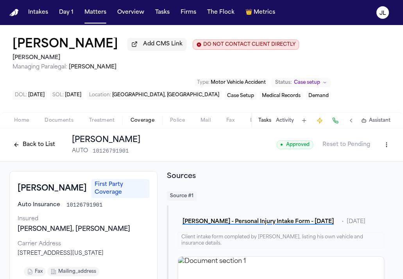
click at [17, 115] on div "Home Documents Treatment Coverage Police Mail Fax Demand Workspaces Artifacts T…" at bounding box center [201, 120] width 403 height 16
click at [17, 120] on span "Home" at bounding box center [21, 120] width 15 height 6
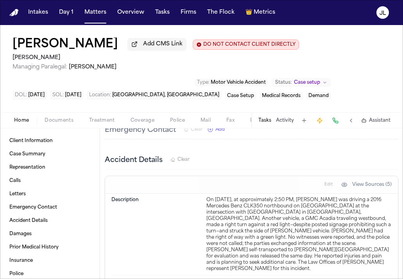
scroll to position [635, 0]
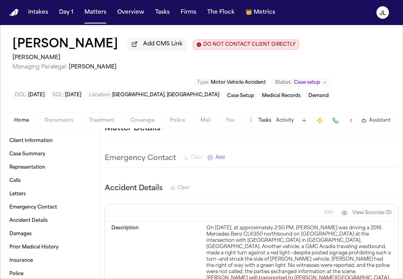
click at [52, 123] on span "Documents" at bounding box center [59, 120] width 29 height 6
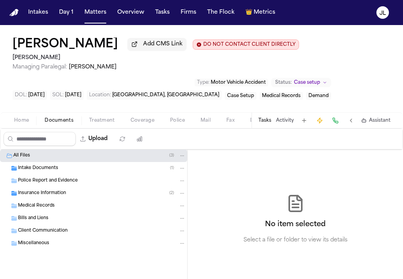
click at [39, 179] on div "Police Report and Evidence" at bounding box center [93, 180] width 187 height 13
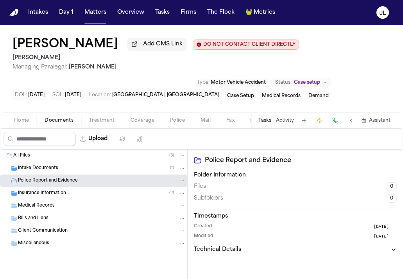
click at [38, 195] on span "Insurance Information" at bounding box center [42, 193] width 48 height 7
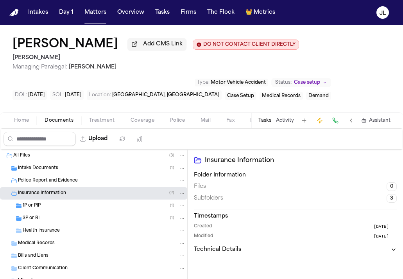
click at [43, 212] on div "1P or PIP ( 1 )" at bounding box center [93, 206] width 187 height 13
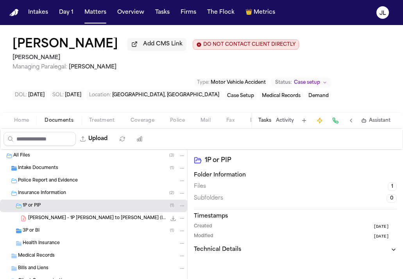
click at [36, 229] on div "3P or BI ( 1 )" at bounding box center [104, 230] width 163 height 7
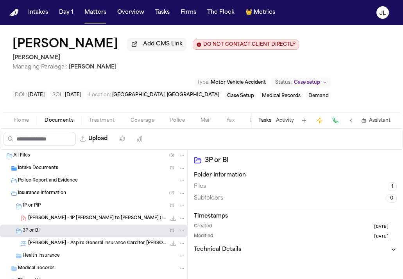
click at [44, 187] on div "Police Report and Evidence" at bounding box center [93, 180] width 187 height 13
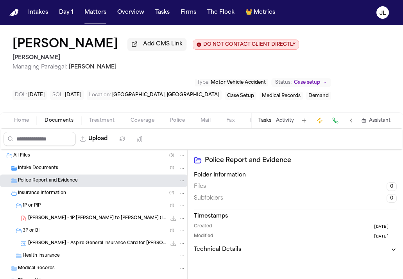
click at [44, 194] on span "Insurance Information" at bounding box center [42, 193] width 48 height 7
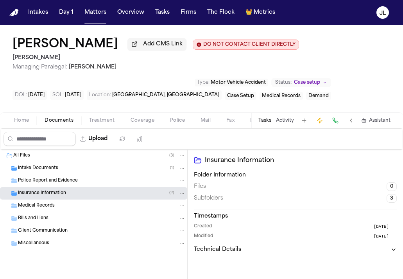
click at [47, 197] on span "Insurance Information" at bounding box center [42, 193] width 48 height 7
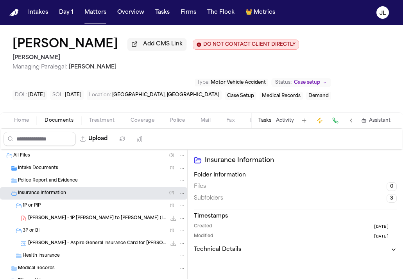
click at [55, 166] on div "Intake Documents ( 1 )" at bounding box center [93, 168] width 187 height 13
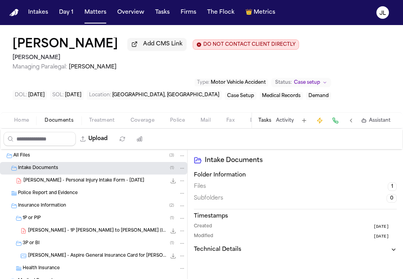
click at [54, 184] on span "[PERSON_NAME] - Personal Injury Intake Form - [DATE]" at bounding box center [83, 181] width 121 height 7
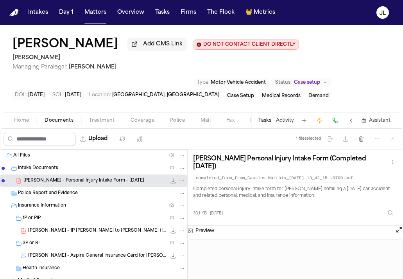
click at [19, 120] on span "Home" at bounding box center [21, 120] width 15 height 6
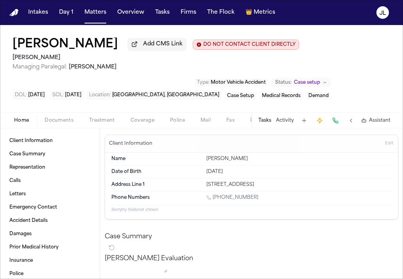
click at [141, 123] on span "Coverage" at bounding box center [143, 120] width 24 height 6
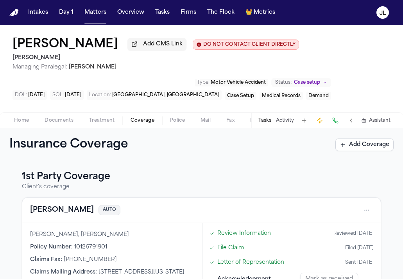
click at [43, 211] on button "[PERSON_NAME]" at bounding box center [62, 210] width 64 height 11
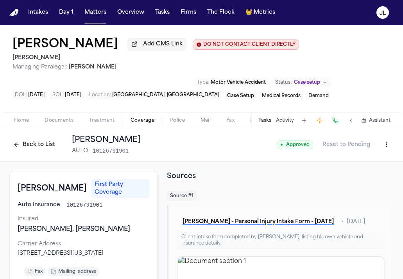
click at [22, 148] on button "Back to List" at bounding box center [34, 144] width 50 height 13
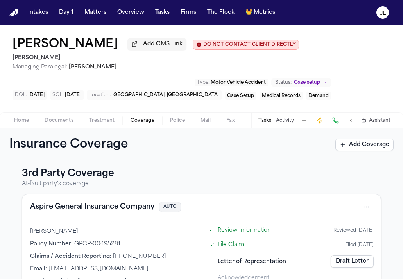
scroll to position [145, 0]
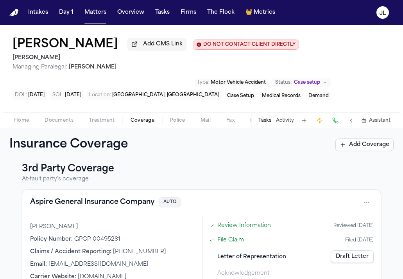
click at [58, 201] on button "Aspire General Insurance Company" at bounding box center [92, 202] width 124 height 11
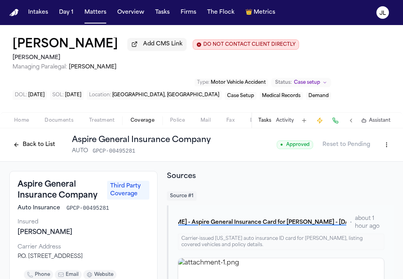
click at [43, 143] on button "Back to List" at bounding box center [34, 144] width 50 height 13
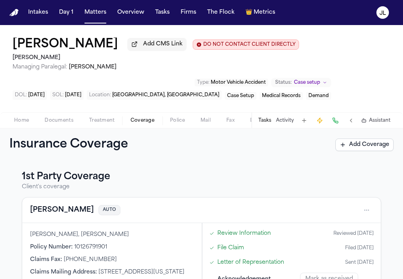
click at [16, 121] on span "Home" at bounding box center [21, 120] width 15 height 6
click at [147, 123] on span "Coverage" at bounding box center [143, 120] width 24 height 6
click at [36, 215] on button "[PERSON_NAME]" at bounding box center [62, 210] width 64 height 11
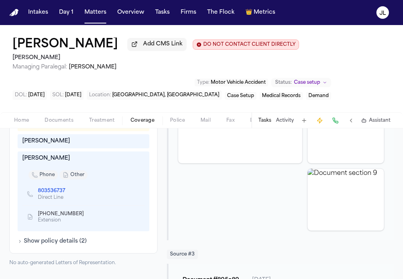
scroll to position [334, 0]
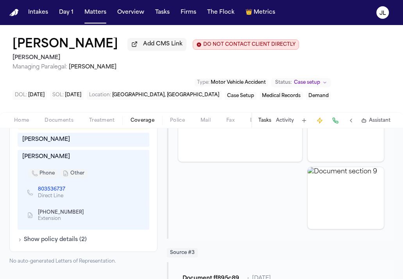
click at [67, 187] on icon "Copy to clipboard" at bounding box center [69, 189] width 5 height 5
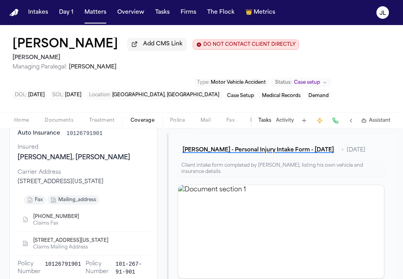
scroll to position [0, 0]
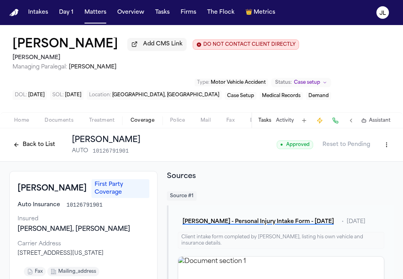
click at [9, 147] on div "Back to List [PERSON_NAME] AUTO 10126791901 ● Approved Reset to Pending" at bounding box center [201, 144] width 403 height 33
click at [30, 146] on button "Back to List" at bounding box center [34, 144] width 50 height 13
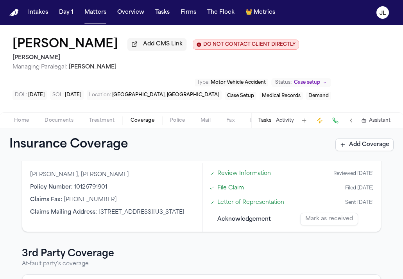
scroll to position [166, 0]
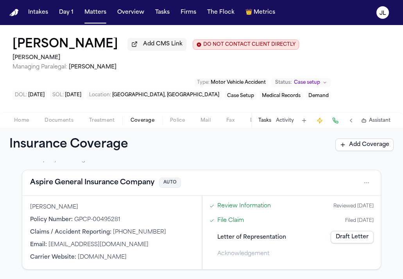
click at [60, 190] on div "Aspire General Insurance Company AUTO" at bounding box center [201, 182] width 359 height 25
click at [62, 187] on button "Aspire General Insurance Company" at bounding box center [92, 182] width 124 height 11
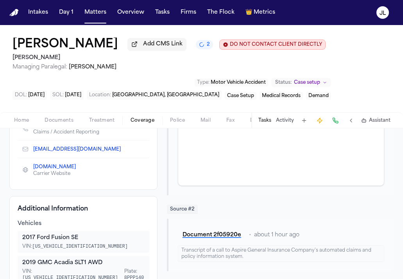
scroll to position [167, 0]
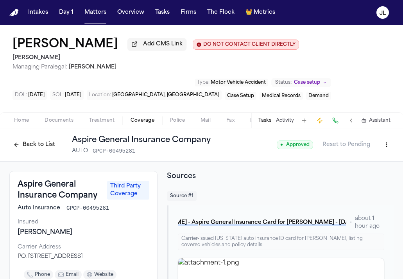
click at [38, 149] on button "Back to List" at bounding box center [34, 144] width 50 height 13
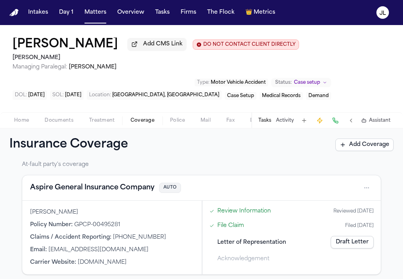
scroll to position [166, 0]
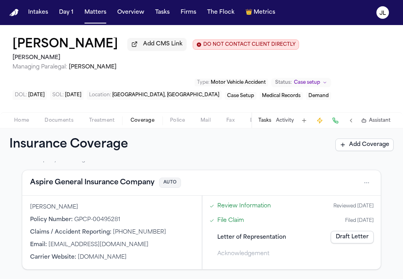
click at [361, 236] on link "Draft Letter" at bounding box center [352, 237] width 43 height 13
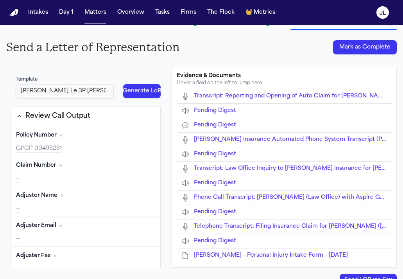
type input "**********"
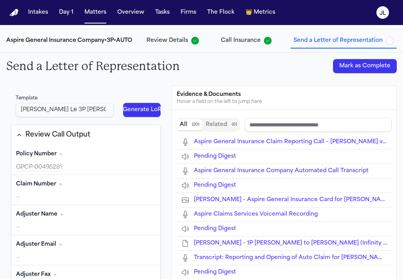
type input "**********"
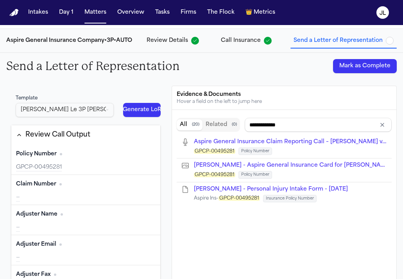
click at [255, 41] on span "Call Insurance" at bounding box center [241, 41] width 40 height 8
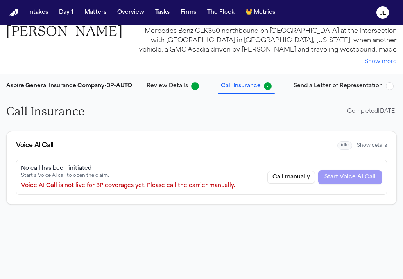
click at [162, 81] on button "Review Details" at bounding box center [173, 86] width 59 height 14
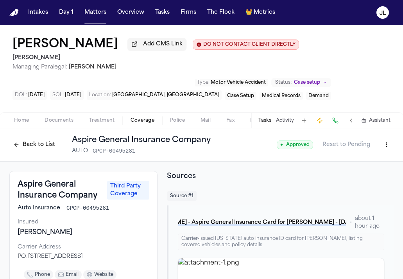
click at [30, 144] on button "Back to List" at bounding box center [34, 144] width 50 height 13
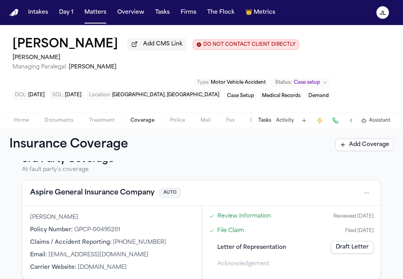
scroll to position [166, 0]
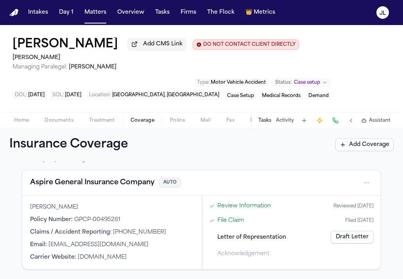
click at [96, 187] on button "Aspire General Insurance Company" at bounding box center [92, 182] width 124 height 11
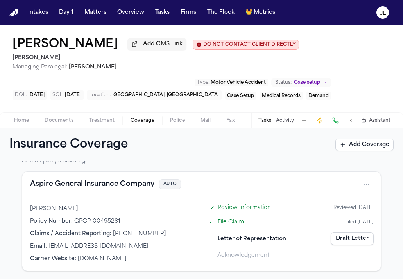
scroll to position [166, 0]
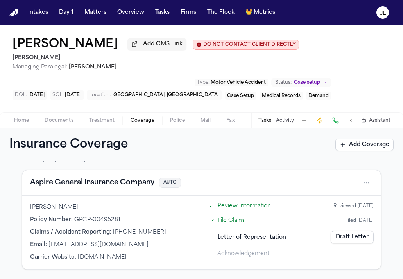
click at [364, 237] on link "Draft Letter" at bounding box center [352, 237] width 43 height 13
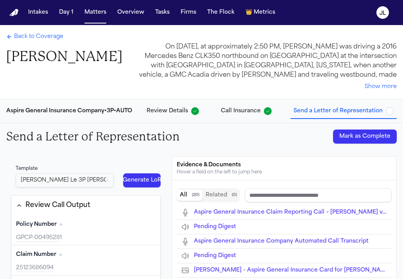
type input "**********"
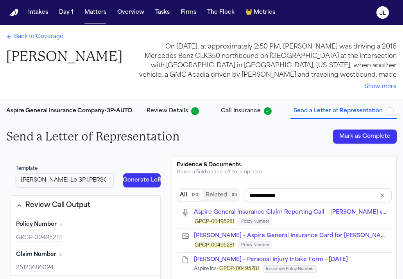
click at [31, 35] on span "Back to Coverage" at bounding box center [38, 37] width 49 height 8
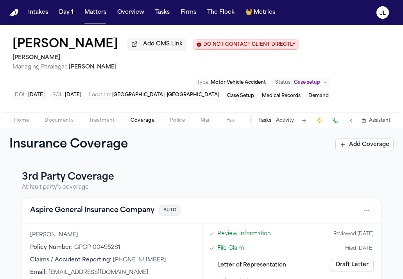
scroll to position [166, 0]
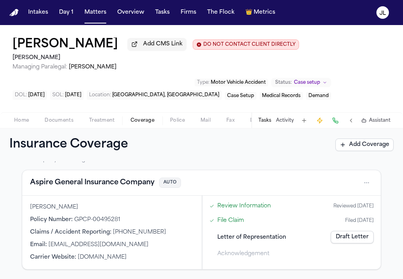
click at [123, 185] on button "Aspire General Insurance Company" at bounding box center [92, 182] width 124 height 11
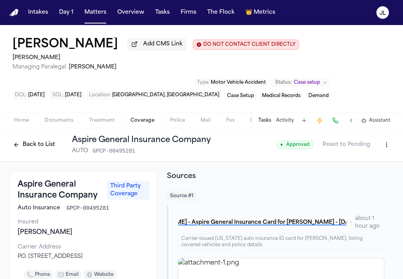
click at [31, 147] on button "Back to List" at bounding box center [34, 144] width 50 height 13
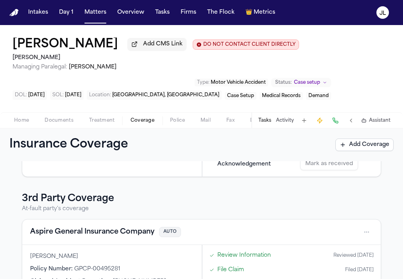
scroll to position [120, 0]
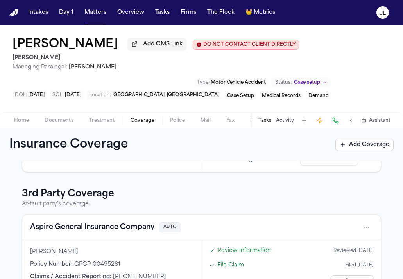
click at [97, 227] on button "Aspire General Insurance Company" at bounding box center [92, 227] width 124 height 11
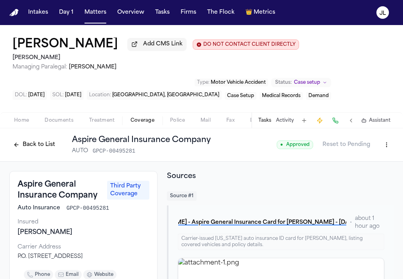
click at [39, 144] on button "Back to List" at bounding box center [34, 144] width 50 height 13
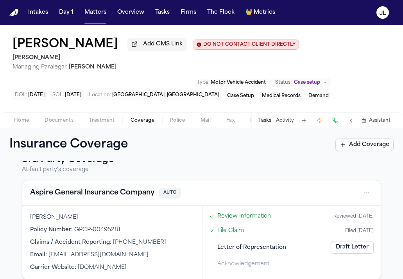
scroll to position [166, 0]
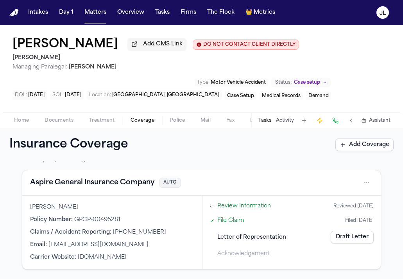
click at [113, 183] on button "Aspire General Insurance Company" at bounding box center [92, 182] width 124 height 11
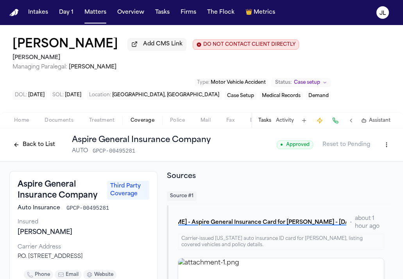
click at [37, 142] on button "Back to List" at bounding box center [34, 144] width 50 height 13
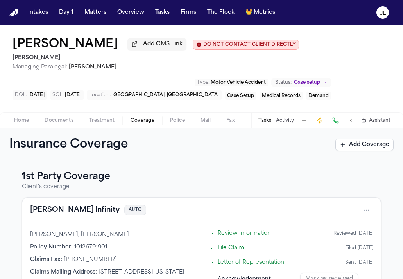
click at [54, 213] on button "[PERSON_NAME] Infinity" at bounding box center [75, 210] width 90 height 11
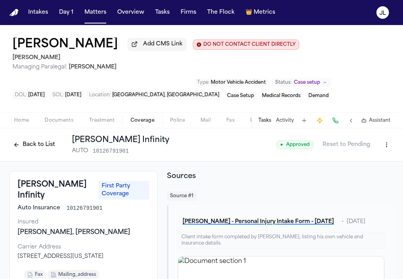
click at [43, 148] on button "Back to List" at bounding box center [34, 144] width 50 height 13
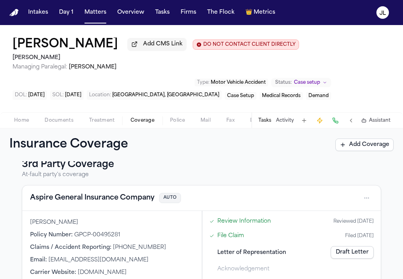
scroll to position [150, 0]
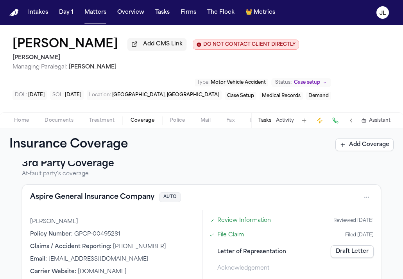
click at [146, 203] on button "Aspire General Insurance Company" at bounding box center [92, 197] width 124 height 11
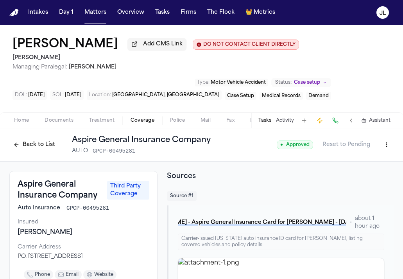
click at [46, 149] on button "Back to List" at bounding box center [34, 144] width 50 height 13
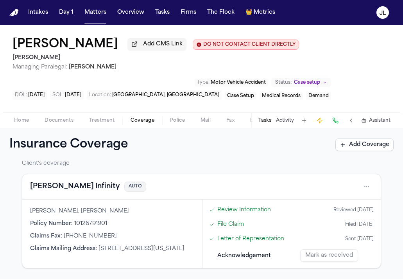
scroll to position [27, 0]
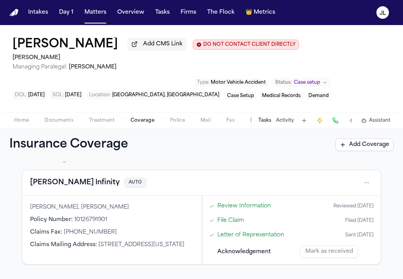
click at [240, 210] on link "Review Information" at bounding box center [245, 206] width 54 height 8
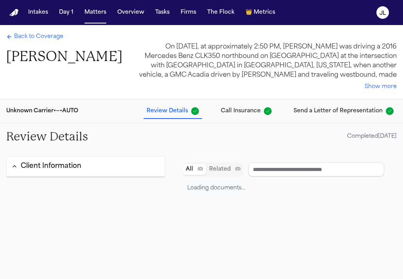
type input "**********"
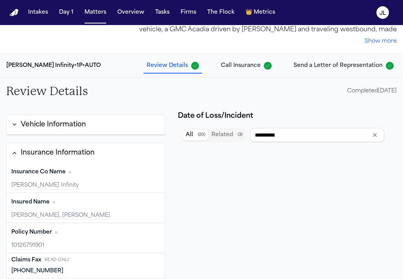
scroll to position [95, 0]
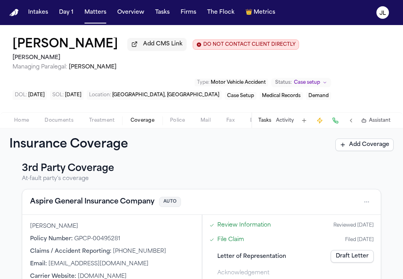
scroll to position [149, 0]
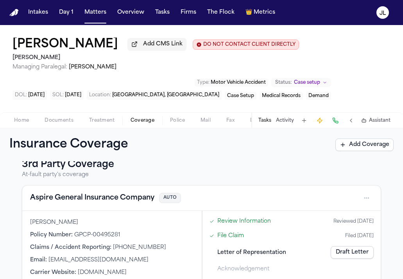
click at [140, 203] on button "Aspire General Insurance Company" at bounding box center [92, 197] width 124 height 11
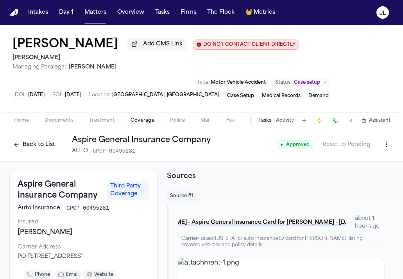
click at [32, 143] on button "Back to List" at bounding box center [34, 144] width 50 height 13
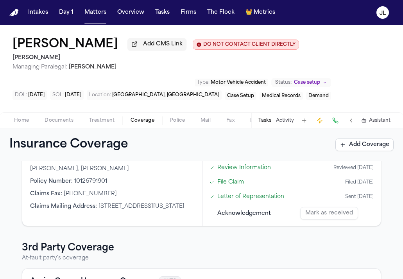
scroll to position [70, 0]
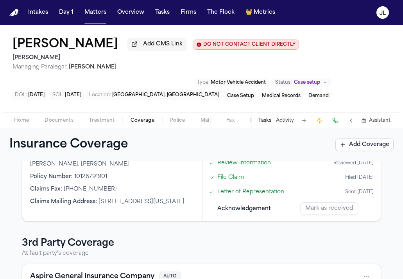
click at [228, 182] on link "File Claim" at bounding box center [231, 177] width 27 height 8
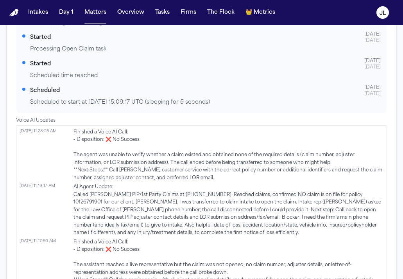
scroll to position [508, 0]
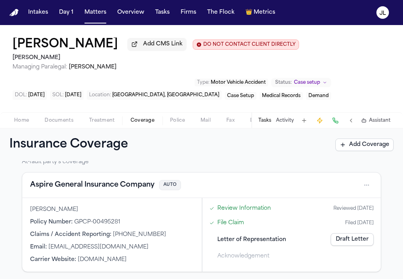
scroll to position [166, 0]
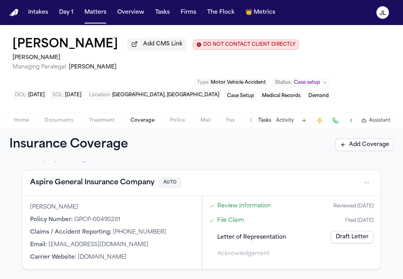
click at [108, 185] on button "Aspire General Insurance Company" at bounding box center [92, 182] width 124 height 11
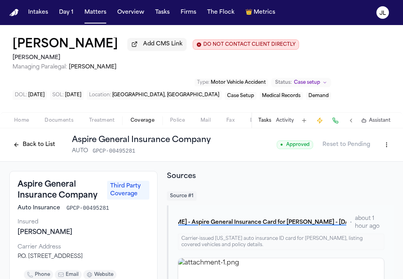
click at [47, 151] on button "Back to List" at bounding box center [34, 144] width 50 height 13
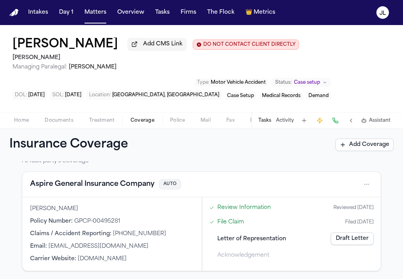
scroll to position [166, 0]
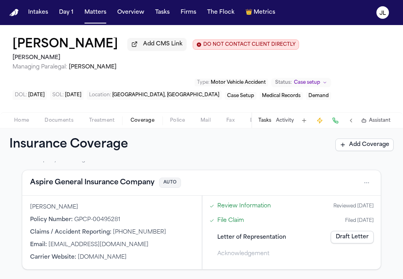
click at [88, 185] on button "Aspire General Insurance Company" at bounding box center [92, 182] width 124 height 11
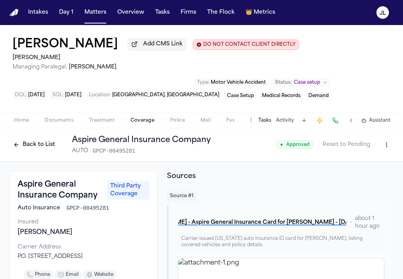
click at [26, 144] on button "Back to List" at bounding box center [34, 144] width 50 height 13
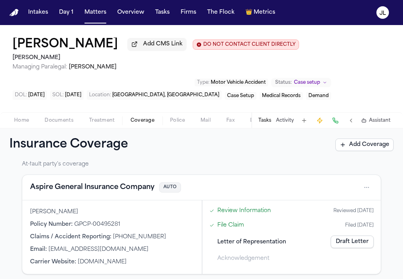
scroll to position [166, 0]
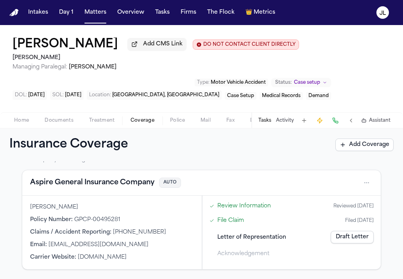
click at [120, 185] on button "Aspire General Insurance Company" at bounding box center [92, 182] width 124 height 11
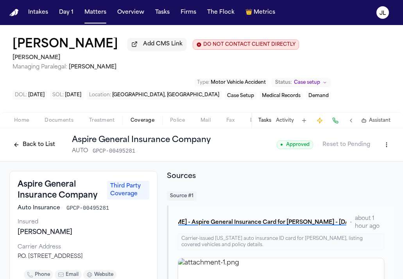
click at [31, 147] on button "Back to List" at bounding box center [34, 144] width 50 height 13
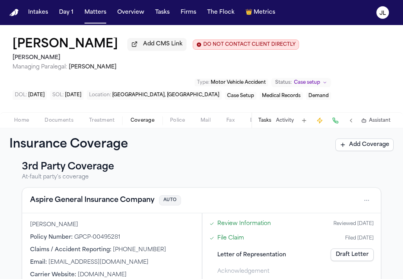
scroll to position [166, 0]
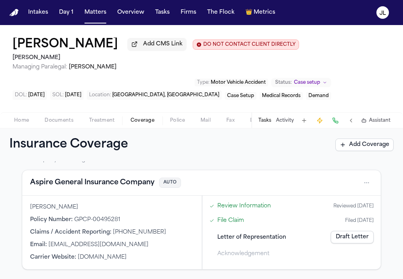
click at [77, 178] on button "Aspire General Insurance Company" at bounding box center [92, 182] width 124 height 11
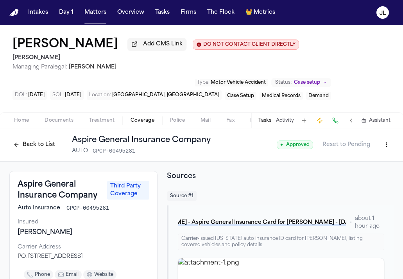
click at [28, 143] on button "Back to List" at bounding box center [34, 144] width 50 height 13
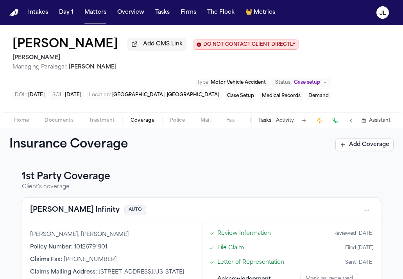
click at [65, 216] on button "[PERSON_NAME] Infinity" at bounding box center [75, 210] width 90 height 11
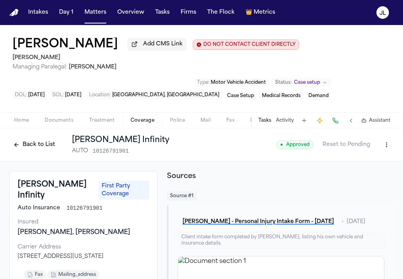
click at [33, 147] on button "Back to List" at bounding box center [34, 144] width 50 height 13
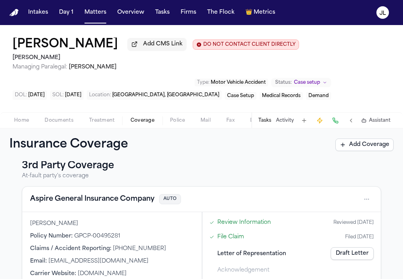
scroll to position [166, 0]
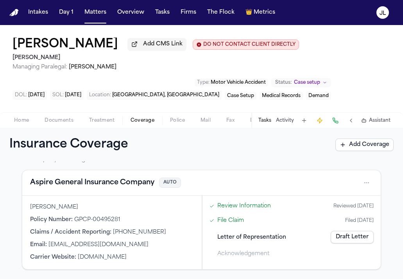
click at [125, 182] on button "Aspire General Insurance Company" at bounding box center [92, 182] width 124 height 11
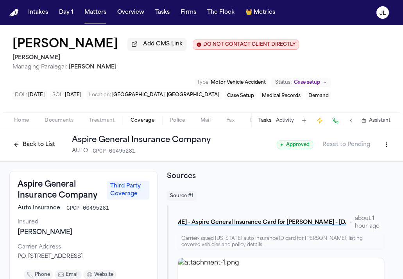
click at [31, 141] on button "Back to List" at bounding box center [34, 144] width 50 height 13
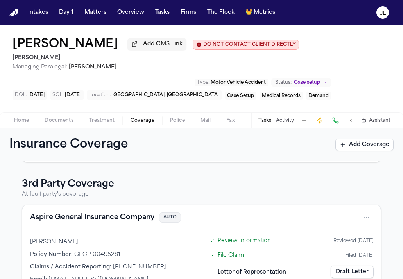
scroll to position [157, 0]
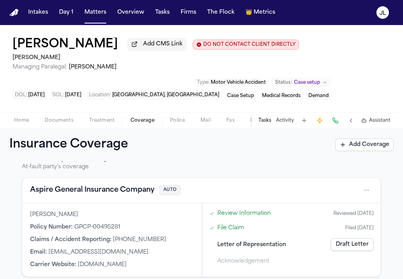
click at [103, 196] on button "Aspire General Insurance Company" at bounding box center [92, 190] width 124 height 11
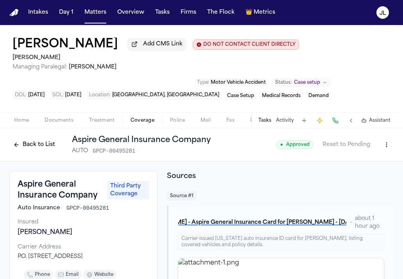
click at [30, 151] on button "Back to List" at bounding box center [34, 144] width 50 height 13
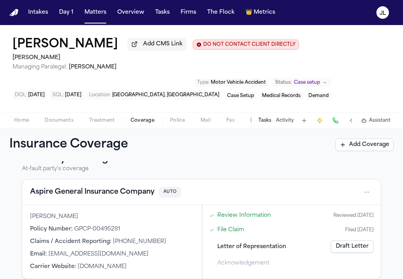
scroll to position [166, 0]
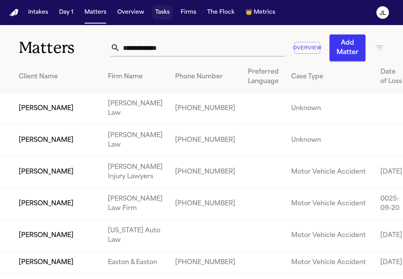
click at [160, 16] on button "Tasks" at bounding box center [162, 12] width 21 height 14
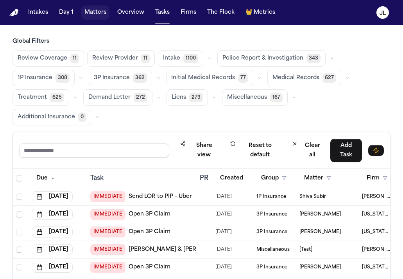
click at [101, 12] on button "Matters" at bounding box center [95, 12] width 28 height 14
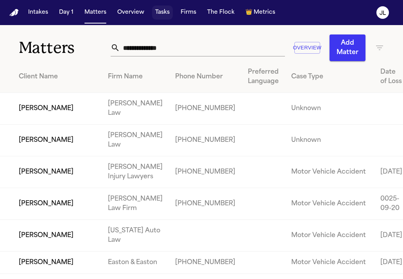
click at [161, 18] on button "Tasks" at bounding box center [162, 12] width 21 height 14
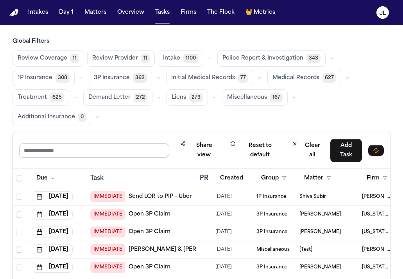
click at [87, 143] on input "text" at bounding box center [94, 150] width 150 height 14
type input "****"
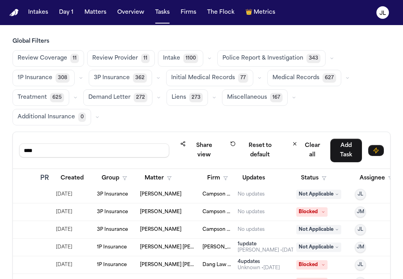
scroll to position [0, 160]
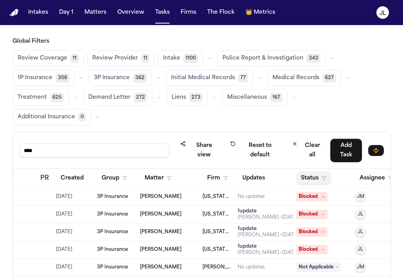
click at [320, 171] on button "Status" at bounding box center [314, 178] width 35 height 14
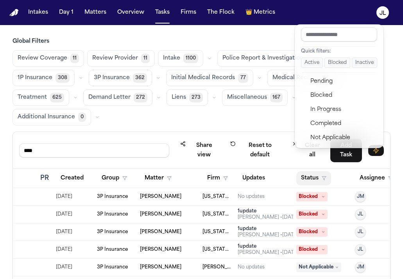
click at [318, 74] on div "Quick filters: Active Blocked Inactive Pending Blocked In Progress Completed No…" at bounding box center [339, 86] width 89 height 124
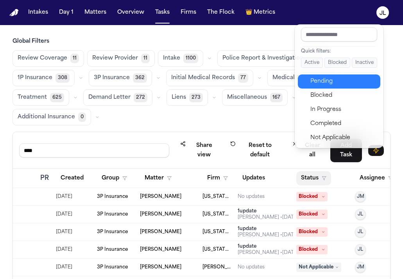
click at [318, 79] on div "Pending" at bounding box center [343, 81] width 65 height 9
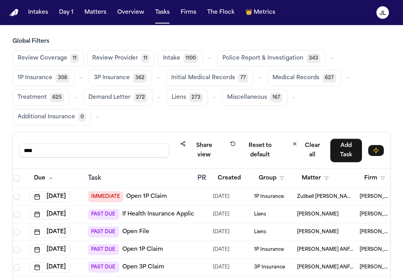
scroll to position [0, 1]
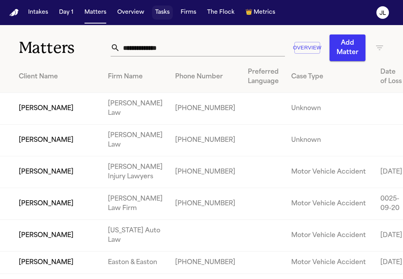
click at [165, 18] on button "Tasks" at bounding box center [162, 12] width 21 height 14
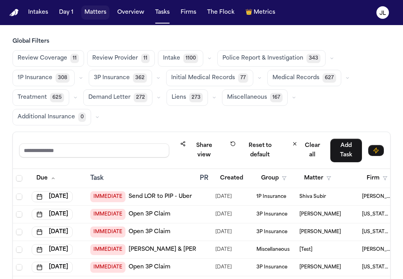
click at [94, 13] on button "Matters" at bounding box center [95, 12] width 28 height 14
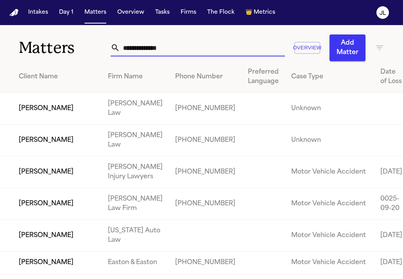
click at [174, 40] on input "text" at bounding box center [202, 47] width 165 height 17
paste input "**********"
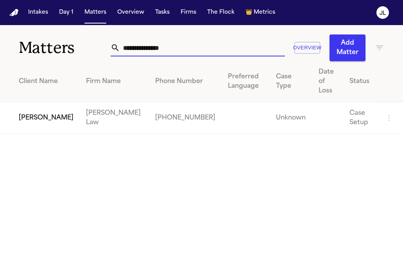
type input "**********"
click at [51, 117] on td "[PERSON_NAME]" at bounding box center [40, 118] width 80 height 32
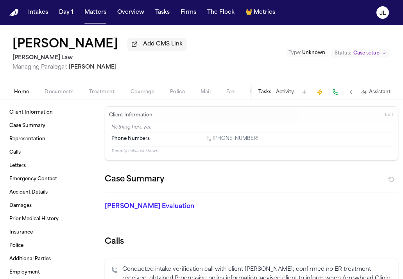
click at [138, 93] on span "Coverage" at bounding box center [143, 92] width 24 height 6
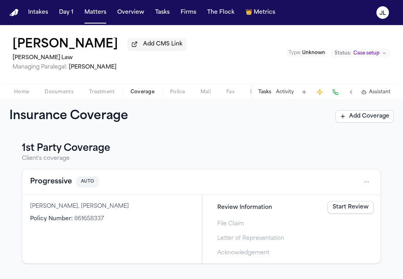
click at [25, 99] on div "Home Documents Treatment Coverage Police Mail Fax Demand Workspaces Artifacts T…" at bounding box center [201, 92] width 403 height 16
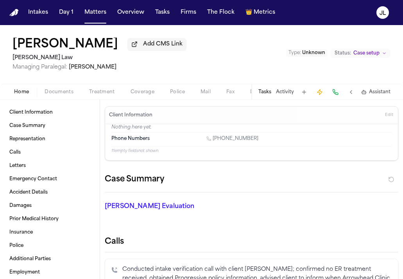
click at [25, 95] on span "Home" at bounding box center [21, 92] width 15 height 6
click at [68, 95] on span "Documents" at bounding box center [59, 92] width 29 height 6
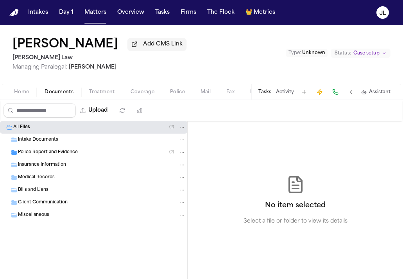
click at [28, 99] on div "Home Documents Treatment Coverage Police Mail Fax Demand Workspaces Artifacts T…" at bounding box center [201, 92] width 403 height 16
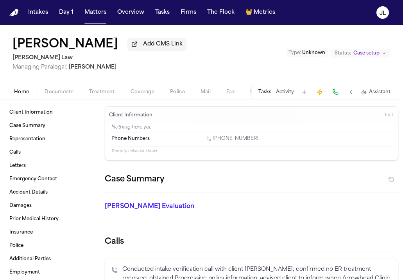
click at [27, 97] on span "button" at bounding box center [21, 96] width 24 height 1
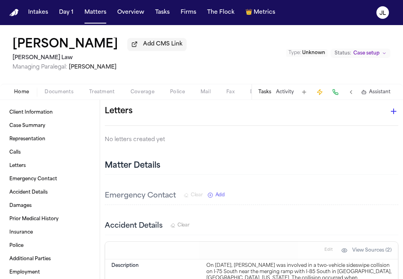
scroll to position [280, 0]
click at [394, 111] on icon "button" at bounding box center [393, 111] width 9 height 9
click at [394, 111] on div at bounding box center [201, 139] width 403 height 279
click at [125, 84] on div "Danielle Wilson Add CMS Link Angell Law Managing Paralegal: Thea Feeney Type : …" at bounding box center [201, 54] width 403 height 59
click at [138, 92] on span "Coverage" at bounding box center [143, 92] width 24 height 6
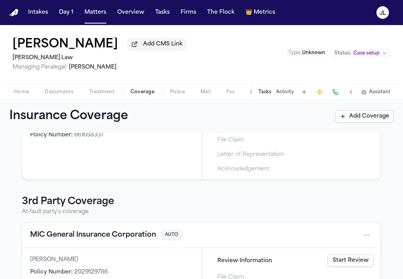
scroll to position [133, 0]
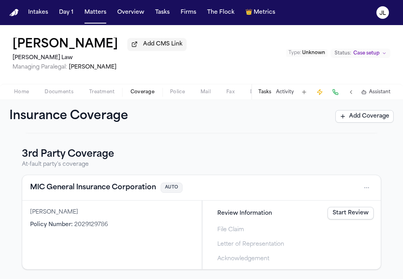
click at [129, 186] on button "MIC General Insurance Corporation" at bounding box center [93, 187] width 126 height 11
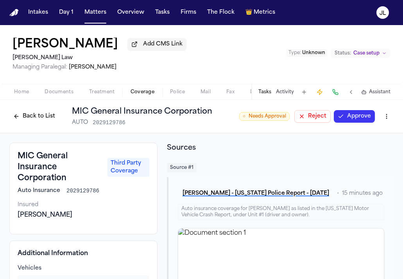
click at [352, 116] on button "Approve" at bounding box center [354, 116] width 41 height 13
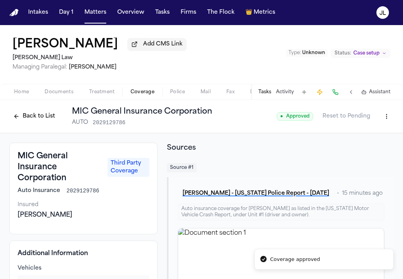
click at [35, 109] on div "Back to List MIC General Insurance Corporation AUTO 2029129786" at bounding box center [110, 116] width 203 height 20
click at [35, 112] on button "Back to List" at bounding box center [34, 116] width 50 height 13
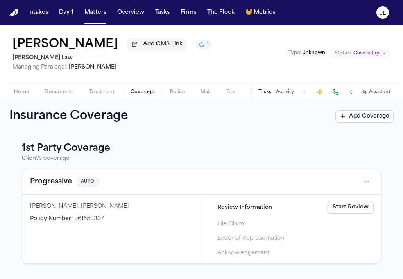
click at [58, 182] on button "Progressive" at bounding box center [51, 181] width 42 height 11
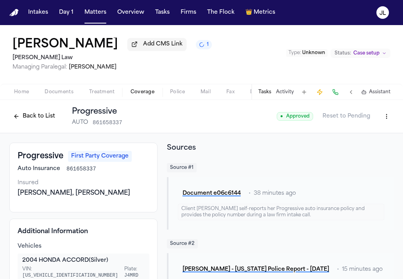
click at [340, 95] on button at bounding box center [335, 91] width 11 height 11
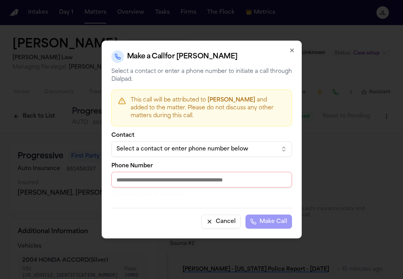
click at [167, 180] on input "Phone Number" at bounding box center [201, 180] width 181 height 16
click at [176, 153] on div "Select a contact or enter phone number below" at bounding box center [196, 149] width 158 height 8
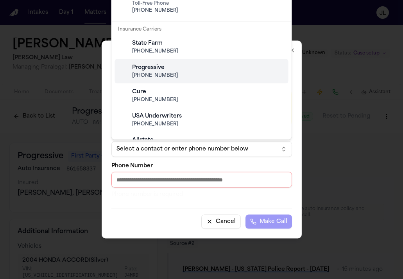
scroll to position [48, 0]
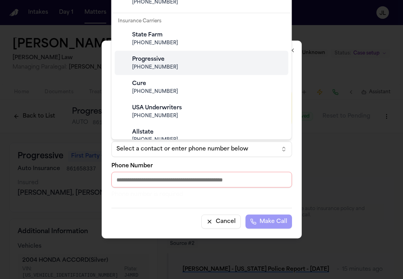
click at [167, 56] on div "Progressive" at bounding box center [208, 60] width 152 height 8
type input "**********"
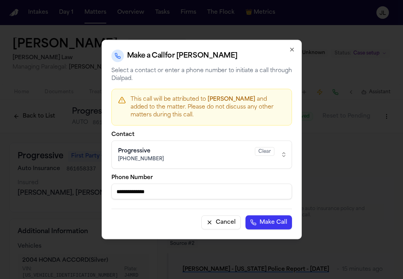
drag, startPoint x: 179, startPoint y: 190, endPoint x: 97, endPoint y: 190, distance: 81.8
click at [97, 190] on body "Intakes Day 1 Matters Overview Tasks Firms The Flock 👑 Metrics JL Danielle Wils…" at bounding box center [201, 139] width 403 height 279
click at [292, 49] on icon "button" at bounding box center [292, 49] width 3 height 3
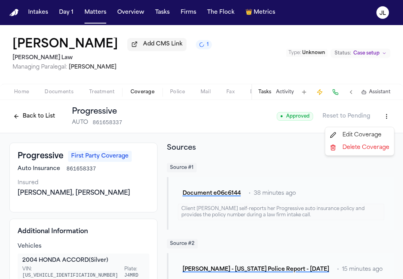
click at [387, 117] on html "Intakes Day 1 Matters Overview Tasks Firms The Flock 👑 Metrics JL Danielle Wils…" at bounding box center [201, 139] width 403 height 279
click at [372, 136] on div "Edit Coverage" at bounding box center [360, 135] width 66 height 13
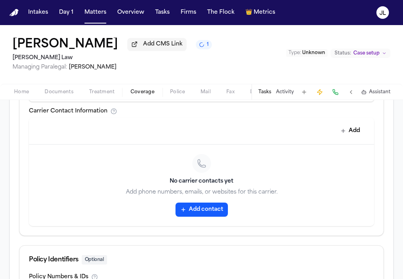
scroll to position [379, 0]
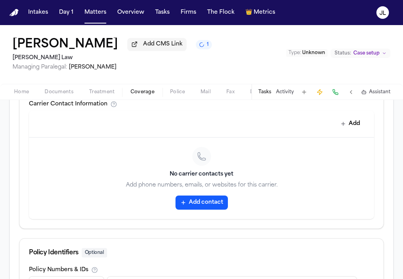
click at [206, 197] on button "Add contact" at bounding box center [202, 202] width 52 height 14
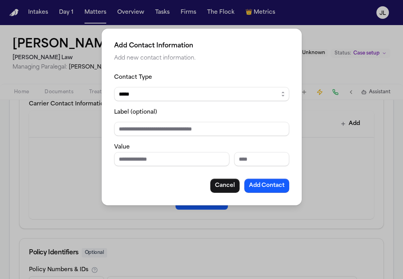
click at [158, 166] on div "Contact Type ***** ***** ******* *** ***** Label (optional) Value Cancel Add Co…" at bounding box center [201, 132] width 175 height 120
click at [158, 164] on input "Phone number" at bounding box center [171, 159] width 115 height 14
paste input "**********"
type input "**********"
click at [263, 183] on button "Add Contact" at bounding box center [267, 185] width 45 height 14
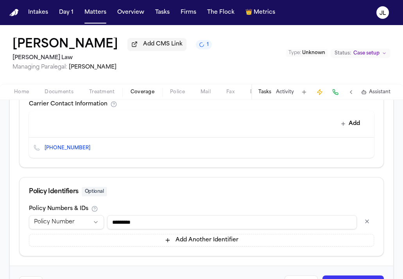
scroll to position [403, 0]
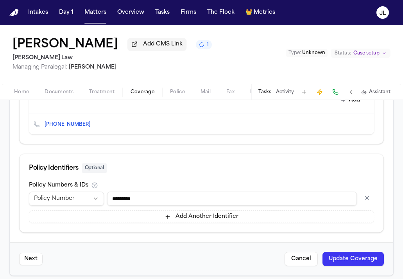
click at [368, 252] on button "Update Coverage" at bounding box center [353, 259] width 61 height 14
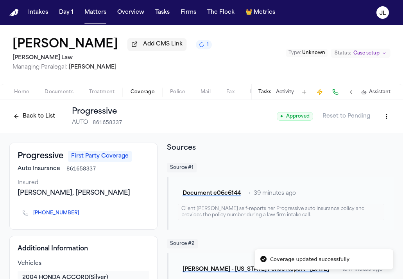
click at [39, 116] on button "Back to List" at bounding box center [34, 116] width 50 height 13
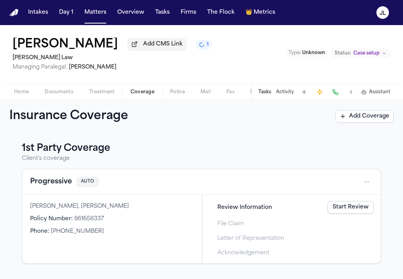
click at [339, 207] on link "Start Review" at bounding box center [351, 207] width 46 height 13
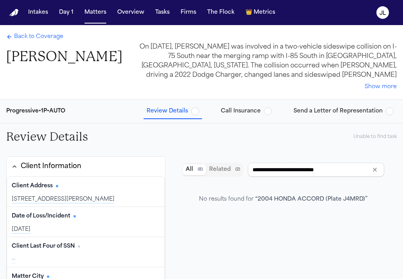
click at [259, 107] on span "Call Insurance" at bounding box center [241, 111] width 40 height 8
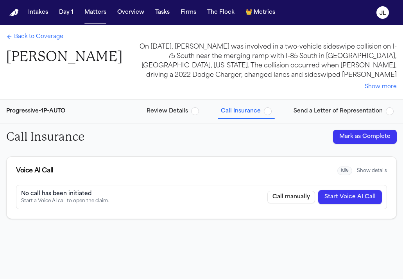
click at [357, 202] on button "Start Voice AI Call" at bounding box center [350, 197] width 64 height 14
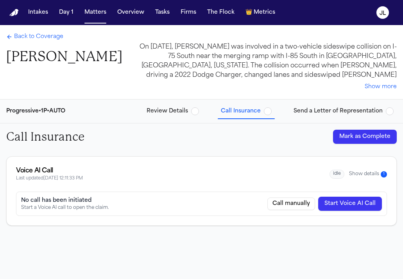
click at [366, 174] on button "Show details 1" at bounding box center [368, 174] width 38 height 7
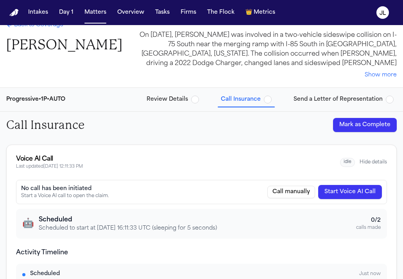
scroll to position [10, 0]
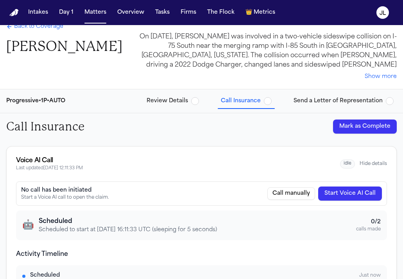
click at [383, 163] on button "Hide details" at bounding box center [373, 163] width 27 height 6
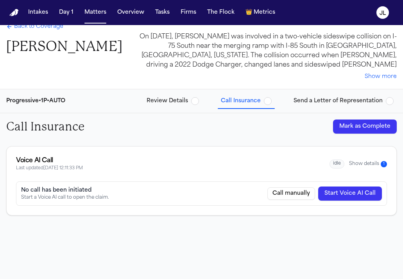
click at [383, 163] on span "1" at bounding box center [384, 164] width 6 height 6
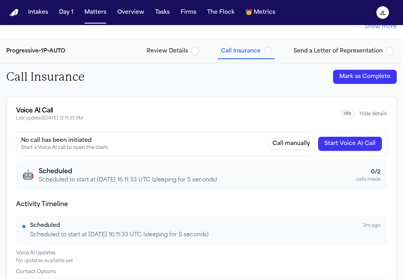
scroll to position [0, 0]
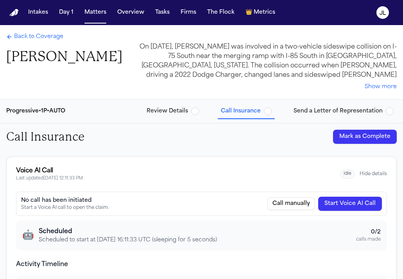
click at [12, 40] on icon "Back to Coverage" at bounding box center [9, 37] width 6 height 6
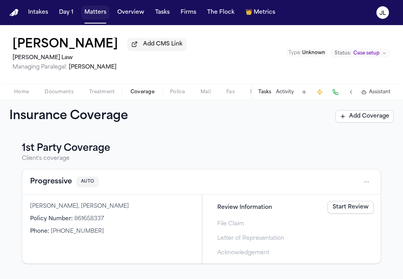
click at [97, 12] on button "Matters" at bounding box center [95, 12] width 28 height 14
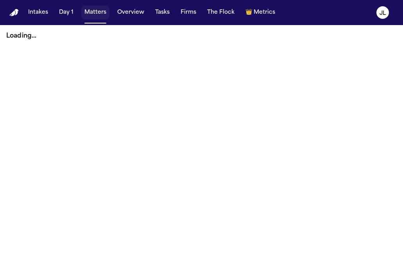
click at [100, 11] on button "Matters" at bounding box center [95, 12] width 28 height 14
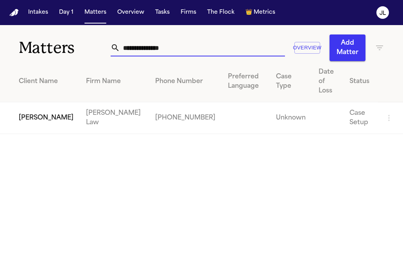
drag, startPoint x: 204, startPoint y: 47, endPoint x: 75, endPoint y: 47, distance: 128.7
click at [75, 46] on div "**********" at bounding box center [201, 43] width 403 height 36
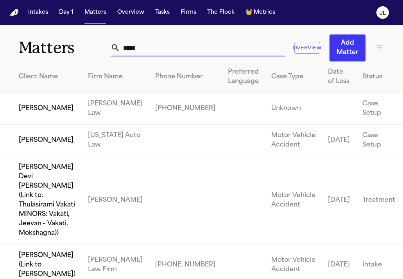
type input "*****"
click at [36, 121] on td "April Andrews" at bounding box center [41, 109] width 82 height 32
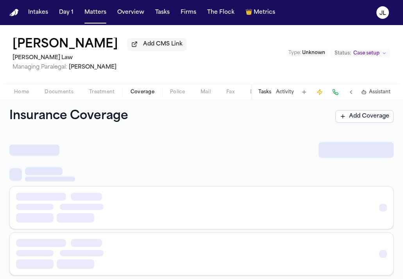
click at [149, 95] on span "Coverage" at bounding box center [143, 92] width 24 height 6
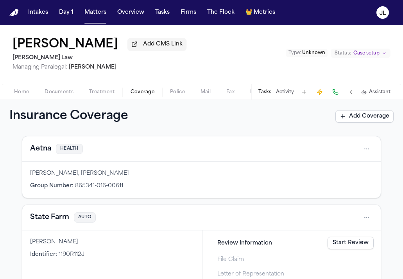
scroll to position [87, 0]
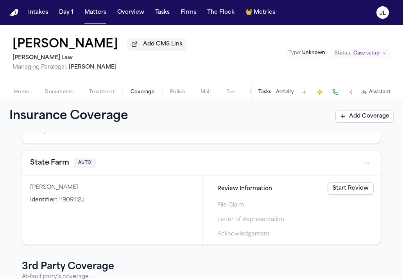
click at [58, 168] on button "State Farm" at bounding box center [49, 162] width 39 height 11
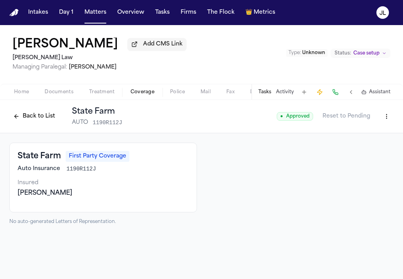
click at [45, 122] on button "Back to List" at bounding box center [34, 116] width 50 height 13
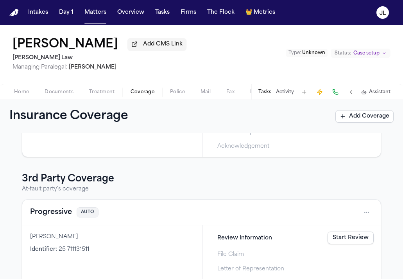
scroll to position [178, 0]
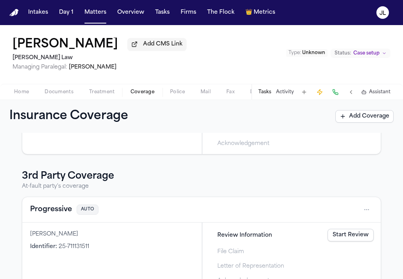
click at [66, 210] on button "Progressive" at bounding box center [51, 209] width 42 height 11
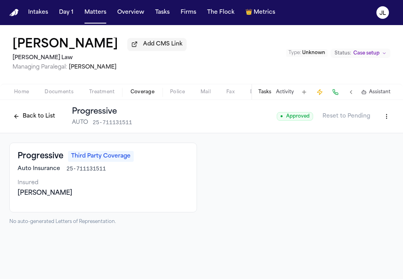
click at [34, 120] on button "Back to List" at bounding box center [34, 116] width 50 height 13
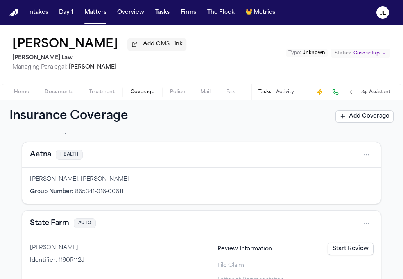
scroll to position [28, 0]
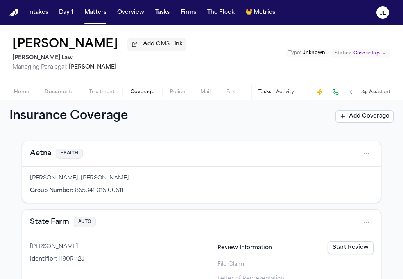
click at [46, 223] on button "State Farm" at bounding box center [49, 221] width 39 height 11
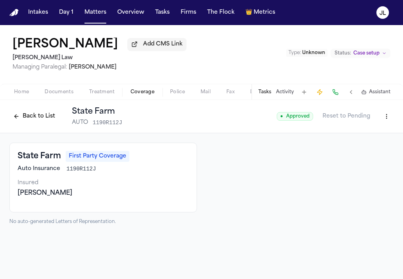
click at [336, 92] on button at bounding box center [335, 91] width 11 height 11
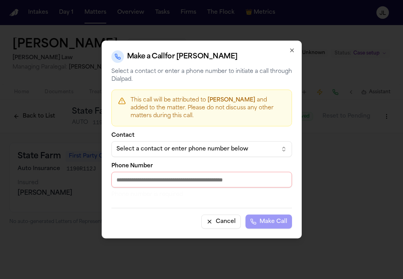
click at [205, 174] on input "Phone Number" at bounding box center [201, 180] width 181 height 16
click at [205, 151] on div "Select a contact or enter phone number below" at bounding box center [196, 149] width 158 height 8
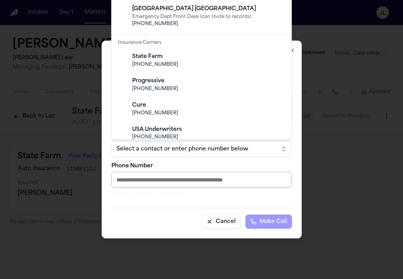
scroll to position [246, 0]
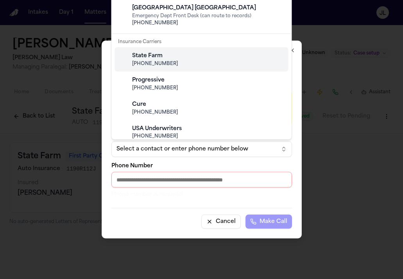
click at [190, 64] on span "(800) 732-5246" at bounding box center [208, 64] width 152 height 6
type input "**********"
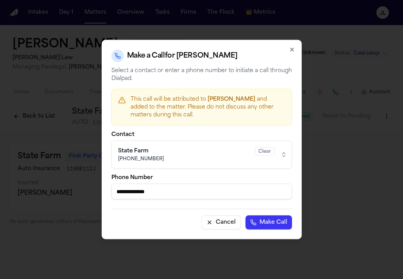
drag, startPoint x: 171, startPoint y: 194, endPoint x: 100, endPoint y: 195, distance: 71.2
click at [100, 195] on body "**********" at bounding box center [201, 139] width 403 height 279
click at [293, 47] on icon "button" at bounding box center [292, 50] width 6 height 6
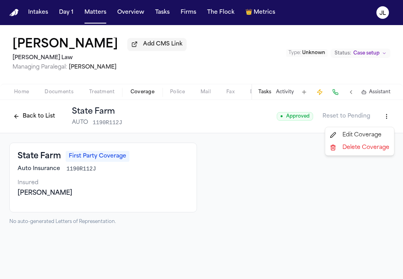
click at [384, 119] on html "Intakes Day 1 Matters Overview Tasks Firms The Flock 👑 Metrics JL April Andrews…" at bounding box center [201, 139] width 403 height 279
click at [365, 135] on div "Edit Coverage" at bounding box center [360, 135] width 66 height 13
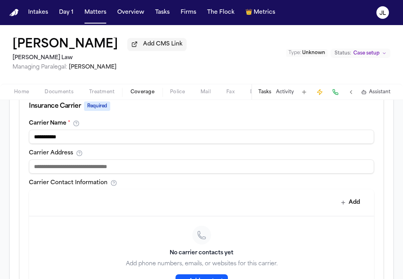
scroll to position [288, 0]
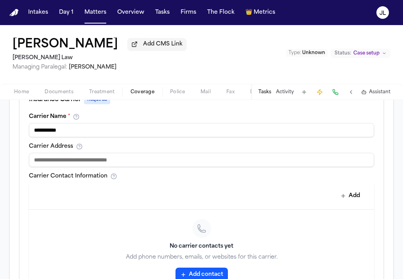
click at [186, 271] on icon "button" at bounding box center [183, 274] width 6 height 6
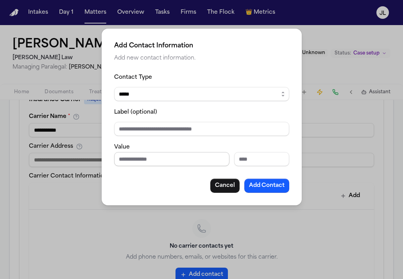
click at [175, 164] on input "Phone number" at bounding box center [171, 159] width 115 height 14
paste input "**********"
type input "**********"
click at [270, 192] on button "Add Contact" at bounding box center [267, 185] width 45 height 14
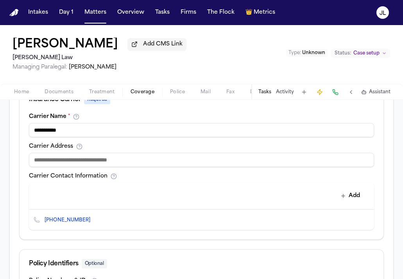
scroll to position [384, 0]
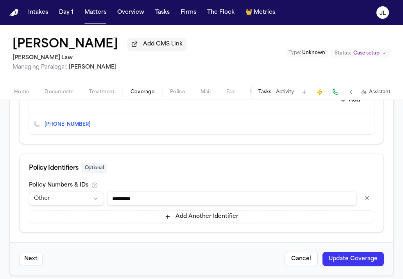
click at [342, 252] on button "Update Coverage" at bounding box center [353, 259] width 61 height 14
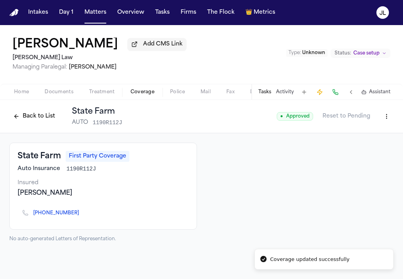
click at [45, 117] on button "Back to List" at bounding box center [34, 116] width 50 height 13
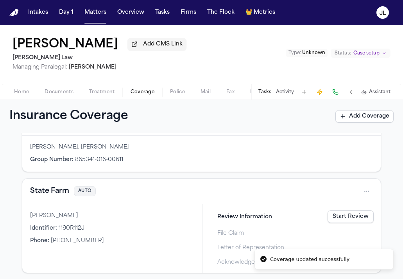
scroll to position [69, 0]
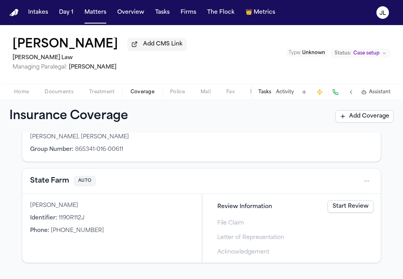
click at [350, 209] on link "Start Review" at bounding box center [351, 206] width 46 height 13
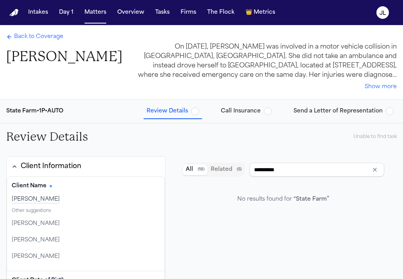
click at [255, 111] on span "Call Insurance" at bounding box center [241, 111] width 40 height 8
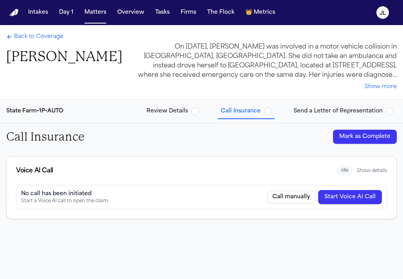
click at [357, 201] on button "Start Voice AI Call" at bounding box center [350, 197] width 64 height 14
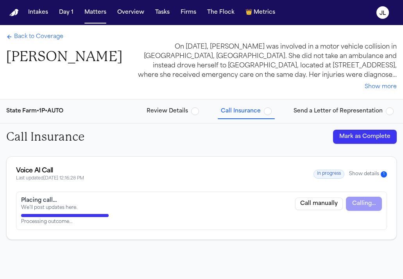
click at [50, 34] on span "Back to Coverage" at bounding box center [38, 37] width 49 height 8
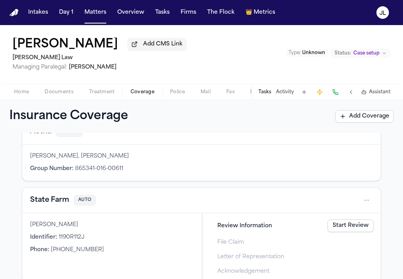
scroll to position [52, 0]
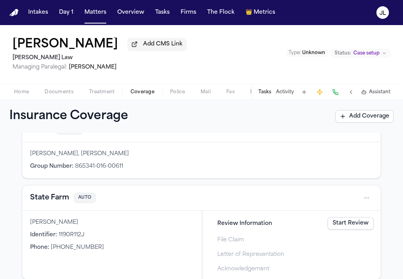
click at [56, 197] on button "State Farm" at bounding box center [49, 197] width 39 height 11
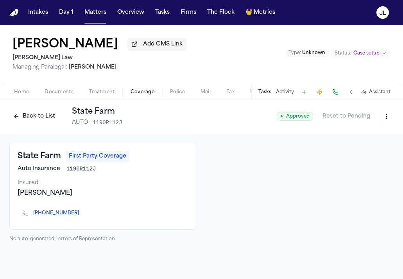
click at [39, 119] on button "Back to List" at bounding box center [34, 116] width 50 height 13
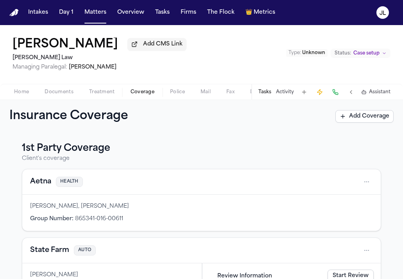
scroll to position [27, 0]
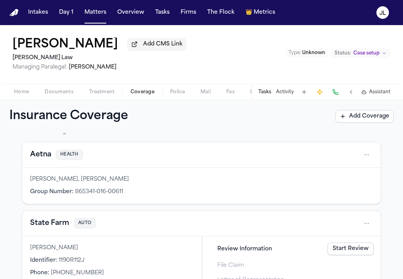
click at [61, 228] on button "State Farm" at bounding box center [49, 223] width 39 height 11
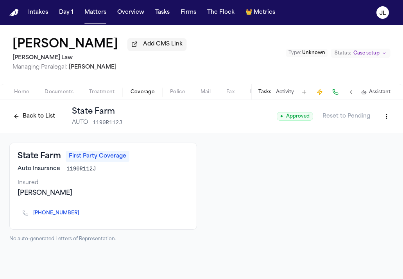
click at [52, 126] on div "Back to List State Farm AUTO 1190R112J" at bounding box center [65, 116] width 113 height 20
click at [51, 125] on div "Back to List State Farm AUTO 1190R112J" at bounding box center [65, 116] width 113 height 20
click at [51, 124] on div "Back to List State Farm AUTO 1190R112J" at bounding box center [65, 116] width 113 height 20
click at [50, 119] on button "Back to List" at bounding box center [34, 116] width 50 height 13
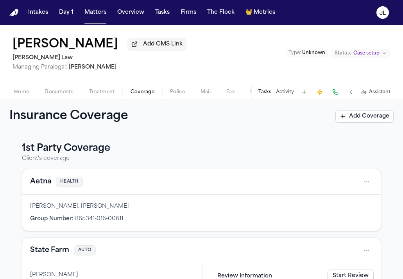
click at [49, 115] on h1 "Insurance Coverage" at bounding box center [77, 116] width 136 height 14
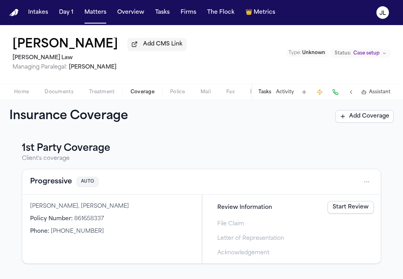
click at [54, 187] on button "Progressive" at bounding box center [51, 181] width 42 height 11
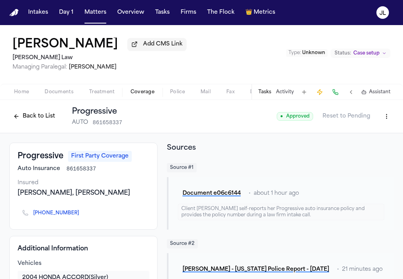
click at [35, 120] on button "Back to List" at bounding box center [34, 116] width 50 height 13
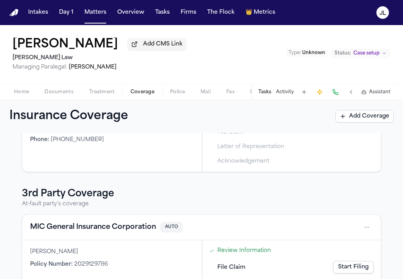
scroll to position [36, 0]
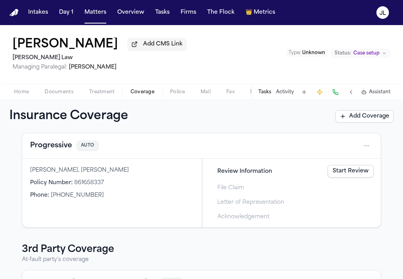
click at [59, 145] on button "Progressive" at bounding box center [51, 145] width 42 height 11
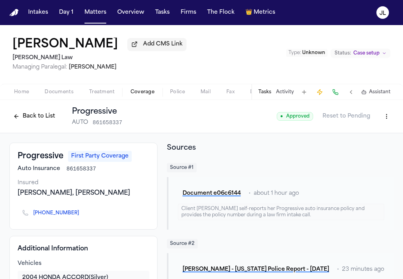
click at [34, 122] on button "Back to List" at bounding box center [34, 116] width 50 height 13
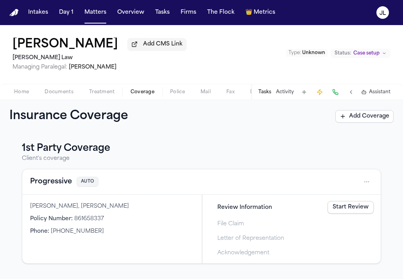
click at [45, 186] on button "Progressive" at bounding box center [51, 181] width 42 height 11
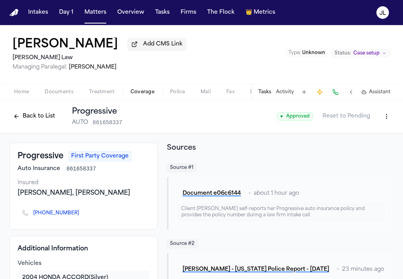
click at [24, 122] on button "Back to List" at bounding box center [34, 116] width 50 height 13
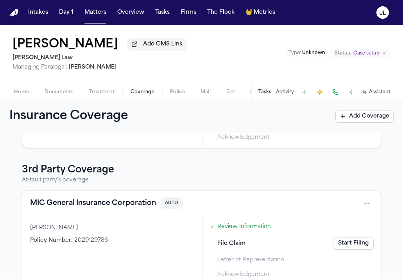
scroll to position [133, 0]
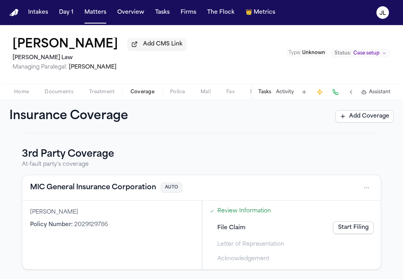
click at [354, 225] on link "Start Filing" at bounding box center [353, 227] width 41 height 13
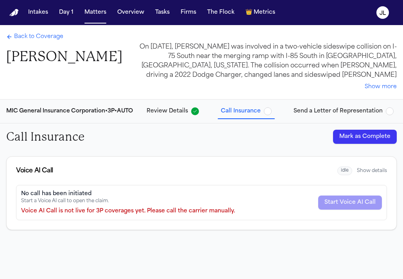
click at [377, 173] on button "Show details" at bounding box center [372, 170] width 30 height 6
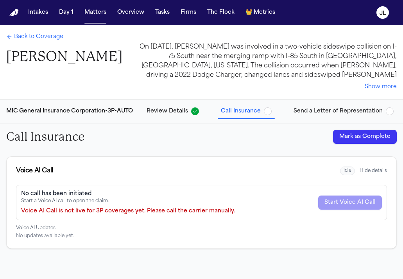
click at [30, 40] on span "Back to Coverage" at bounding box center [38, 37] width 49 height 8
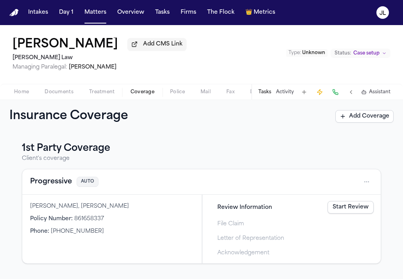
click at [63, 183] on button "Progressive" at bounding box center [51, 181] width 42 height 11
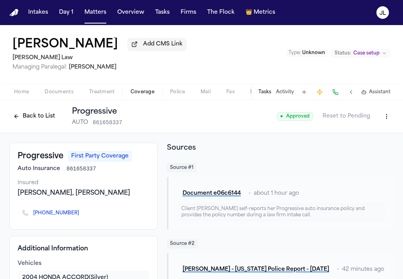
click at [43, 117] on button "Back to List" at bounding box center [34, 116] width 50 height 13
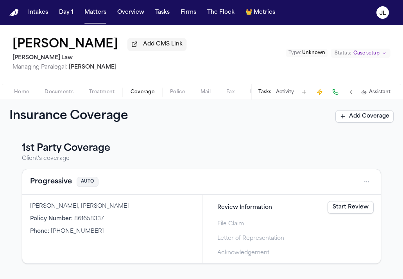
click at [357, 209] on link "Start Review" at bounding box center [351, 207] width 46 height 13
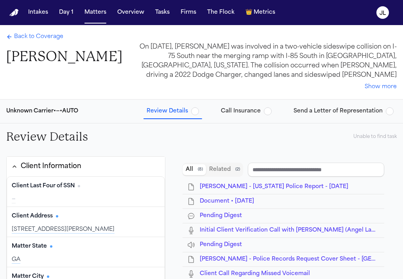
type input "**********"
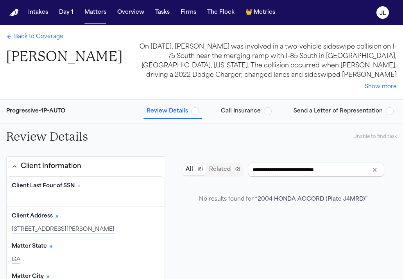
click at [270, 110] on span "button" at bounding box center [268, 111] width 8 height 8
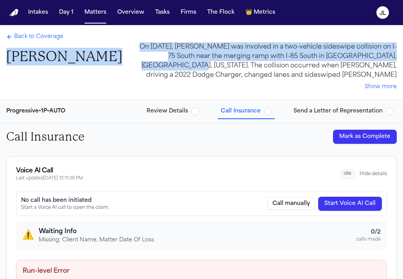
drag, startPoint x: 122, startPoint y: 62, endPoint x: 5, endPoint y: 59, distance: 117.0
click at [5, 59] on div "Back to Coverage Danielle Wilson On September 20, 2025, Danielle Wilson was inv…" at bounding box center [201, 62] width 403 height 74
copy div "Danielle Wilson On September 20, 2025, Danielle Wilson was involved in a two-ve…"
click at [27, 39] on span "Back to Coverage" at bounding box center [38, 37] width 49 height 8
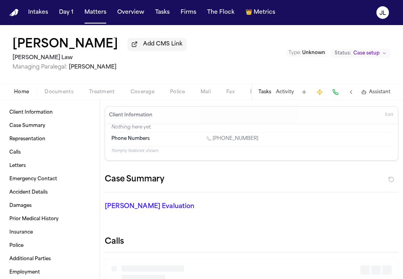
click at [18, 91] on span "Home" at bounding box center [21, 92] width 15 height 6
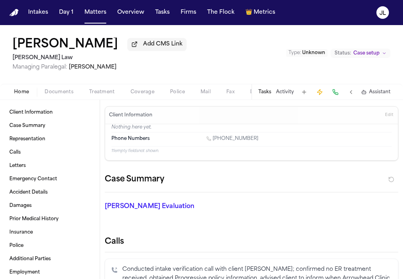
click at [390, 117] on span "Edit" at bounding box center [389, 114] width 8 height 5
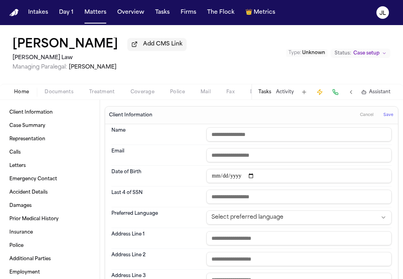
click at [236, 135] on input "text" at bounding box center [299, 134] width 185 height 14
paste input "**********"
drag, startPoint x: 389, startPoint y: 118, endPoint x: 388, endPoint y: 154, distance: 35.6
click at [388, 174] on div "**********" at bounding box center [252, 241] width 294 height 270
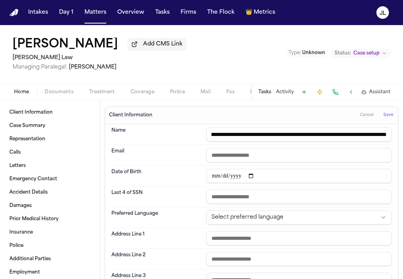
drag, startPoint x: 252, startPoint y: 135, endPoint x: 451, endPoint y: 177, distance: 203.9
click at [403, 177] on html "**********" at bounding box center [201, 139] width 403 height 279
type input "**********"
click at [390, 117] on span "Save" at bounding box center [389, 114] width 10 height 5
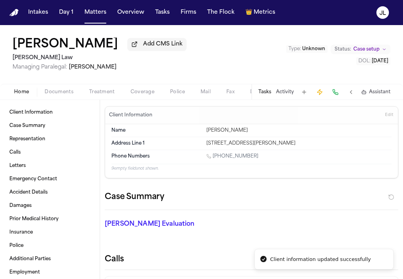
click at [87, 41] on h1 "Danielle Wilson" at bounding box center [66, 45] width 106 height 14
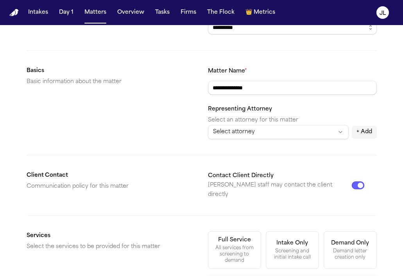
scroll to position [315, 0]
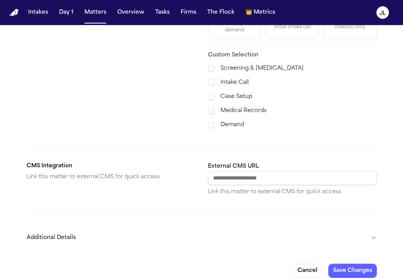
click at [371, 228] on button "Additional Details" at bounding box center [202, 237] width 351 height 20
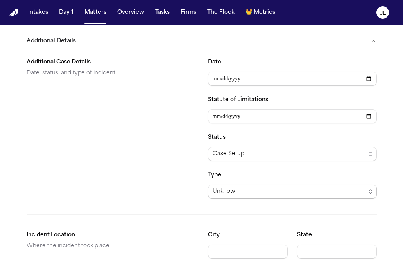
scroll to position [512, 0]
click at [275, 71] on input "**********" at bounding box center [292, 78] width 169 height 14
drag, startPoint x: 256, startPoint y: 72, endPoint x: 207, endPoint y: 71, distance: 48.9
click at [207, 71] on section "**********" at bounding box center [202, 123] width 351 height 147
click at [219, 108] on input "Statute of Limitations" at bounding box center [292, 115] width 169 height 14
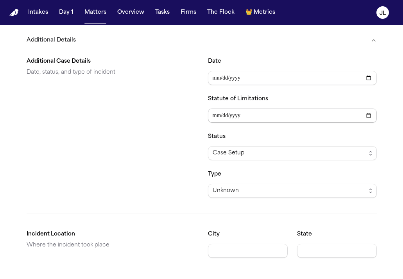
type input "**********"
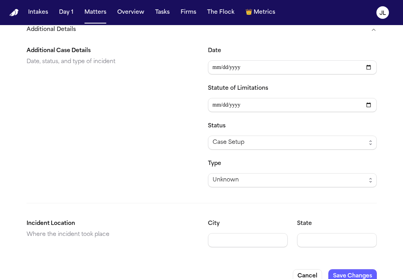
scroll to position [529, 0]
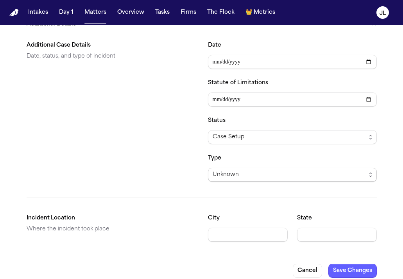
click at [236, 170] on span "Unknown" at bounding box center [226, 174] width 26 height 9
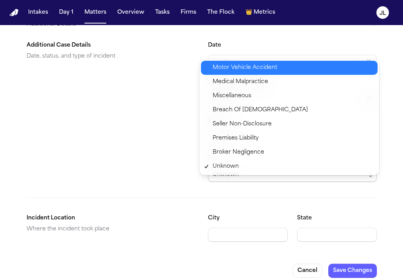
click at [241, 66] on span "Motor Vehicle Accident" at bounding box center [245, 67] width 65 height 9
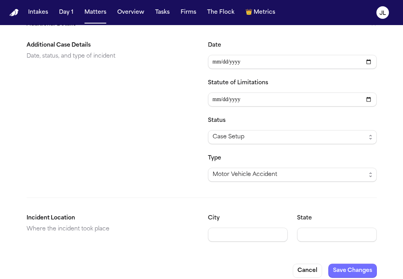
click at [338, 263] on button "Save Changes" at bounding box center [353, 270] width 49 height 14
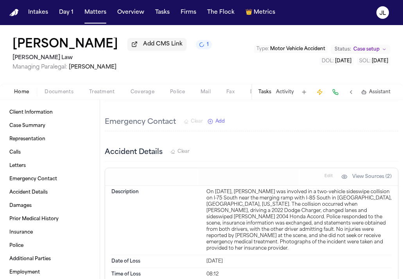
scroll to position [338, 0]
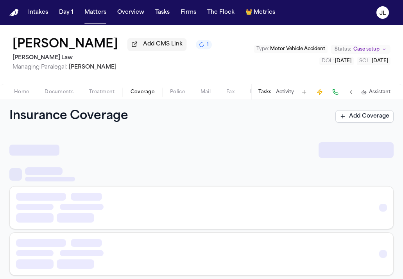
click at [142, 97] on span "button" at bounding box center [142, 96] width 33 height 1
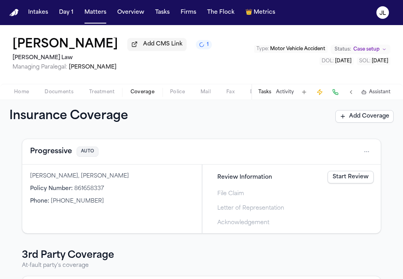
scroll to position [20, 0]
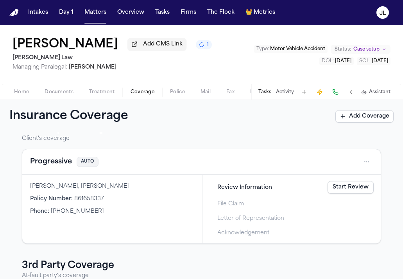
click at [65, 158] on button "Progressive" at bounding box center [51, 161] width 42 height 11
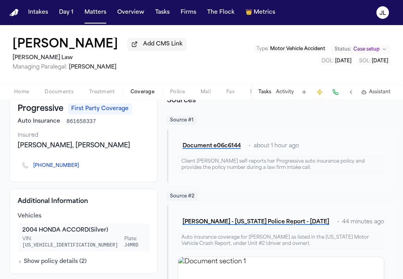
scroll to position [44, 0]
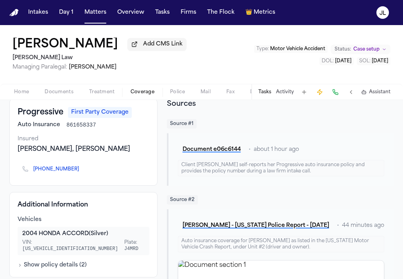
click at [25, 97] on span "button" at bounding box center [21, 96] width 24 height 1
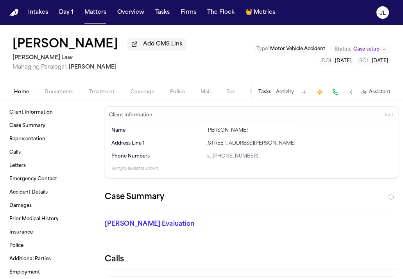
click at [144, 88] on button "Coverage" at bounding box center [143, 91] width 40 height 9
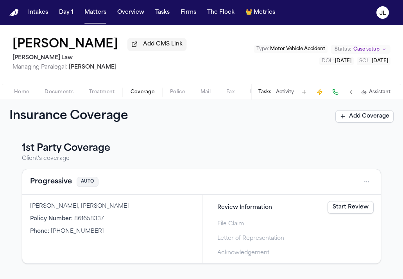
click at [346, 212] on link "Start Review" at bounding box center [351, 207] width 46 height 13
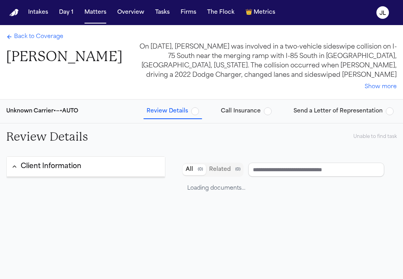
type input "**********"
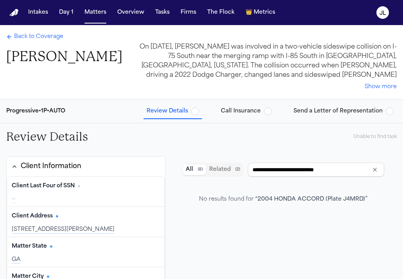
click at [253, 104] on div "Progressive • 1P • AUTO Review Details Call Insurance Send a Letter of Represen…" at bounding box center [201, 110] width 403 height 23
click at [251, 110] on span "Call Insurance" at bounding box center [241, 111] width 40 height 8
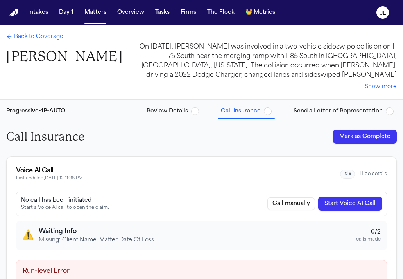
click at [356, 205] on button "Start Voice AI Call" at bounding box center [350, 203] width 64 height 14
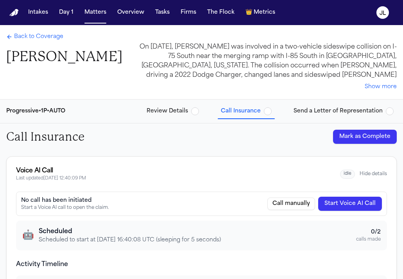
click at [15, 36] on span "Back to Coverage" at bounding box center [38, 37] width 49 height 8
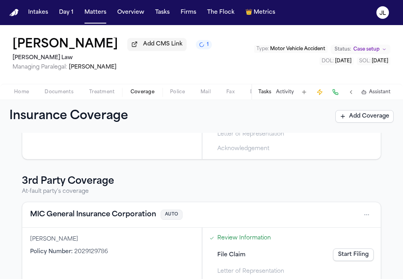
scroll to position [133, 0]
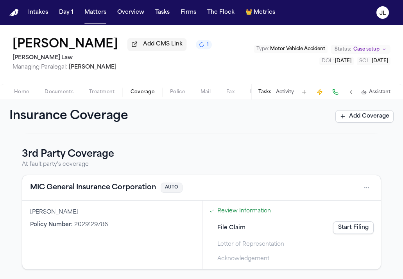
click at [97, 189] on button "MIC General Insurance Corporation" at bounding box center [93, 187] width 126 height 11
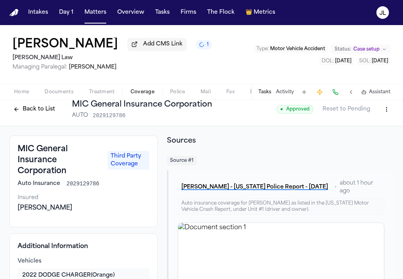
scroll to position [5, 0]
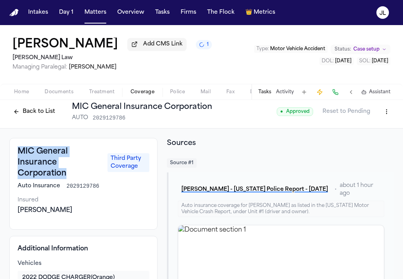
drag, startPoint x: 70, startPoint y: 174, endPoint x: 15, endPoint y: 156, distance: 57.5
click at [15, 156] on div "MIC General Insurance Corporation Third Party Coverage Auto Insurance 202912978…" at bounding box center [83, 184] width 148 height 92
copy h3 "MIC General Insurance Corporation"
click at [97, 11] on button "Matters" at bounding box center [95, 12] width 28 height 14
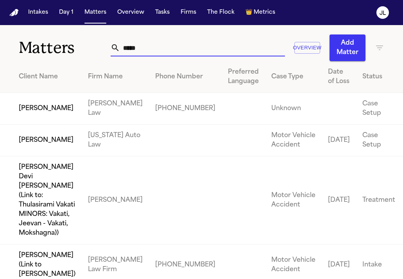
drag, startPoint x: 145, startPoint y: 51, endPoint x: 102, endPoint y: 51, distance: 42.2
click at [102, 51] on div "Matters ***** Overview Add Matter" at bounding box center [201, 43] width 403 height 36
paste input "*******"
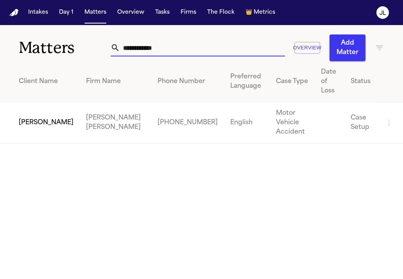
type input "**********"
click at [50, 116] on td "[PERSON_NAME]" at bounding box center [40, 122] width 80 height 41
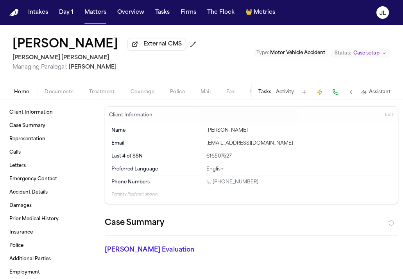
click at [150, 93] on span "Coverage" at bounding box center [143, 92] width 24 height 6
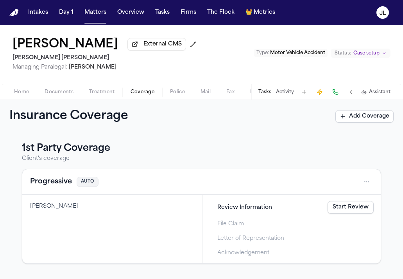
click at [56, 187] on button "Progressive" at bounding box center [51, 181] width 42 height 11
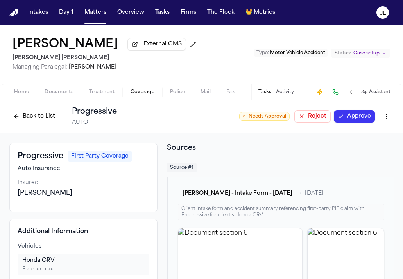
click at [36, 122] on button "Back to List" at bounding box center [34, 116] width 50 height 13
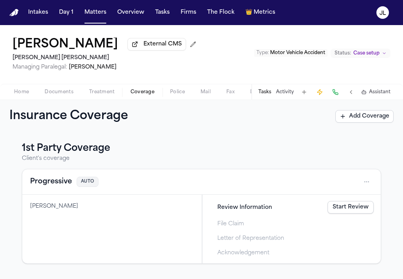
click at [349, 205] on link "Start Review" at bounding box center [351, 207] width 46 height 13
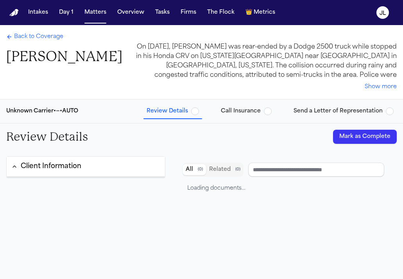
type input "**********"
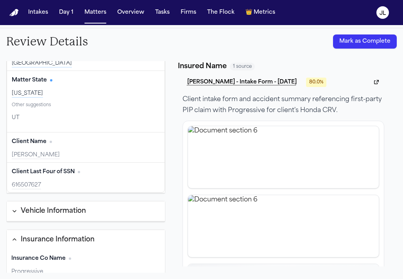
scroll to position [117, 0]
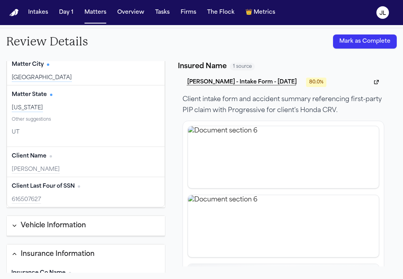
click at [89, 227] on button "Vehicle Information" at bounding box center [86, 226] width 158 height 20
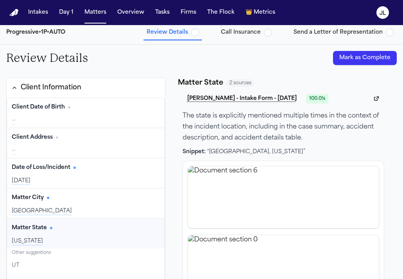
scroll to position [0, 0]
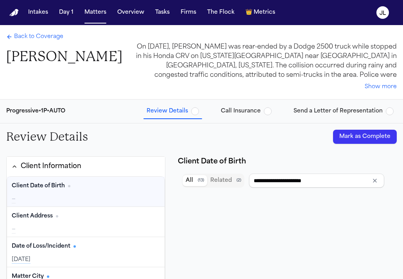
click at [31, 33] on span "Back to Coverage" at bounding box center [38, 37] width 49 height 8
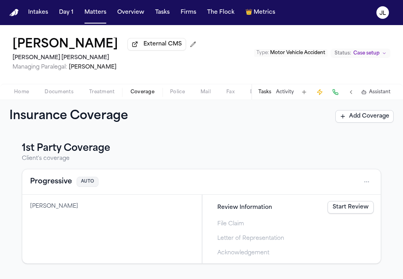
click at [327, 211] on div "Review Information Start Review" at bounding box center [292, 206] width 171 height 17
click at [332, 211] on link "Start Review" at bounding box center [351, 207] width 46 height 13
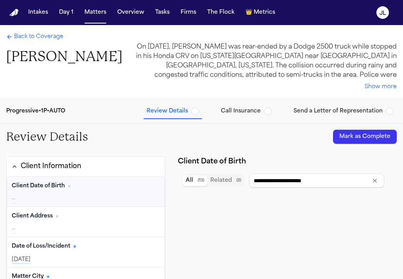
click at [255, 110] on span "Call Insurance" at bounding box center [241, 111] width 40 height 8
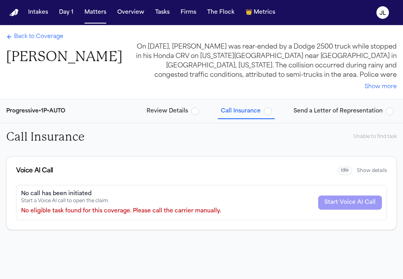
click at [46, 39] on span "Back to Coverage" at bounding box center [38, 37] width 49 height 8
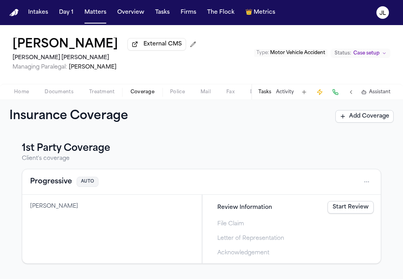
click at [53, 185] on button "Progressive" at bounding box center [51, 181] width 42 height 11
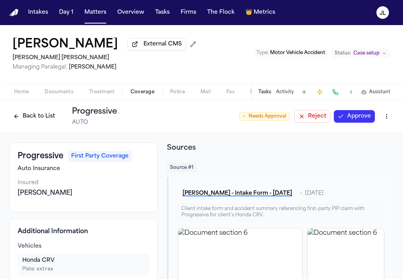
click at [336, 93] on button at bounding box center [335, 91] width 11 height 11
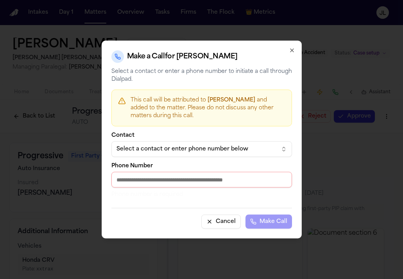
click at [201, 153] on button "Select a contact or enter phone number below" at bounding box center [201, 149] width 181 height 16
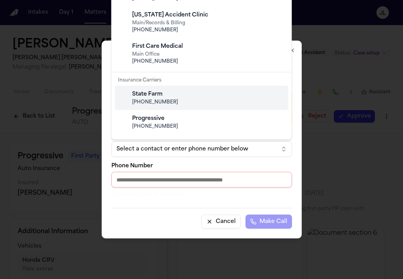
scroll to position [25, 0]
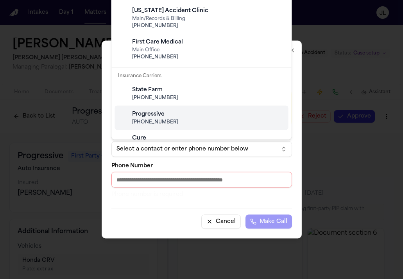
click at [175, 112] on div "Progressive" at bounding box center [208, 114] width 152 height 8
type input "**********"
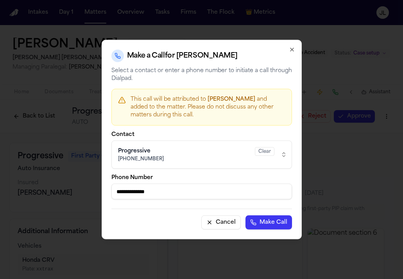
click at [264, 224] on button "Make Call" at bounding box center [269, 222] width 47 height 14
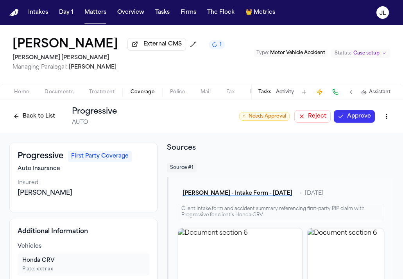
click at [359, 119] on button "Approve" at bounding box center [354, 116] width 41 height 13
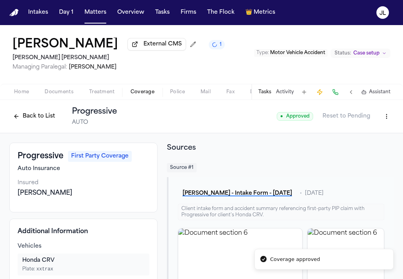
click at [335, 90] on button at bounding box center [335, 91] width 11 height 11
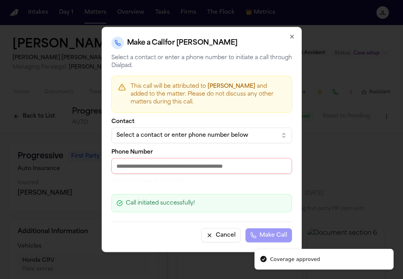
click at [195, 131] on div "Select a contact or enter phone number below" at bounding box center [196, 135] width 158 height 8
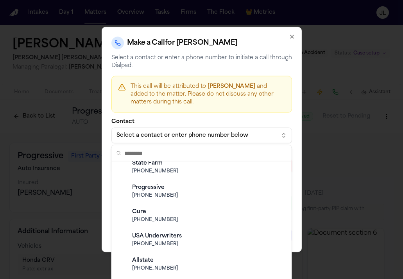
scroll to position [140, 0]
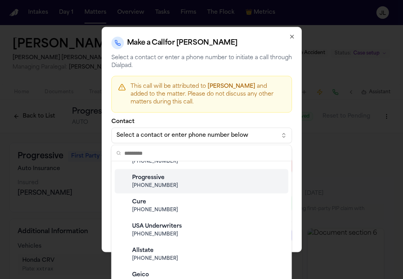
click at [174, 187] on span "[PHONE_NUMBER]" at bounding box center [208, 185] width 152 height 6
type input "**********"
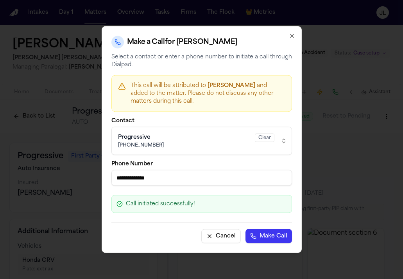
drag, startPoint x: 176, startPoint y: 176, endPoint x: 94, endPoint y: 176, distance: 81.8
click at [94, 176] on body "Intakes Day 1 Matters Overview Tasks Firms The Flock 👑 Metrics JL Xavier Blake …" at bounding box center [201, 139] width 403 height 279
click at [294, 37] on icon "button" at bounding box center [292, 36] width 6 height 6
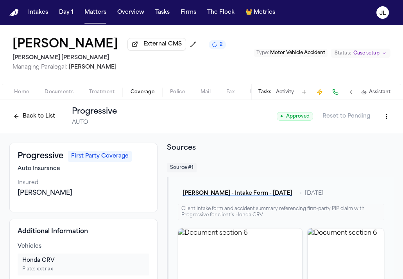
click at [391, 119] on html "Intakes Day 1 Matters Overview Tasks Firms The Flock 👑 Metrics JL Xavier Blake …" at bounding box center [201, 139] width 403 height 279
click at [360, 134] on div "Edit Coverage" at bounding box center [360, 135] width 66 height 13
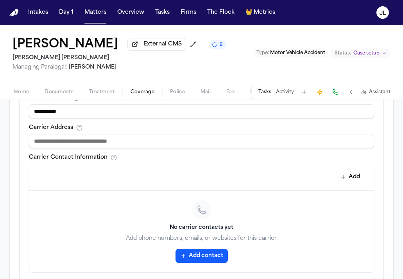
scroll to position [363, 0]
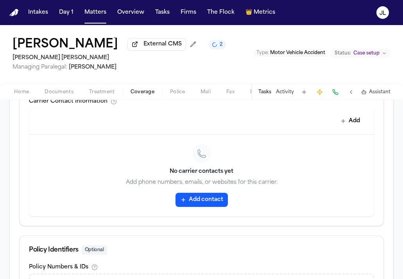
click at [198, 192] on button "Add contact" at bounding box center [202, 199] width 52 height 14
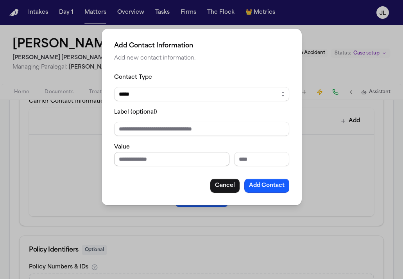
click at [182, 159] on input "Phone number" at bounding box center [171, 159] width 115 height 14
paste input "**********"
type input "**********"
click at [269, 186] on button "Add Contact" at bounding box center [267, 185] width 45 height 14
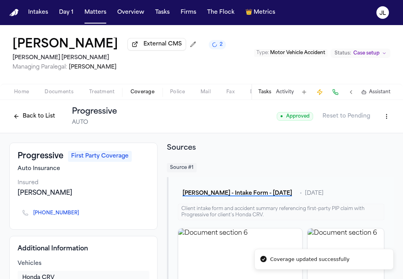
click at [335, 95] on button at bounding box center [335, 91] width 11 height 11
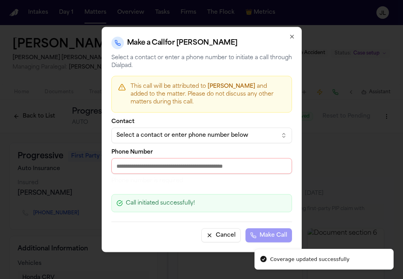
click at [211, 164] on input "Phone Number" at bounding box center [201, 166] width 181 height 16
paste input "**********"
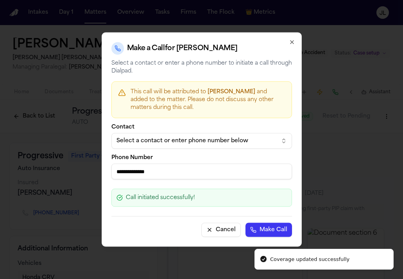
type input "**********"
click at [262, 232] on button "Make Call" at bounding box center [269, 230] width 47 height 14
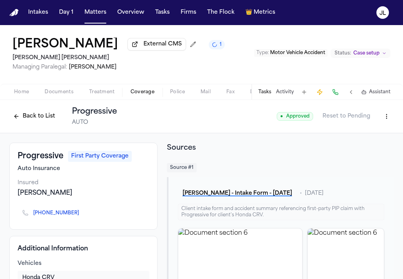
click at [36, 119] on button "Back to List" at bounding box center [34, 116] width 50 height 13
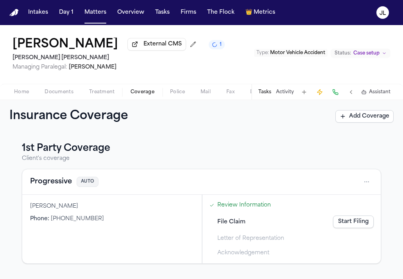
scroll to position [133, 0]
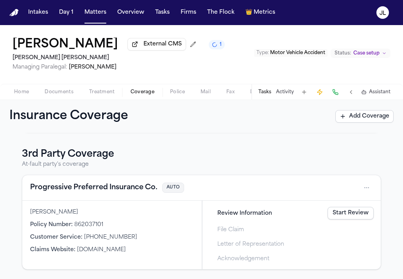
click at [77, 189] on button "Progressive Preferred Insurance Co." at bounding box center [94, 187] width 128 height 11
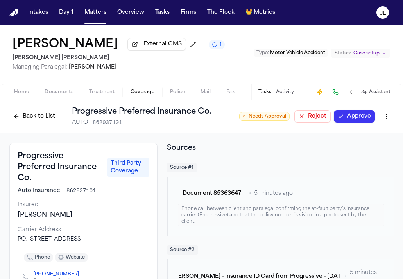
click at [364, 118] on button "Approve" at bounding box center [354, 116] width 41 height 13
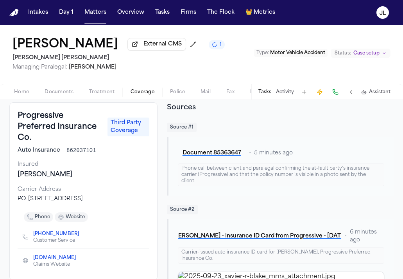
scroll to position [39, 0]
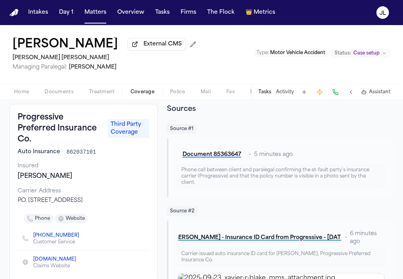
click at [21, 92] on span "Home" at bounding box center [21, 92] width 15 height 6
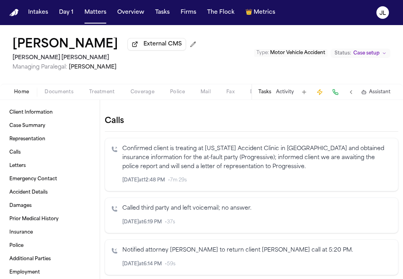
scroll to position [44, 0]
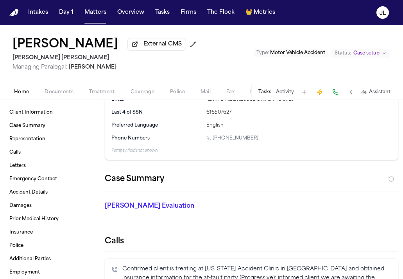
click at [58, 52] on div "Xavier Blake External CMS" at bounding box center [106, 45] width 187 height 14
click at [58, 51] on h1 "[PERSON_NAME]" at bounding box center [66, 45] width 106 height 14
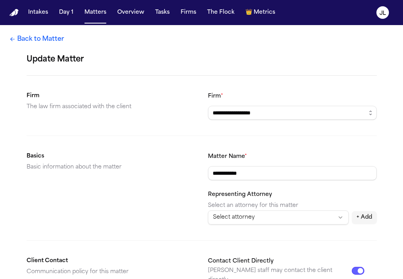
scroll to position [315, 0]
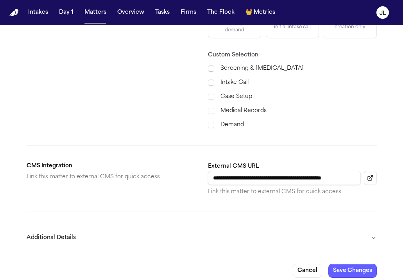
click at [373, 230] on button "Additional Details" at bounding box center [202, 237] width 351 height 20
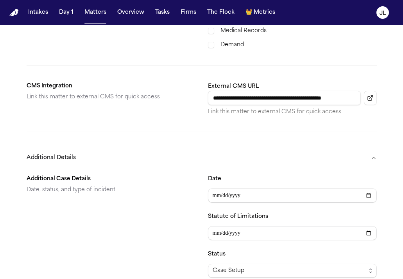
scroll to position [398, 0]
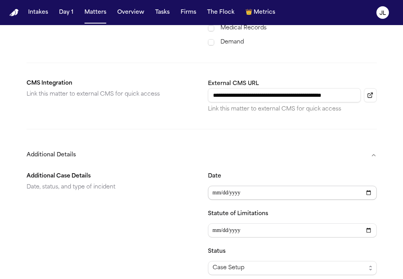
click at [230, 186] on input "Date" at bounding box center [292, 192] width 169 height 14
click at [221, 185] on input "Date" at bounding box center [292, 192] width 169 height 14
type input "**********"
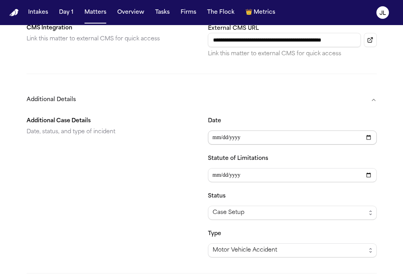
scroll to position [529, 0]
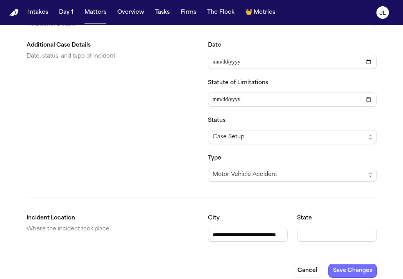
click at [361, 263] on button "Save Changes" at bounding box center [353, 270] width 49 height 14
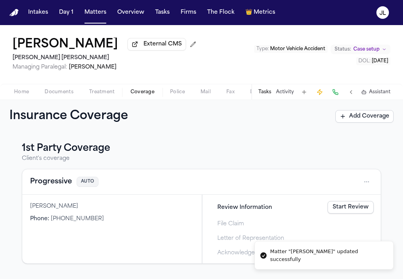
click at [153, 88] on button "Coverage" at bounding box center [143, 91] width 40 height 9
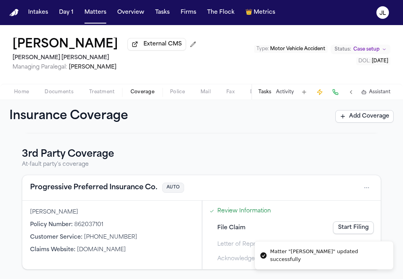
click at [82, 187] on button "Progressive Preferred Insurance Co." at bounding box center [94, 187] width 128 height 11
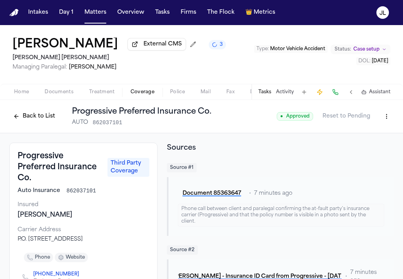
click at [29, 122] on button "Back to List" at bounding box center [34, 116] width 50 height 13
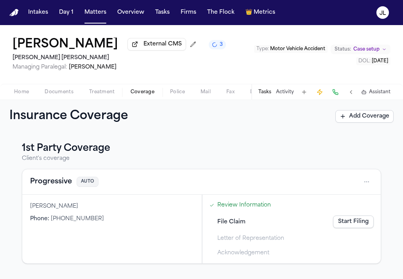
click at [56, 185] on button "Progressive" at bounding box center [51, 181] width 42 height 11
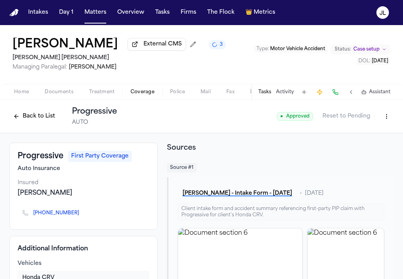
click at [36, 122] on button "Back to List" at bounding box center [34, 116] width 50 height 13
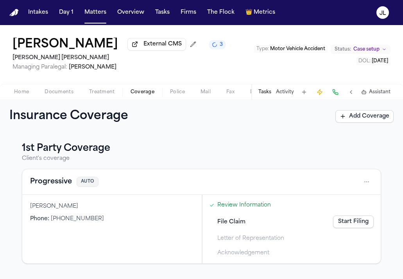
click at [236, 208] on link "Review Information" at bounding box center [245, 205] width 54 height 8
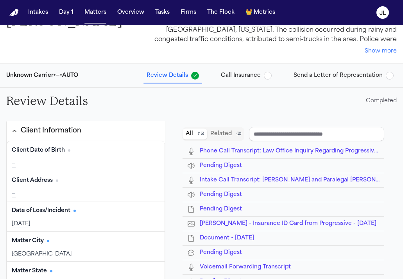
scroll to position [95, 0]
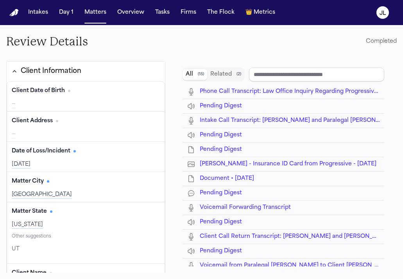
type input "**********"
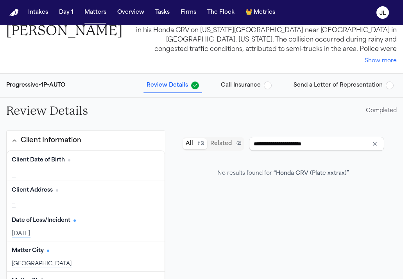
scroll to position [0, 0]
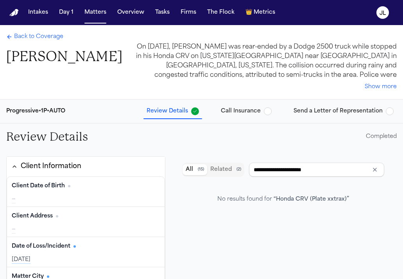
click at [324, 110] on span "Send a Letter of Representation" at bounding box center [338, 111] width 89 height 8
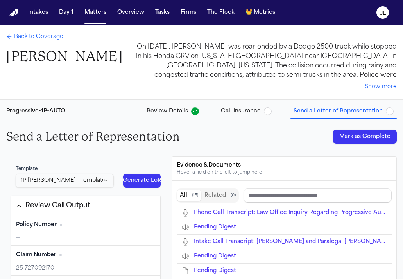
click at [34, 45] on div "Back to Coverage Xavier Blake" at bounding box center [64, 49] width 116 height 32
click at [34, 40] on span "Back to Coverage" at bounding box center [38, 37] width 49 height 8
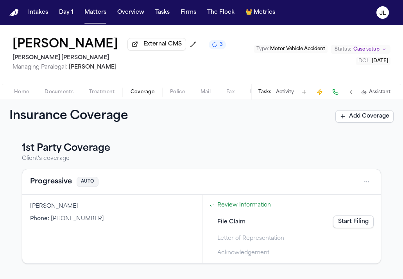
click at [55, 187] on button "Progressive" at bounding box center [51, 181] width 42 height 11
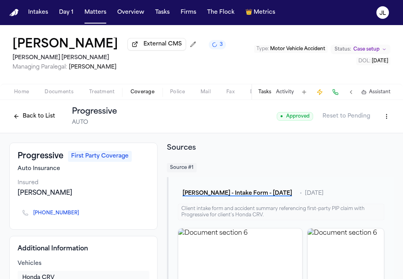
click at [20, 117] on button "Back to List" at bounding box center [34, 116] width 50 height 13
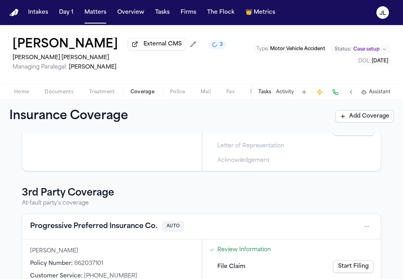
scroll to position [95, 0]
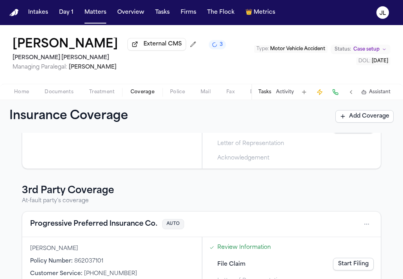
click at [79, 229] on button "Progressive Preferred Insurance Co." at bounding box center [94, 223] width 128 height 11
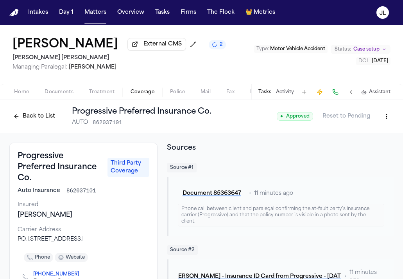
click at [29, 115] on button "Back to List" at bounding box center [34, 116] width 50 height 13
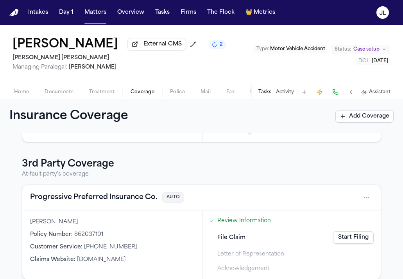
scroll to position [128, 0]
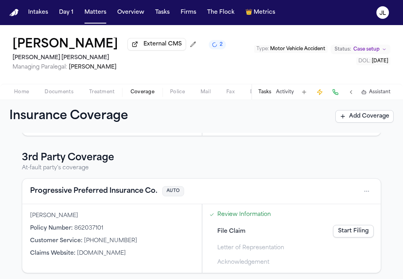
click at [52, 195] on button "Progressive Preferred Insurance Co." at bounding box center [94, 190] width 128 height 11
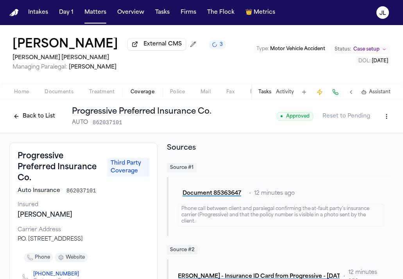
click at [51, 99] on div "Home Documents Treatment Coverage Police Mail Fax Demand Workspaces Artifacts T…" at bounding box center [201, 92] width 403 height 16
click at [51, 95] on span "Documents" at bounding box center [59, 92] width 29 height 6
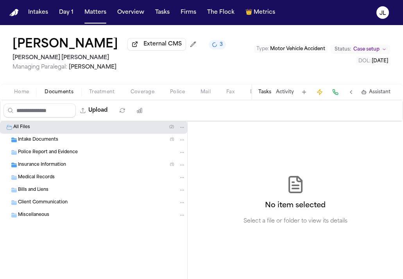
click at [62, 156] on span "Police Report and Evidence" at bounding box center [48, 152] width 60 height 7
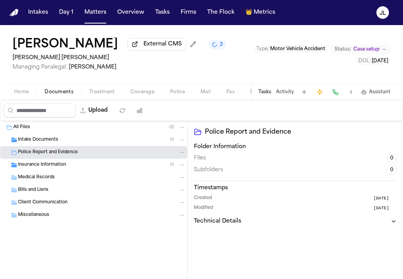
click at [63, 167] on span "Insurance Information" at bounding box center [42, 165] width 48 height 7
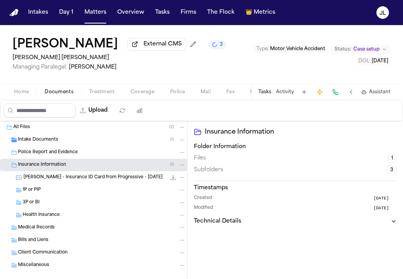
click at [61, 143] on div "Intake Documents ( 1 )" at bounding box center [102, 139] width 168 height 7
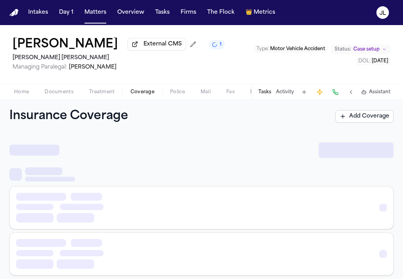
click at [151, 93] on span "Coverage" at bounding box center [143, 92] width 24 height 6
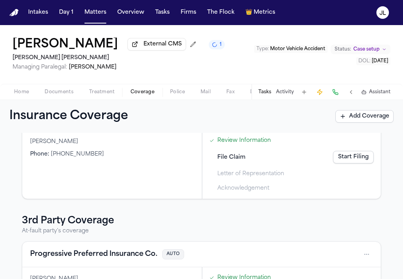
scroll to position [133, 0]
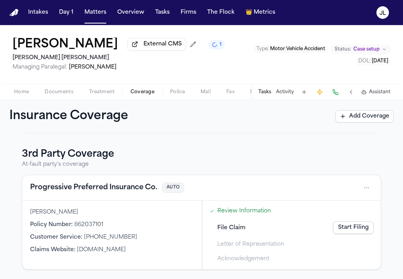
click at [125, 183] on button "Progressive Preferred Insurance Co." at bounding box center [94, 187] width 128 height 11
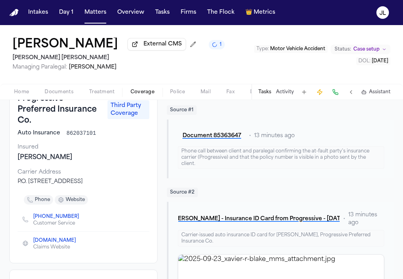
scroll to position [59, 0]
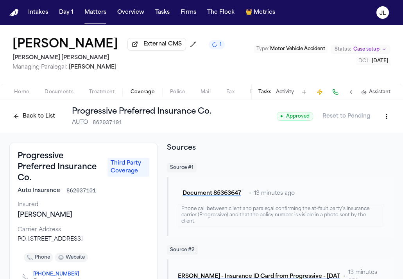
click at [31, 115] on button "Back to List" at bounding box center [34, 116] width 50 height 13
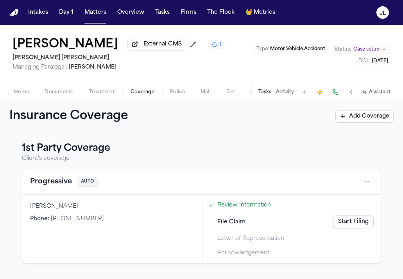
scroll to position [133, 0]
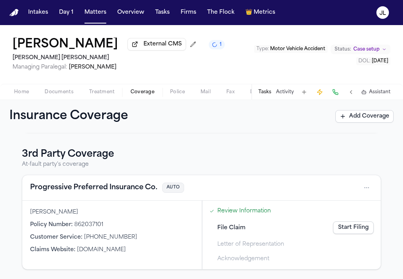
click at [59, 99] on div "Home Documents Treatment Coverage Police Mail Fax Demand Workspaces Artifacts T…" at bounding box center [201, 92] width 403 height 16
click at [58, 95] on span "Documents" at bounding box center [59, 92] width 29 height 6
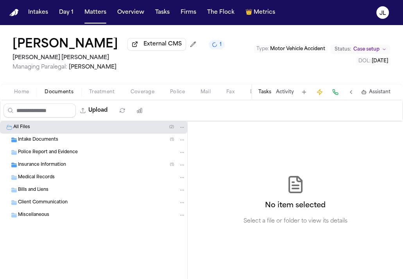
click at [20, 93] on span "Home" at bounding box center [21, 92] width 15 height 6
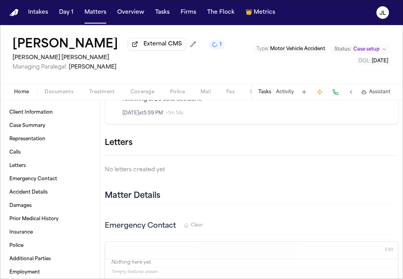
scroll to position [426, 0]
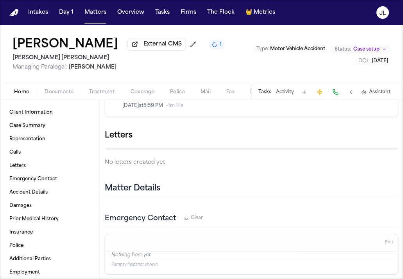
click at [401, 143] on icon "button" at bounding box center [403, 139] width 5 height 5
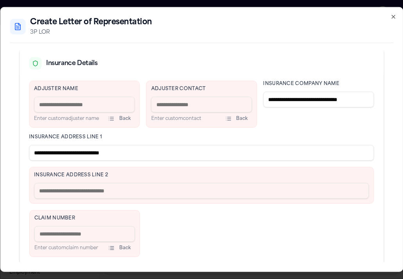
scroll to position [189, 0]
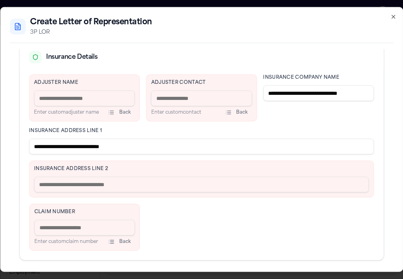
drag, startPoint x: 138, startPoint y: 151, endPoint x: 72, endPoint y: 149, distance: 65.8
click at [72, 149] on input "**********" at bounding box center [201, 146] width 345 height 16
type input "**********"
click at [68, 176] on input "text" at bounding box center [201, 184] width 335 height 16
paste input "**********"
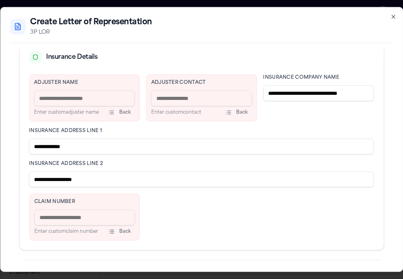
type input "**********"
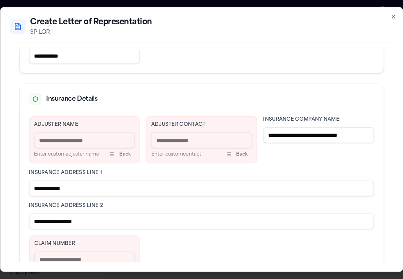
scroll to position [146, 0]
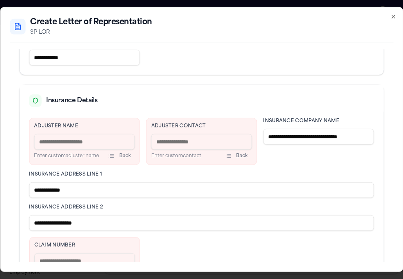
click at [397, 18] on div "**********" at bounding box center [201, 139] width 403 height 264
click at [394, 18] on icon "button" at bounding box center [393, 17] width 6 height 6
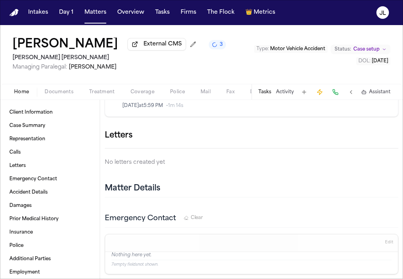
click at [135, 94] on span "Coverage" at bounding box center [143, 92] width 24 height 6
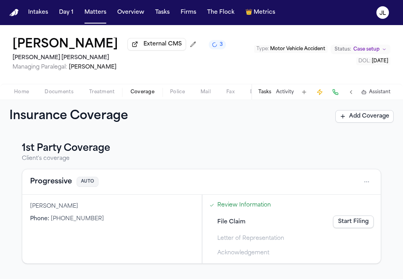
scroll to position [133, 0]
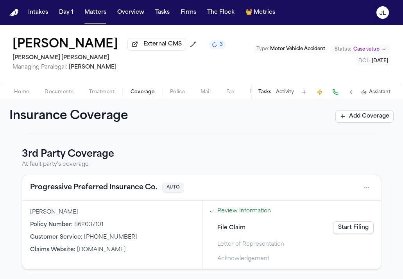
click at [94, 187] on button "Progressive Preferred Insurance Co." at bounding box center [94, 187] width 128 height 11
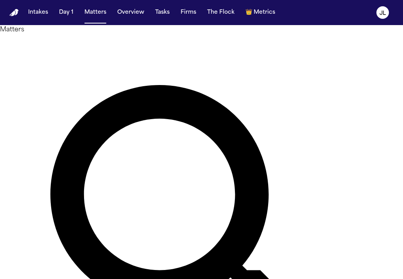
type input "*******"
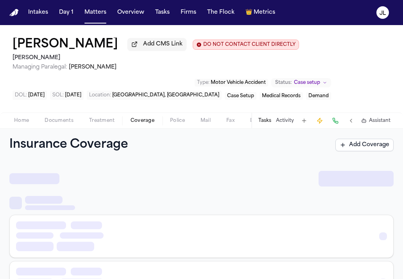
click at [143, 121] on span "Coverage" at bounding box center [143, 120] width 24 height 6
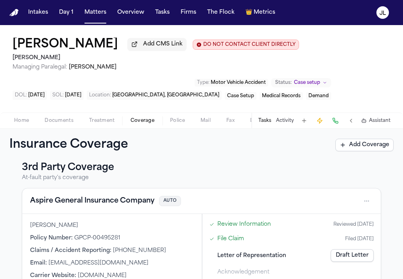
scroll to position [167, 0]
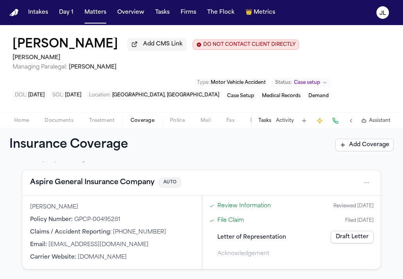
click at [108, 181] on button "Aspire General Insurance Company" at bounding box center [92, 182] width 124 height 11
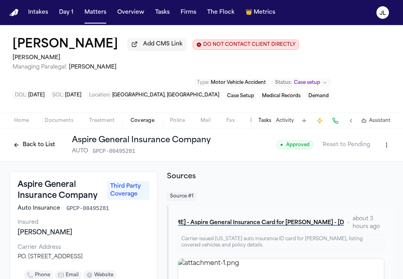
click at [47, 147] on button "Back to List" at bounding box center [34, 144] width 50 height 13
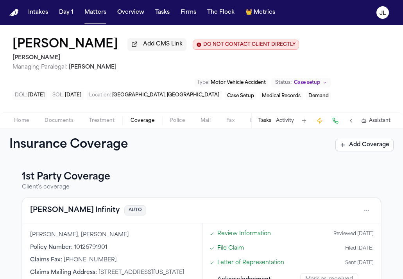
click at [26, 123] on span "Home" at bounding box center [21, 120] width 15 height 6
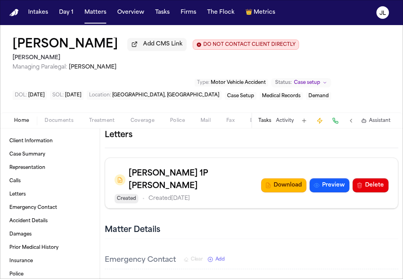
scroll to position [589, 0]
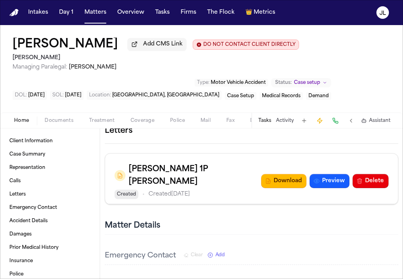
click at [399, 131] on icon "button" at bounding box center [399, 131] width 0 height 0
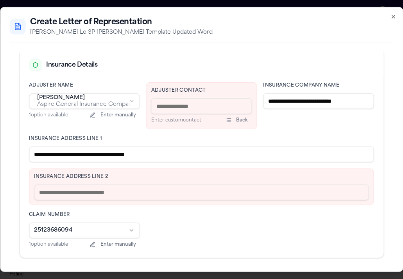
scroll to position [183, 0]
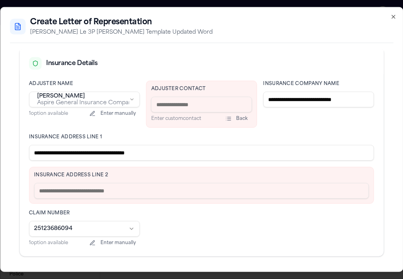
drag, startPoint x: 187, startPoint y: 148, endPoint x: 92, endPoint y: 149, distance: 94.7
click at [92, 149] on input "**********" at bounding box center [201, 153] width 345 height 16
click at [168, 153] on input "**********" at bounding box center [201, 153] width 345 height 16
drag, startPoint x: 193, startPoint y: 156, endPoint x: 72, endPoint y: 152, distance: 121.3
click at [71, 152] on input "**********" at bounding box center [201, 153] width 345 height 16
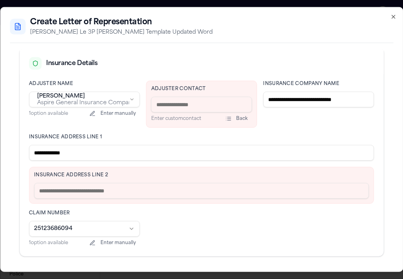
type input "**********"
click at [75, 198] on input "text" at bounding box center [201, 191] width 335 height 16
paste input "**********"
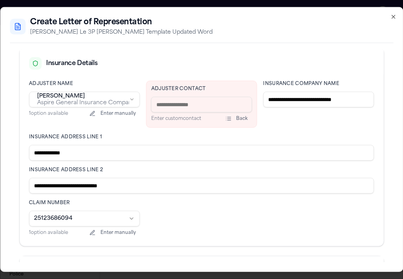
drag, startPoint x: 148, startPoint y: 183, endPoint x: 120, endPoint y: 183, distance: 27.4
click at [120, 183] on input "**********" at bounding box center [201, 186] width 345 height 16
type input "**********"
click at [192, 103] on input at bounding box center [201, 105] width 101 height 16
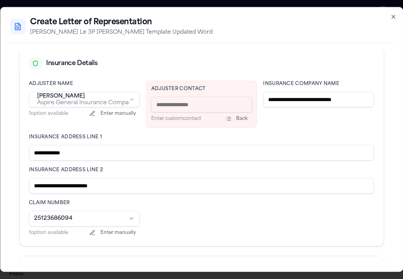
click at [174, 106] on input at bounding box center [201, 105] width 101 height 16
type input "*"
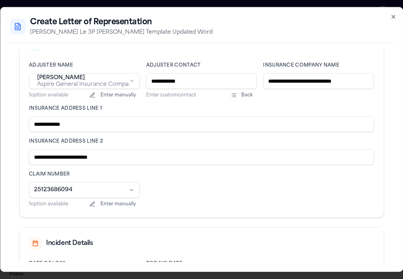
scroll to position [138, 0]
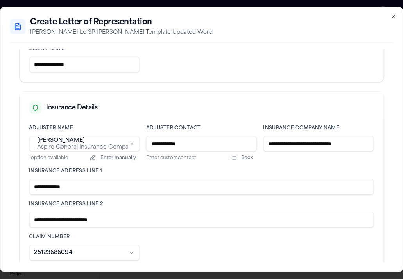
drag, startPoint x: 189, startPoint y: 141, endPoint x: 140, endPoint y: 141, distance: 49.7
click at [140, 141] on div "**********" at bounding box center [201, 198] width 345 height 146
paste input "******"
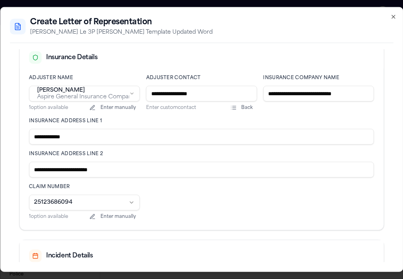
scroll to position [265, 0]
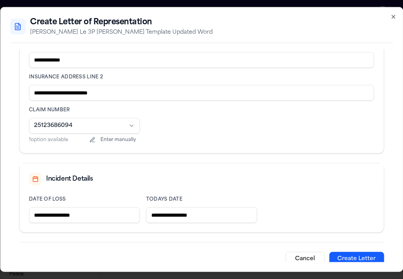
type input "**********"
click at [363, 255] on button "Create Letter" at bounding box center [356, 259] width 55 height 14
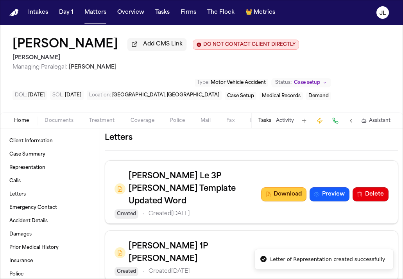
click at [288, 190] on button "Download" at bounding box center [283, 194] width 45 height 14
click at [140, 122] on span "Coverage" at bounding box center [143, 120] width 24 height 6
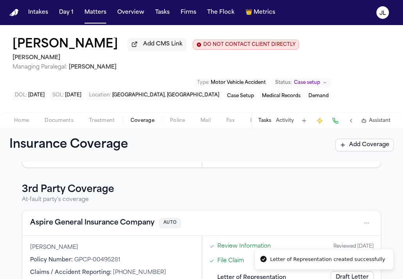
scroll to position [133, 0]
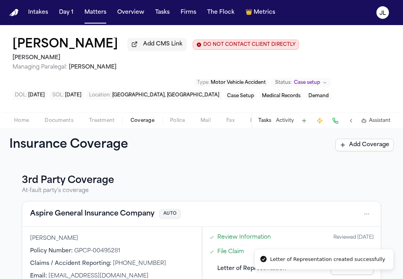
click at [71, 213] on button "Aspire General Insurance Company" at bounding box center [92, 213] width 124 height 11
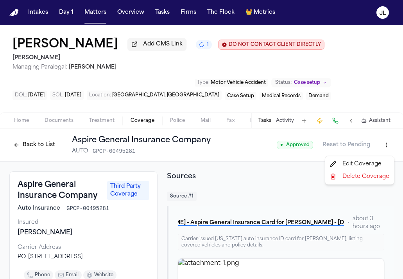
click at [386, 146] on html "Intakes Day 1 Matters Overview Tasks Firms The Flock 👑 Metrics JL [PERSON_NAME]…" at bounding box center [201, 139] width 403 height 279
click at [355, 161] on div "Edit Coverage" at bounding box center [360, 164] width 66 height 13
select select "**********"
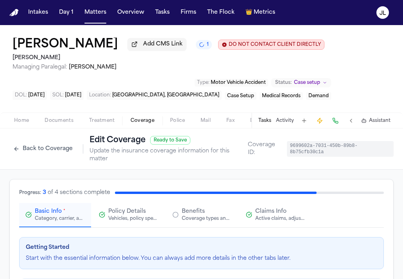
click at [260, 207] on span "Claims Info" at bounding box center [270, 211] width 31 height 8
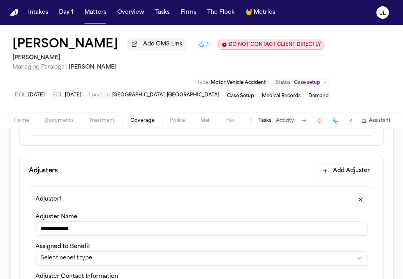
scroll to position [197, 0]
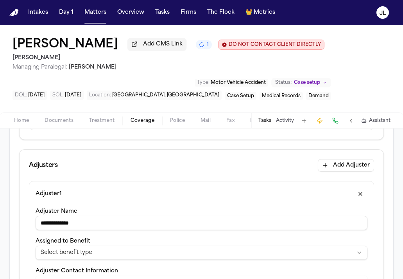
drag, startPoint x: 156, startPoint y: 213, endPoint x: 13, endPoint y: 213, distance: 143.6
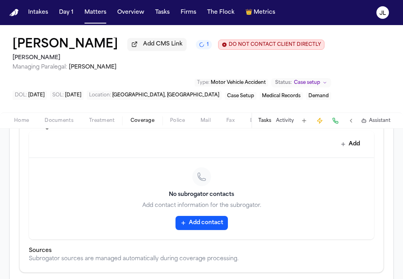
scroll to position [584, 0]
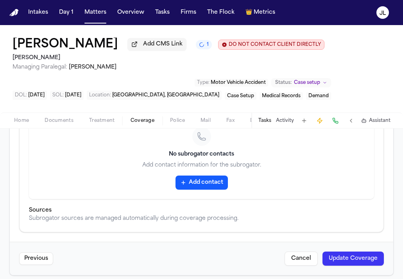
type input "**********"
click at [362, 256] on button "Update Coverage" at bounding box center [353, 258] width 61 height 14
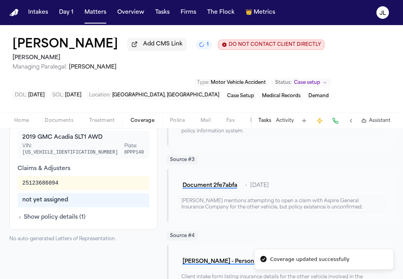
scroll to position [304, 0]
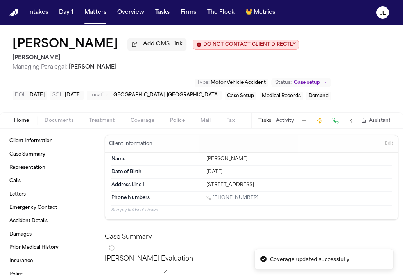
click at [30, 120] on button "Home" at bounding box center [21, 120] width 31 height 9
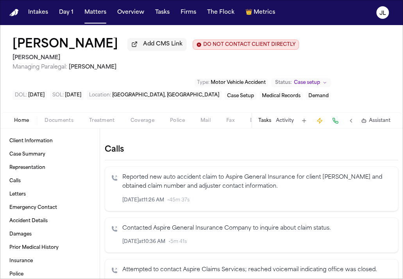
scroll to position [148, 0]
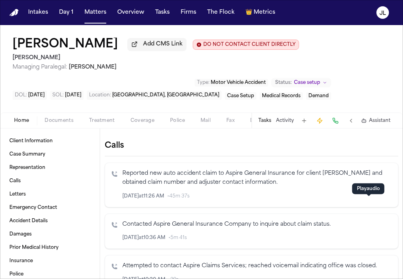
click at [368, 198] on icon "button" at bounding box center [369, 196] width 4 height 4
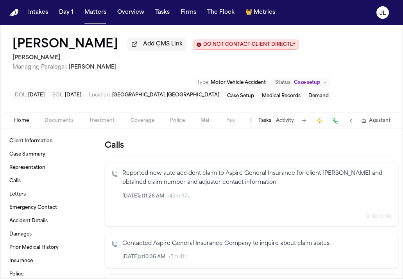
click at [356, 200] on button "Inspect" at bounding box center [359, 196] width 9 height 9
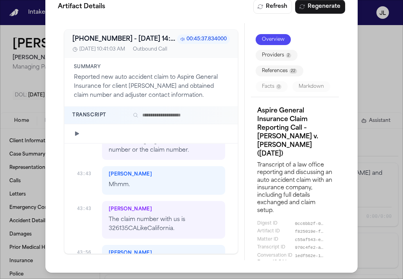
scroll to position [9264, 0]
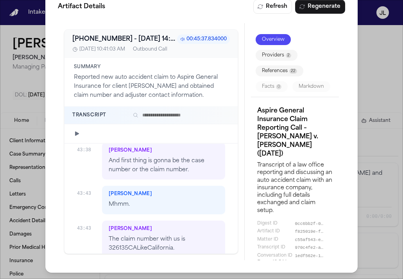
drag, startPoint x: 167, startPoint y: 195, endPoint x: 119, endPoint y: 196, distance: 48.1
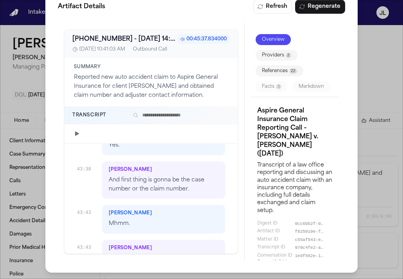
copy p "[PERSON_NAME]"
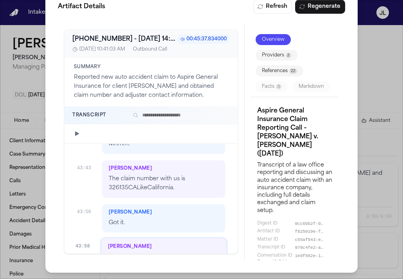
scroll to position [9324, 0]
drag, startPoint x: 197, startPoint y: 201, endPoint x: 158, endPoint y: 203, distance: 38.8
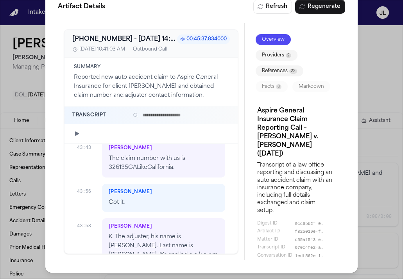
scroll to position [9345, 0]
copy p "916) 306-1831,"
click at [403, 166] on div "Artifact Details Refresh Regenerate [PHONE_NUMBER] - [DATE] 14:41:03.408000+00:…" at bounding box center [201, 130] width 403 height 298
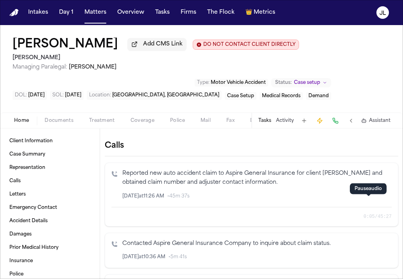
click at [367, 199] on icon "button" at bounding box center [368, 195] width 5 height 5
click at [362, 199] on icon "Inspect" at bounding box center [359, 195] width 5 height 5
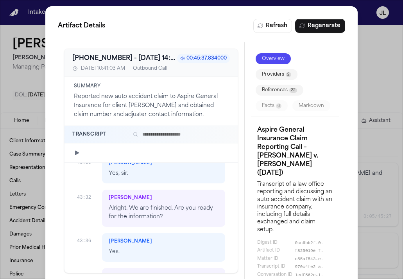
scroll to position [9158, 0]
drag, startPoint x: 174, startPoint y: 231, endPoint x: 110, endPoint y: 233, distance: 64.6
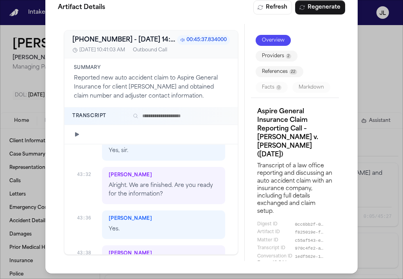
scroll to position [19, 0]
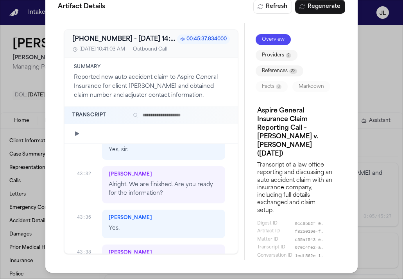
copy p "326135CALikeCalifornia"
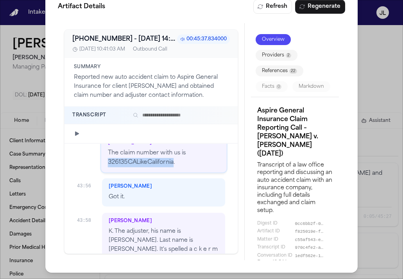
scroll to position [9352, 0]
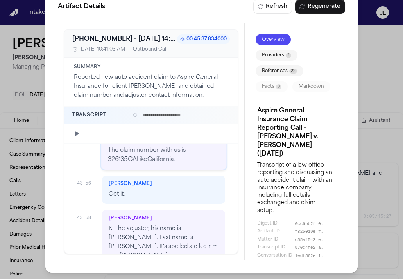
drag, startPoint x: 205, startPoint y: 219, endPoint x: 151, endPoint y: 220, distance: 54.0
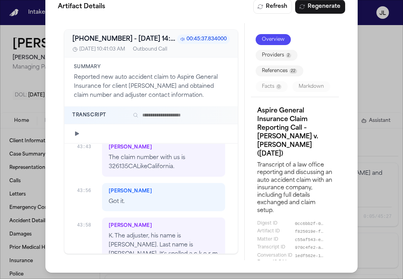
copy p "[EMAIL_ADDRESS][DOMAIN_NAME]"
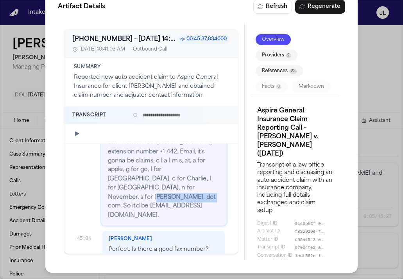
scroll to position [9580, 0]
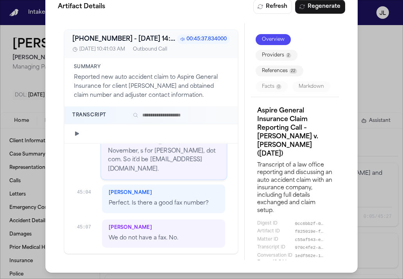
click at [387, 67] on div "Artifact Details Refresh Regenerate [PHONE_NUMBER] - [DATE] 14:41:03.408000+00:…" at bounding box center [201, 130] width 403 height 298
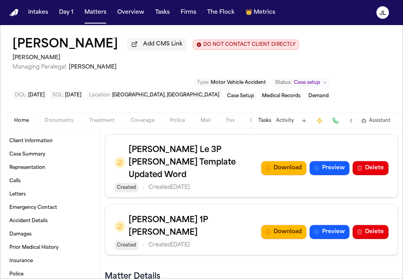
scroll to position [631, 0]
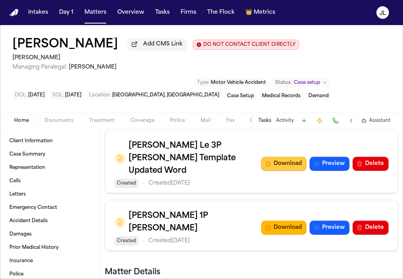
click at [278, 156] on button "Download" at bounding box center [283, 163] width 45 height 14
click at [139, 124] on span "Coverage" at bounding box center [143, 120] width 24 height 6
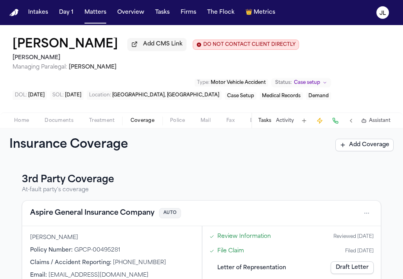
scroll to position [167, 0]
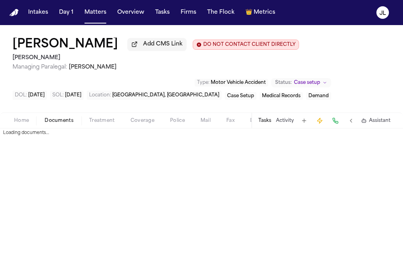
click at [64, 124] on span "Documents" at bounding box center [59, 120] width 29 height 6
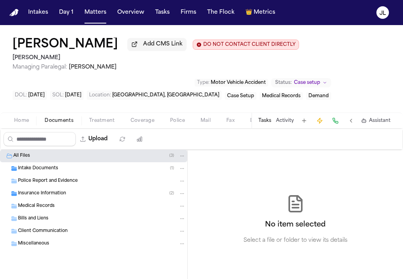
click at [47, 197] on span "Insurance Information" at bounding box center [42, 193] width 48 height 7
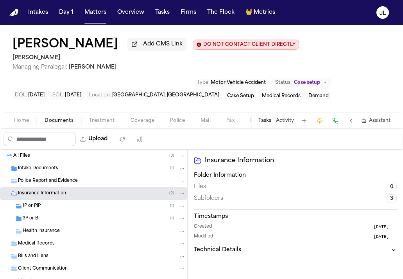
click at [78, 222] on div "3P or BI ( 1 )" at bounding box center [104, 218] width 163 height 7
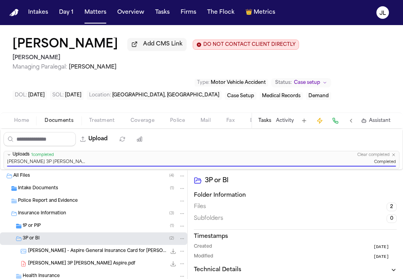
click at [17, 121] on span "Home" at bounding box center [21, 120] width 15 height 6
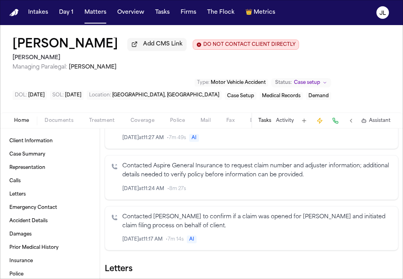
scroll to position [467, 0]
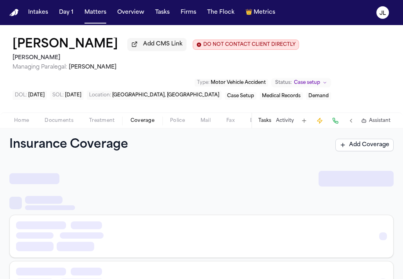
click at [138, 123] on span "Coverage" at bounding box center [143, 120] width 24 height 6
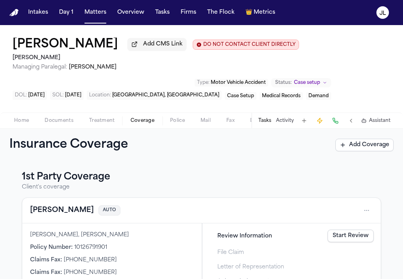
scroll to position [172, 0]
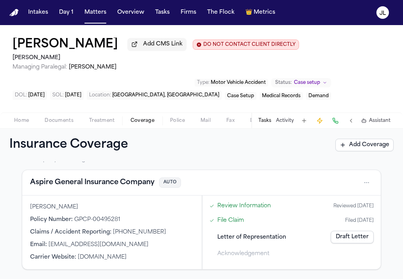
click at [70, 186] on button "Aspire General Insurance Company" at bounding box center [92, 182] width 124 height 11
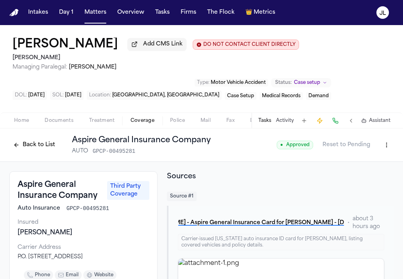
click at [23, 142] on button "Back to List" at bounding box center [34, 144] width 50 height 13
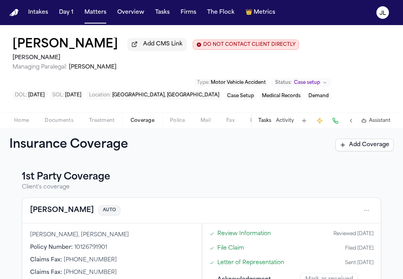
click at [54, 124] on span "Documents" at bounding box center [59, 120] width 29 height 6
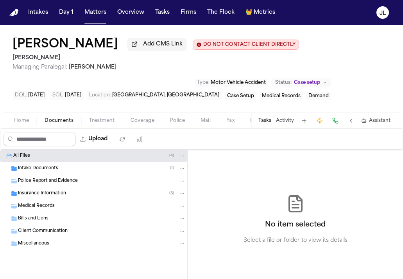
click at [47, 192] on span "Insurance Information" at bounding box center [42, 193] width 48 height 7
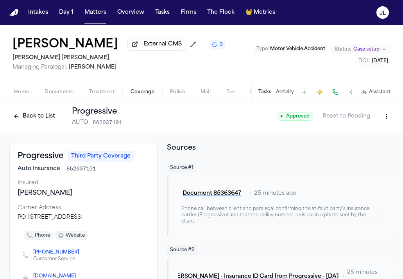
click at [53, 89] on button "Documents" at bounding box center [59, 91] width 45 height 9
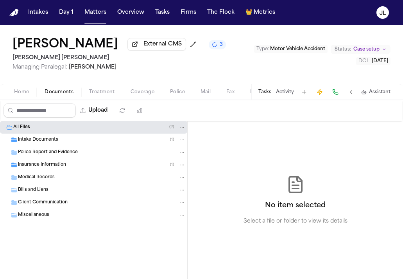
click at [143, 88] on div "Home Documents Treatment Coverage Police Mail Fax Demand Workspaces Artifacts T…" at bounding box center [201, 92] width 403 height 16
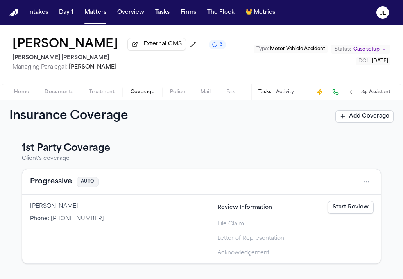
click at [131, 95] on span "Coverage" at bounding box center [143, 92] width 24 height 6
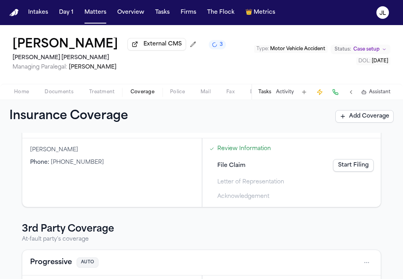
scroll to position [133, 0]
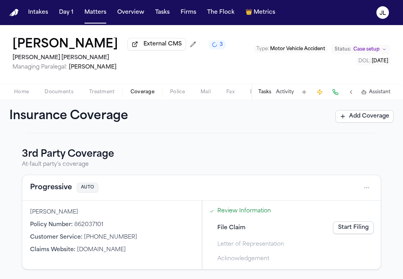
click at [55, 192] on button "Progressive" at bounding box center [51, 187] width 42 height 11
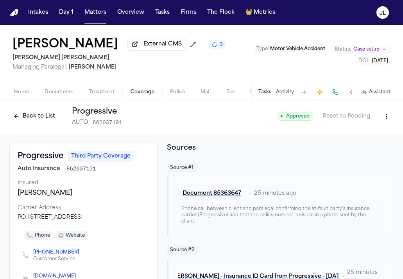
click at [32, 116] on button "Back to List" at bounding box center [34, 116] width 50 height 13
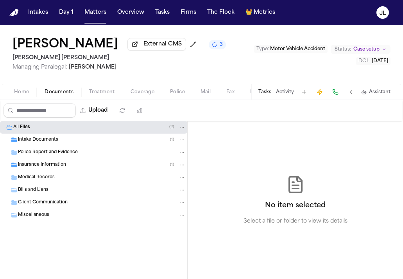
click at [52, 95] on span "Documents" at bounding box center [59, 92] width 29 height 6
click at [26, 95] on span "Home" at bounding box center [21, 92] width 15 height 6
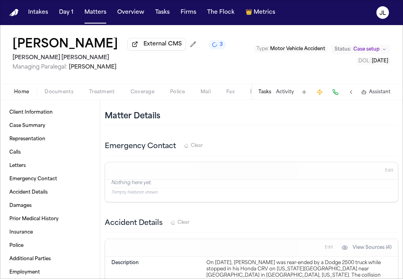
scroll to position [413, 0]
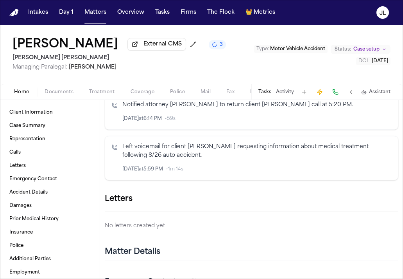
click at [399, 199] on icon "button" at bounding box center [399, 199] width 0 height 0
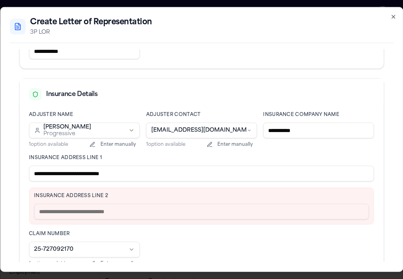
scroll to position [174, 0]
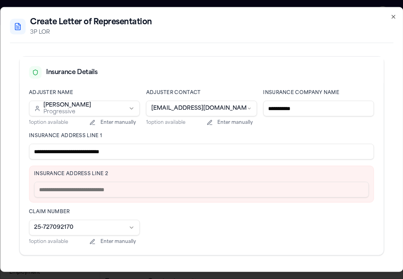
drag, startPoint x: 134, startPoint y: 154, endPoint x: 72, endPoint y: 154, distance: 61.8
click at [72, 154] on input "**********" at bounding box center [201, 152] width 345 height 16
type input "**********"
click at [73, 189] on input "text" at bounding box center [201, 190] width 335 height 16
paste input "**********"
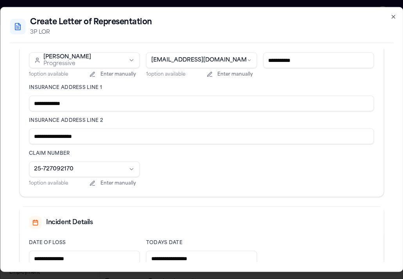
scroll to position [222, 0]
type input "**********"
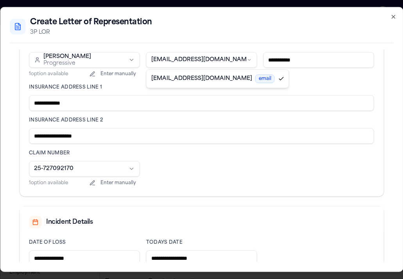
click at [228, 63] on body "Intakes Day 1 Matters Overview Tasks Firms The Flock 👑 Metrics JL Xavier Blake …" at bounding box center [201, 139] width 403 height 279
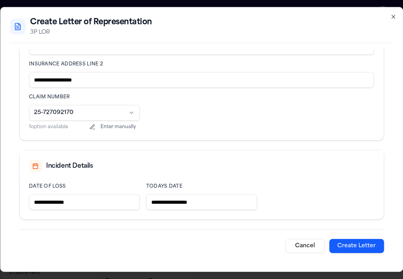
scroll to position [190, 0]
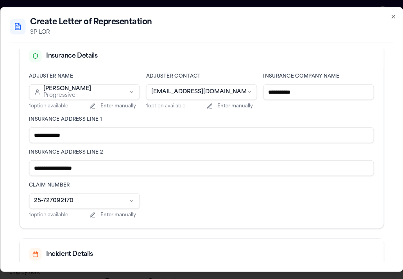
click at [228, 100] on div "**********" at bounding box center [201, 97] width 111 height 26
click at [229, 106] on button "Enter manually" at bounding box center [230, 106] width 54 height 8
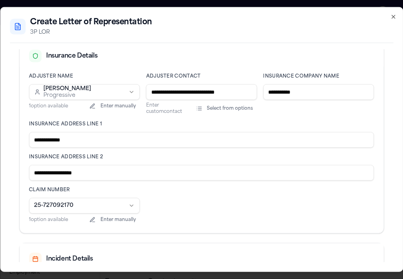
click at [219, 91] on input "**********" at bounding box center [201, 92] width 111 height 16
drag, startPoint x: 153, startPoint y: 93, endPoint x: 371, endPoint y: 105, distance: 218.2
click at [369, 105] on div "**********" at bounding box center [201, 148] width 345 height 150
type input "*"
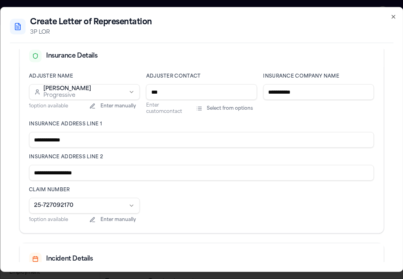
type input "**********"
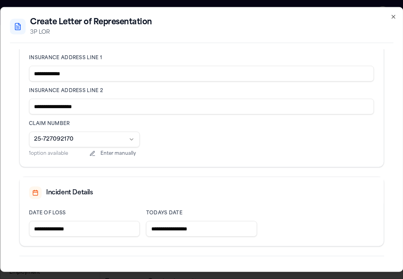
scroll to position [283, 0]
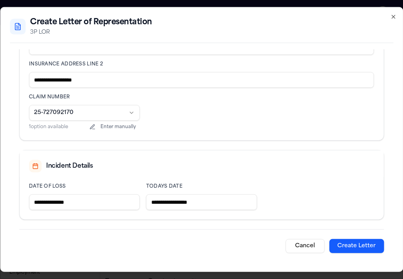
click at [357, 248] on button "Create Letter" at bounding box center [356, 246] width 55 height 14
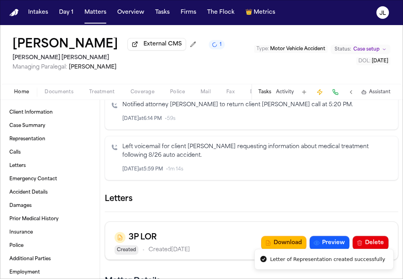
click at [249, 241] on div "3P LOR Created • Created Sep 23, 2025 Download Preview Delete" at bounding box center [252, 242] width 274 height 23
click at [272, 248] on li "Letter of Representation created successfully" at bounding box center [324, 258] width 139 height 21
click at [166, 201] on div "Letters" at bounding box center [252, 198] width 294 height 13
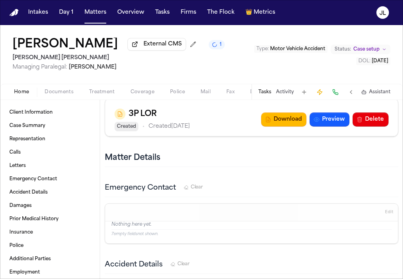
scroll to position [528, 0]
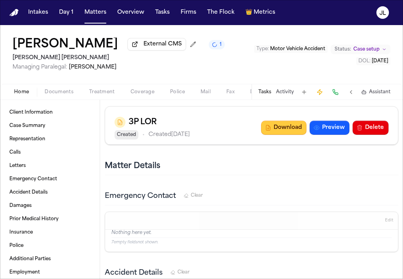
click at [271, 133] on button "Download" at bounding box center [283, 127] width 45 height 14
click at [57, 94] on span "Documents" at bounding box center [59, 92] width 29 height 6
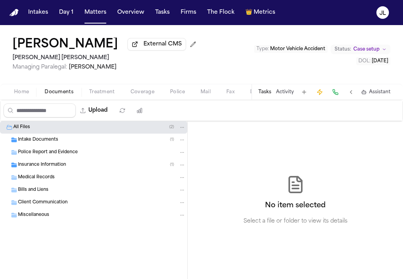
click at [55, 163] on div "Insurance Information ( 1 )" at bounding box center [102, 164] width 168 height 7
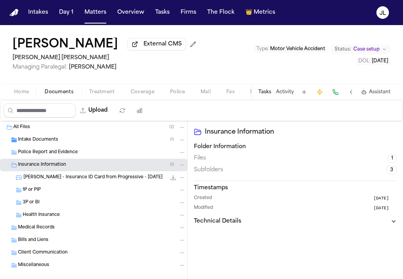
click at [107, 206] on div "3P or BI" at bounding box center [104, 202] width 163 height 7
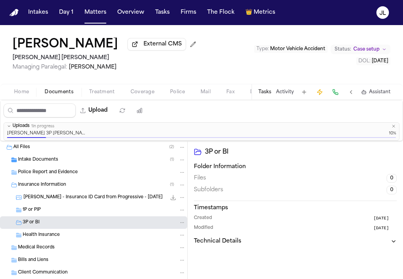
click at [144, 91] on span "Coverage" at bounding box center [143, 92] width 24 height 6
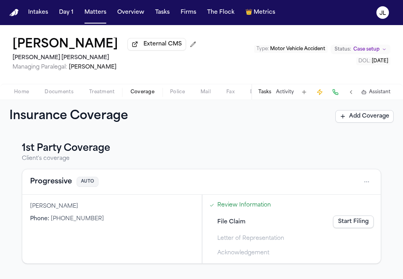
scroll to position [133, 0]
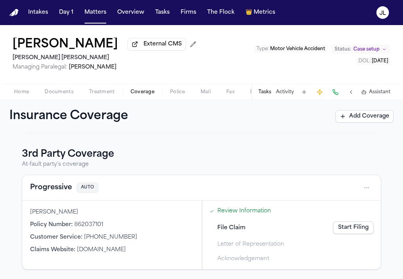
click at [352, 233] on link "Start Filing" at bounding box center [353, 227] width 41 height 13
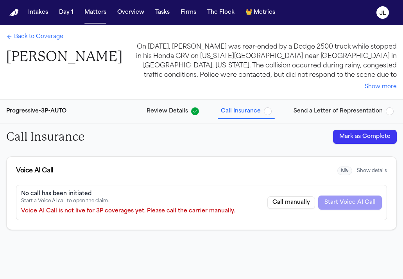
click at [372, 136] on button "Mark as Complete" at bounding box center [365, 136] width 64 height 14
click at [329, 109] on span "Send a Letter of Representation" at bounding box center [338, 111] width 89 height 8
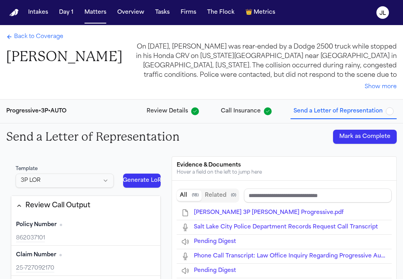
click at [354, 134] on button "Mark as Complete" at bounding box center [365, 136] width 64 height 14
click at [21, 34] on span "Back to Coverage" at bounding box center [38, 37] width 49 height 8
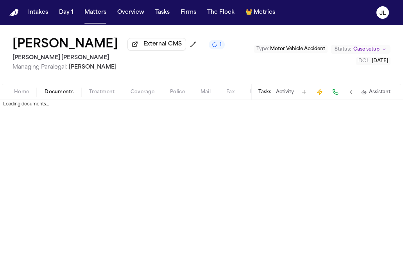
click at [54, 95] on span "Documents" at bounding box center [59, 92] width 29 height 6
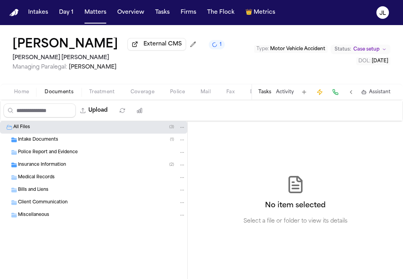
click at [39, 170] on div "Insurance Information ( 2 )" at bounding box center [93, 164] width 187 height 13
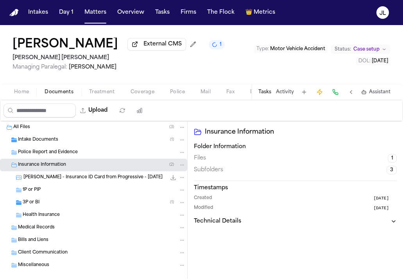
click at [39, 192] on span "1P or PIP" at bounding box center [32, 190] width 18 height 7
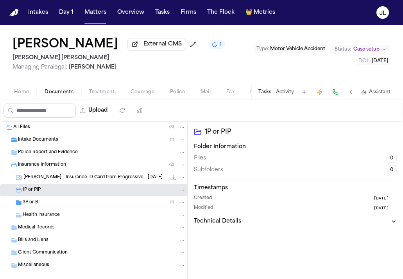
click at [39, 206] on div "3P or BI ( 1 )" at bounding box center [104, 202] width 163 height 7
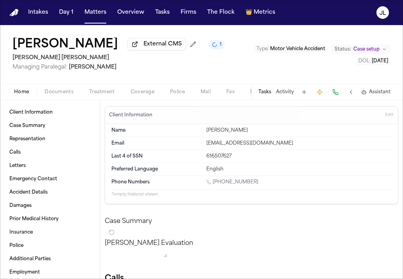
click at [13, 95] on button "Home" at bounding box center [21, 91] width 31 height 9
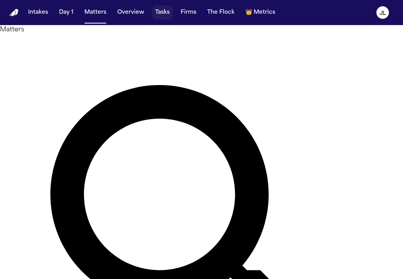
click at [162, 16] on button "Tasks" at bounding box center [162, 12] width 21 height 14
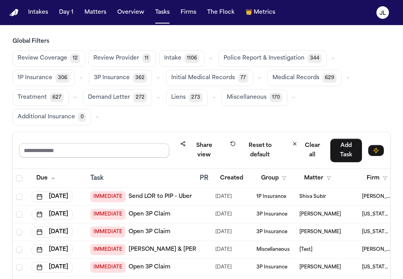
click at [82, 143] on input "text" at bounding box center [94, 150] width 150 height 14
type input "****"
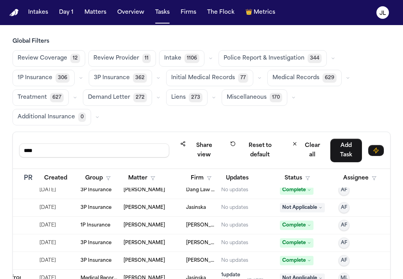
scroll to position [1176, 176]
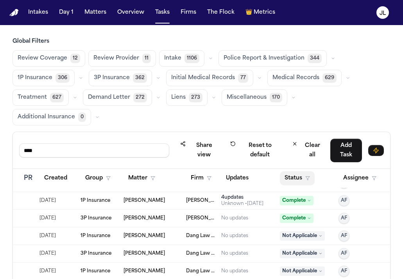
click at [306, 176] on icon "button" at bounding box center [308, 178] width 5 height 5
click at [293, 79] on span "Medical Records" at bounding box center [296, 78] width 47 height 8
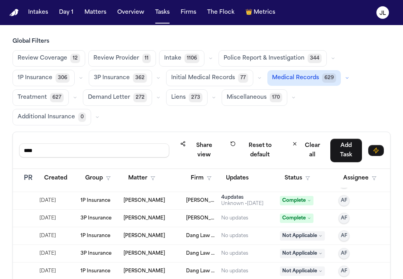
scroll to position [0, 176]
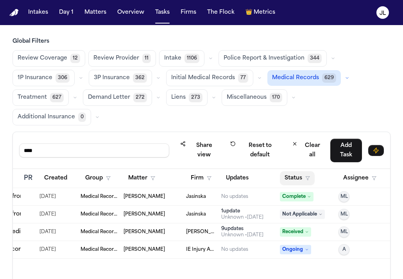
click at [293, 171] on button "Status" at bounding box center [297, 178] width 35 height 14
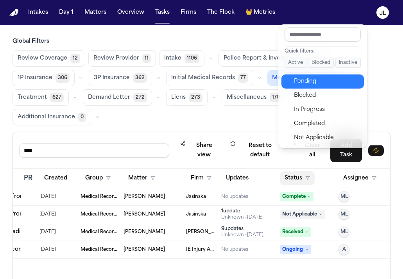
click at [307, 74] on button "Pending" at bounding box center [323, 81] width 83 height 14
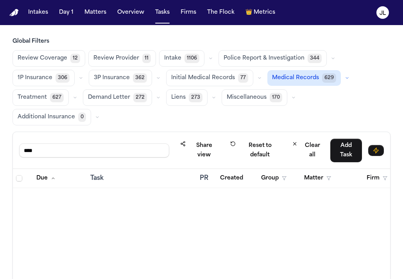
click at [308, 77] on span "Medical Records" at bounding box center [295, 78] width 47 height 8
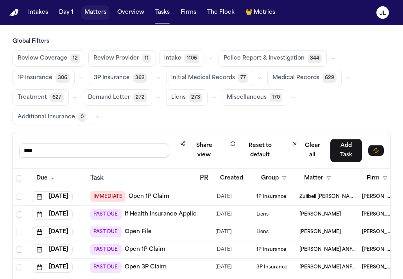
click at [97, 12] on button "Matters" at bounding box center [95, 12] width 28 height 14
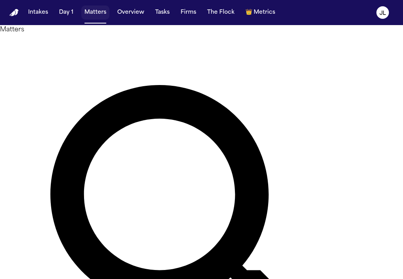
click at [103, 15] on button "Matters" at bounding box center [95, 12] width 28 height 14
type input "*"
type input "*****"
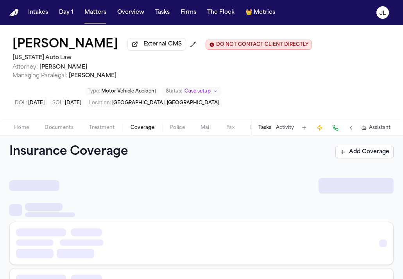
click at [142, 131] on span "Coverage" at bounding box center [143, 127] width 24 height 6
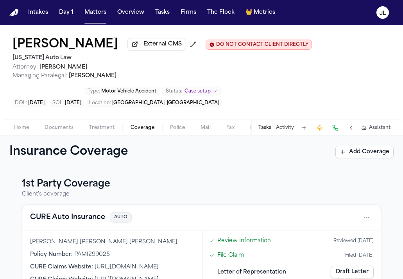
click at [41, 131] on button "Documents" at bounding box center [59, 127] width 45 height 9
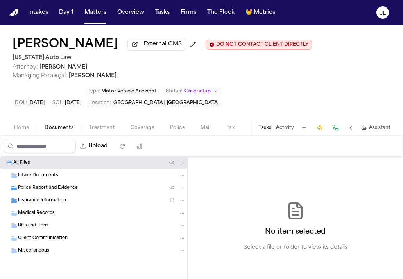
click at [57, 204] on span "Insurance Information" at bounding box center [42, 200] width 48 height 7
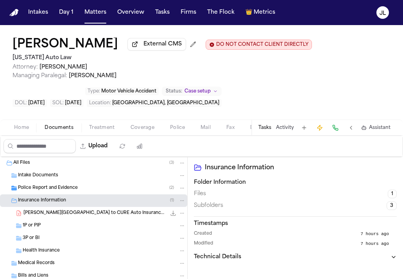
click at [52, 238] on div "3P or BI" at bounding box center [104, 237] width 163 height 7
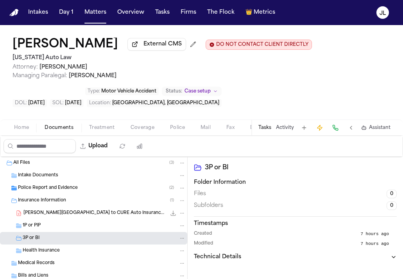
click at [54, 223] on div "1P or PIP" at bounding box center [93, 225] width 187 height 13
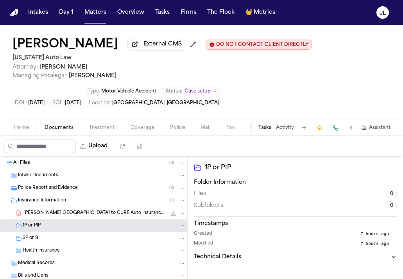
click at [54, 217] on div "[PERSON_NAME] to CURE Auto Insurance and Police Report - [DATE] 569.8 KB • PDF" at bounding box center [104, 213] width 162 height 8
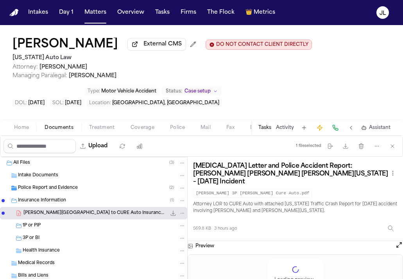
click at [45, 241] on div "3P or BI" at bounding box center [104, 237] width 163 height 7
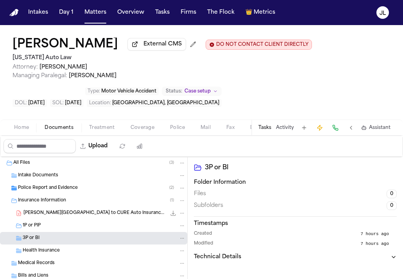
click at [143, 221] on div "1P or PIP" at bounding box center [93, 225] width 187 height 13
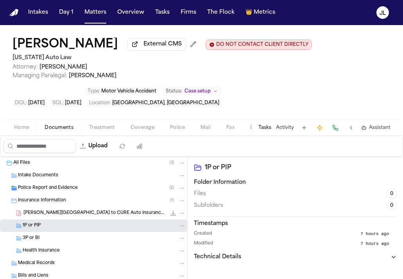
click at [144, 221] on div "1P or PIP" at bounding box center [93, 225] width 187 height 13
click at [144, 221] on div "All Files ( 3 ) Intake Documents Police Report and Evidence ( 2 ) Insurance Inf…" at bounding box center [93, 250] width 187 height 189
click at [183, 213] on icon "File: J. Portillo-Medrano - LOR to CURE Auto Insurance and Police Report - 6.29…" at bounding box center [183, 212] width 4 height 1
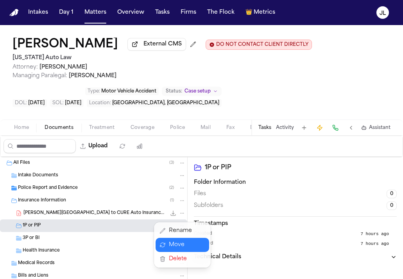
click at [182, 250] on button "Move" at bounding box center [183, 244] width 54 height 14
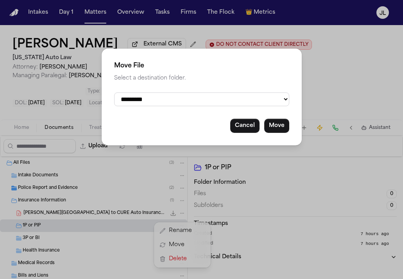
click at [215, 105] on select "**********" at bounding box center [201, 99] width 175 height 14
select select "**********"
click at [114, 92] on select "**********" at bounding box center [201, 99] width 175 height 14
click at [265, 126] on button "Move" at bounding box center [276, 126] width 25 height 14
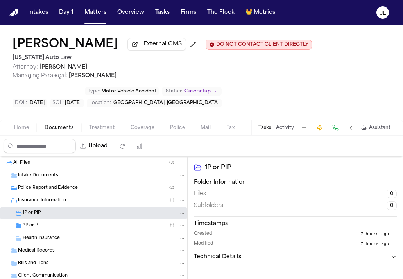
click at [154, 226] on div "3P or BI ( 1 )" at bounding box center [104, 225] width 163 height 7
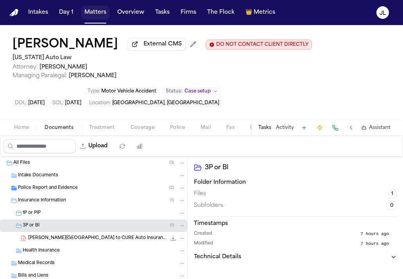
click at [92, 14] on button "Matters" at bounding box center [95, 12] width 28 height 14
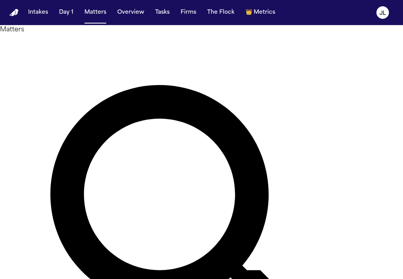
drag, startPoint x: 144, startPoint y: 49, endPoint x: 100, endPoint y: 49, distance: 43.8
click at [100, 49] on div "Matters ***** Overview Add Matter" at bounding box center [201, 240] width 403 height 431
paste input "**********"
type input "**********"
